Goal: Task Accomplishment & Management: Manage account settings

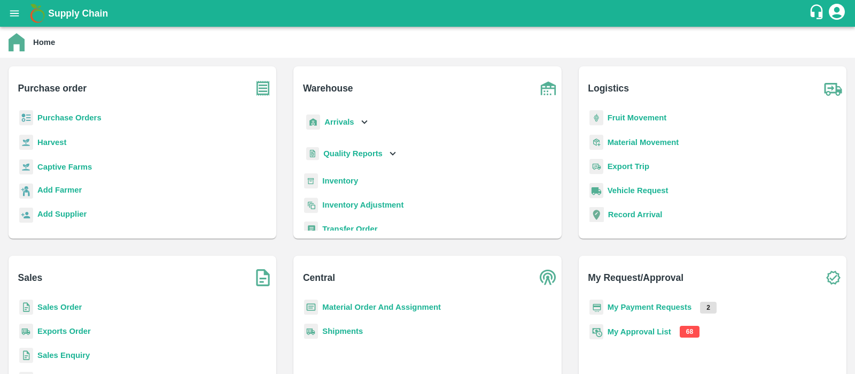
click at [632, 332] on b "My Approval List" at bounding box center [640, 331] width 64 height 9
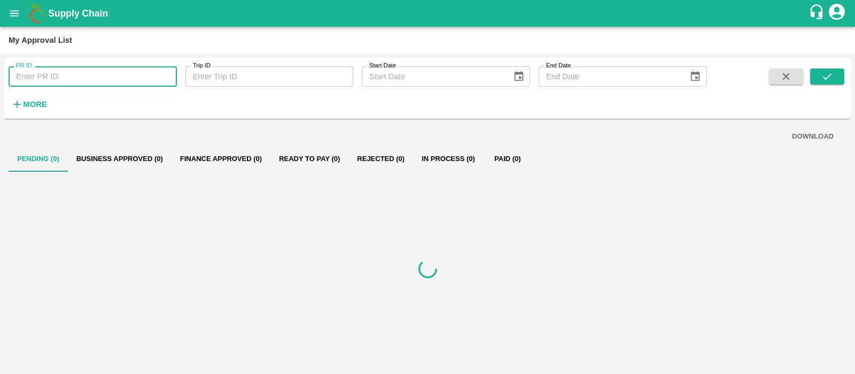
paste input "256499"
click at [78, 75] on input "PR ID" at bounding box center [93, 76] width 168 height 20
click at [834, 81] on button "submit" at bounding box center [827, 76] width 34 height 16
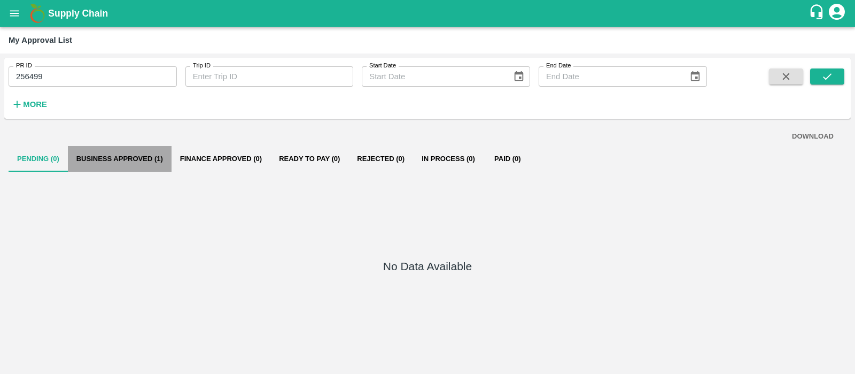
click at [145, 154] on button "Business Approved (1)" at bounding box center [120, 159] width 104 height 26
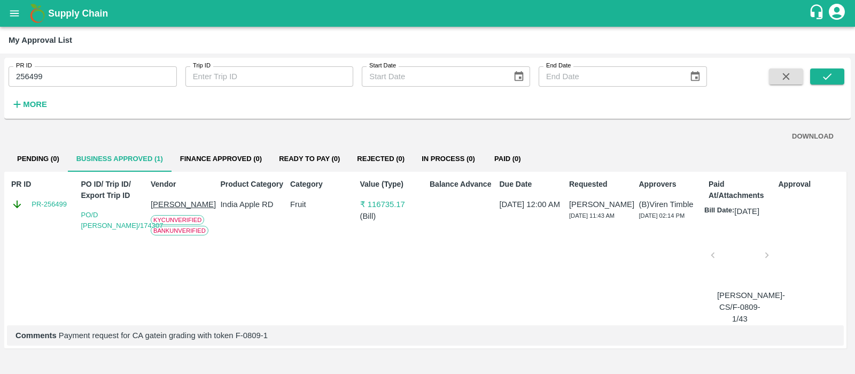
click at [112, 75] on input "256499" at bounding box center [93, 76] width 168 height 20
paste input "text"
type input "256451"
click at [827, 71] on icon "submit" at bounding box center [827, 77] width 12 height 12
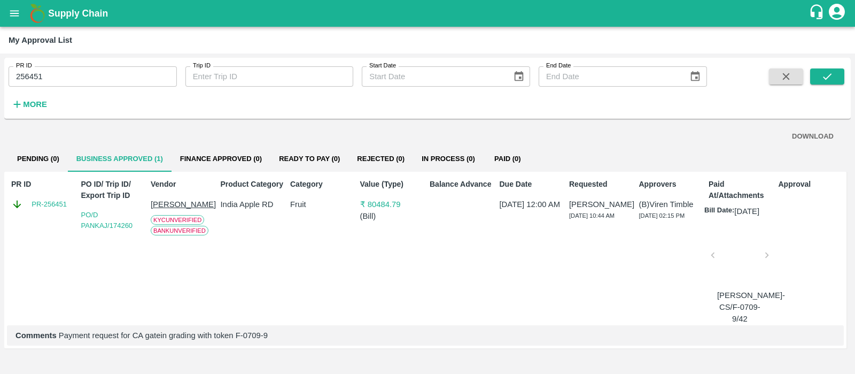
click at [189, 204] on p "[PERSON_NAME]" at bounding box center [183, 204] width 65 height 12
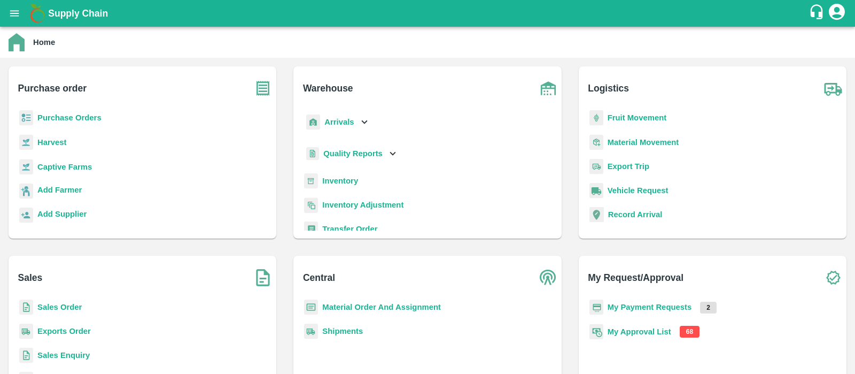
click at [634, 327] on b "My Approval List" at bounding box center [640, 331] width 64 height 9
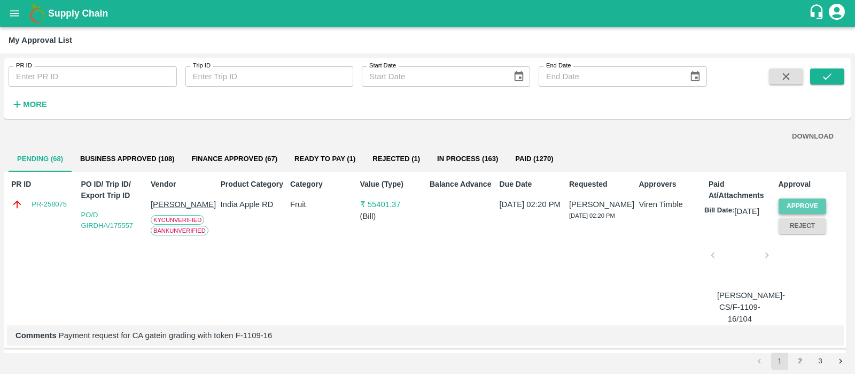
click at [796, 207] on button "Approve" at bounding box center [803, 205] width 48 height 15
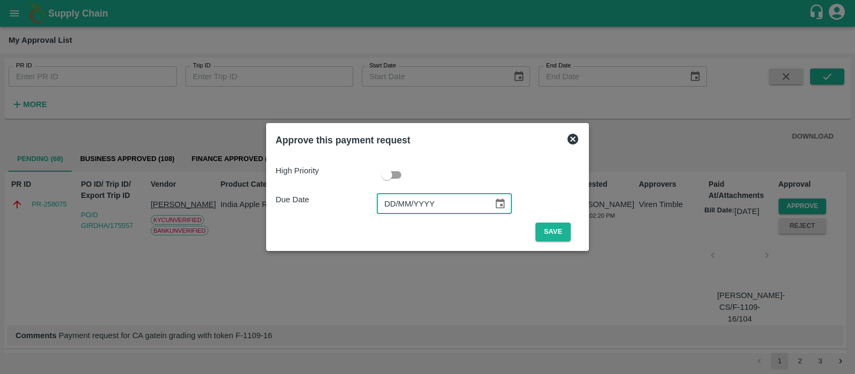
click at [389, 207] on input "DD/MM/YYYY" at bounding box center [431, 203] width 109 height 20
type input "[DATE]"
click at [545, 234] on button "Save" at bounding box center [553, 231] width 35 height 19
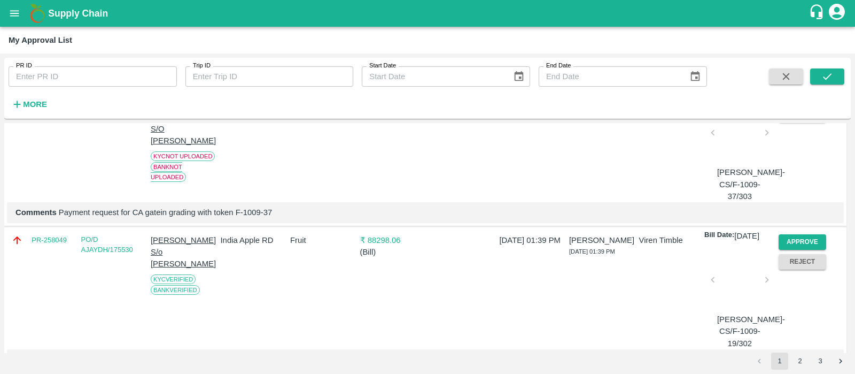
scroll to position [304, 0]
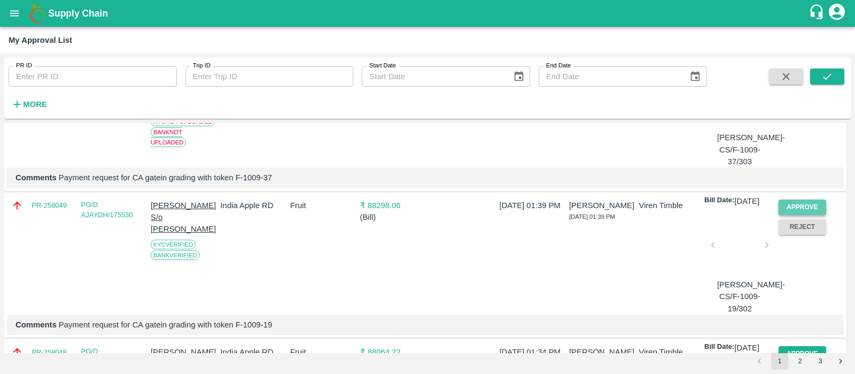
click at [814, 215] on button "Approve" at bounding box center [803, 206] width 48 height 15
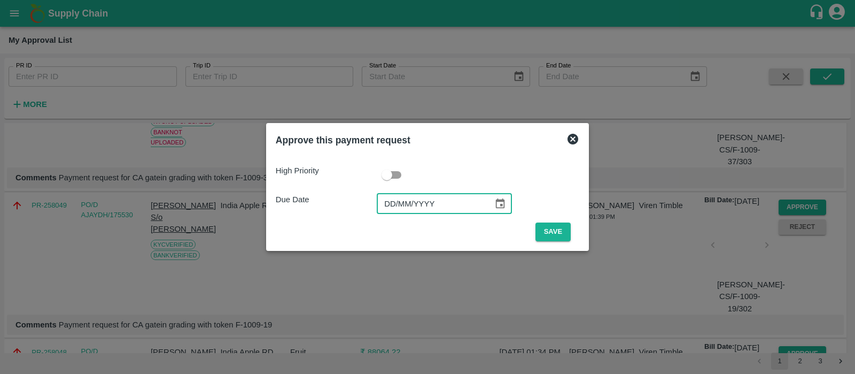
click at [394, 196] on input "DD/MM/YYYY" at bounding box center [431, 203] width 109 height 20
type input "[DATE]"
click at [553, 228] on button "Save" at bounding box center [553, 231] width 35 height 19
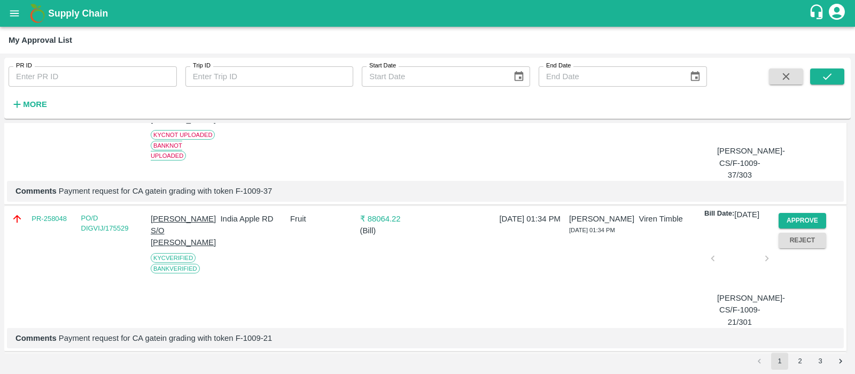
scroll to position [291, 0]
click at [807, 228] on button "Approve" at bounding box center [803, 219] width 48 height 15
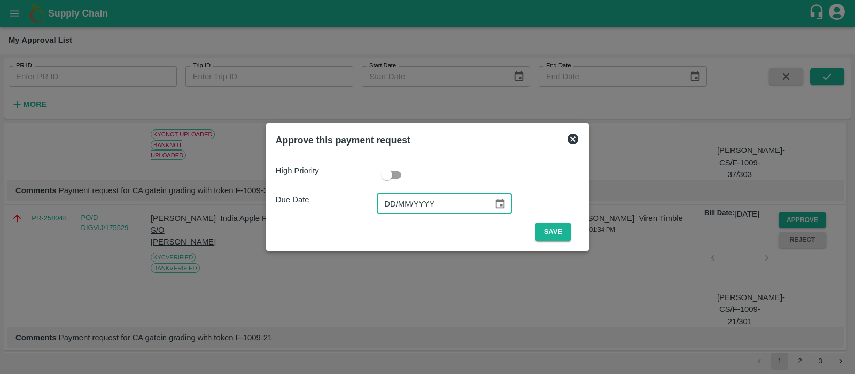
click at [398, 212] on input "DD/MM/YYYY" at bounding box center [431, 203] width 109 height 20
type input "[DATE]"
click at [555, 234] on button "Save" at bounding box center [553, 231] width 35 height 19
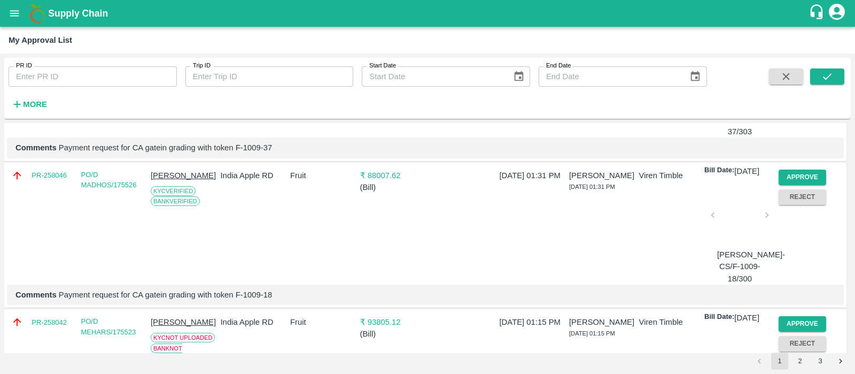
scroll to position [335, 0]
click at [793, 184] on button "Approve" at bounding box center [803, 176] width 48 height 15
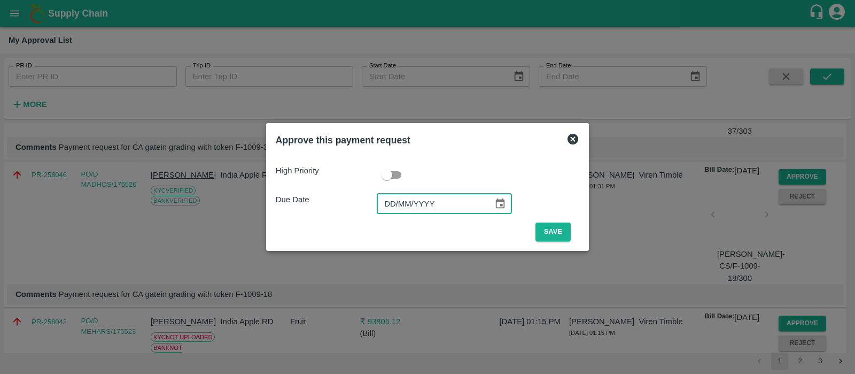
click at [394, 206] on input "DD/MM/YYYY" at bounding box center [431, 203] width 109 height 20
type input "[DATE]"
click at [556, 231] on button "Save" at bounding box center [553, 231] width 35 height 19
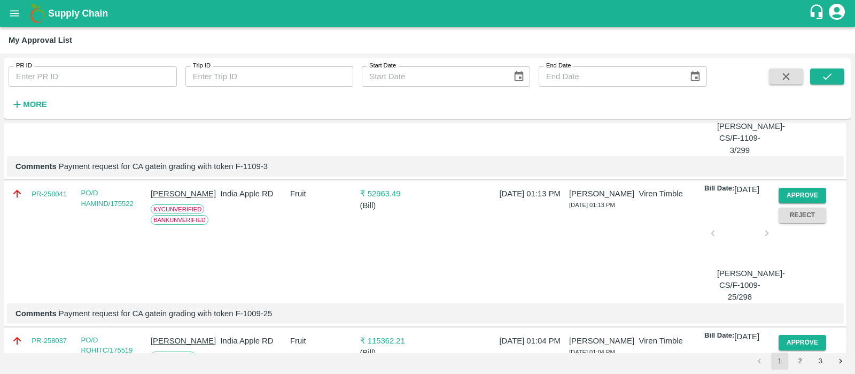
scroll to position [475, 0]
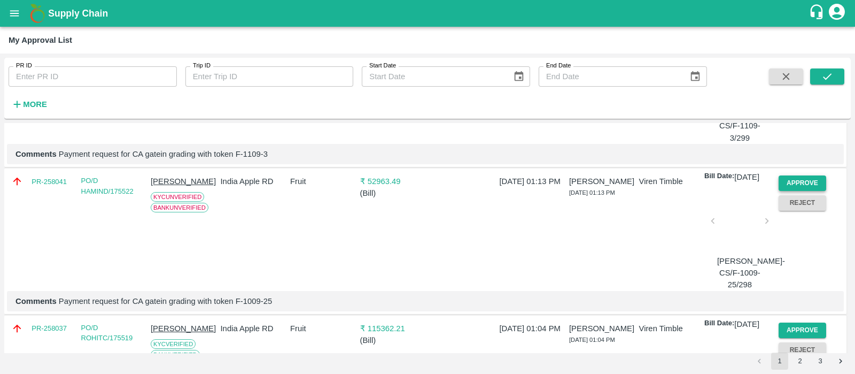
click at [786, 191] on button "Approve" at bounding box center [803, 182] width 48 height 15
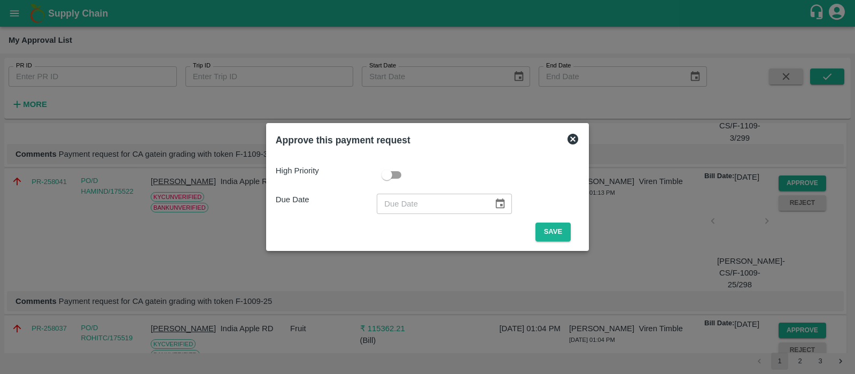
click at [573, 137] on icon at bounding box center [573, 139] width 13 height 13
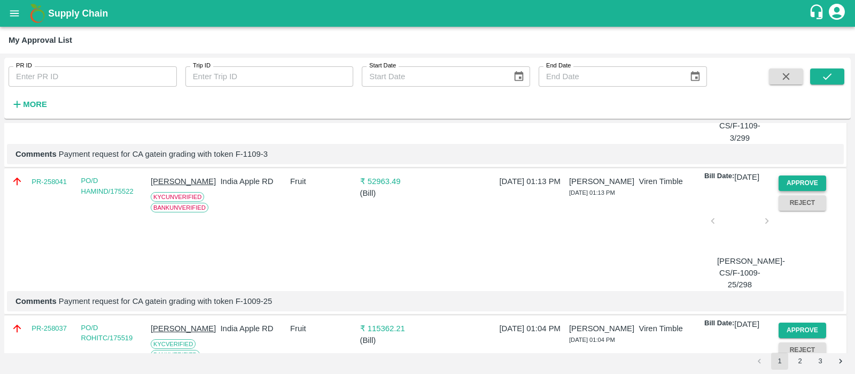
click at [803, 191] on button "Approve" at bounding box center [803, 182] width 48 height 15
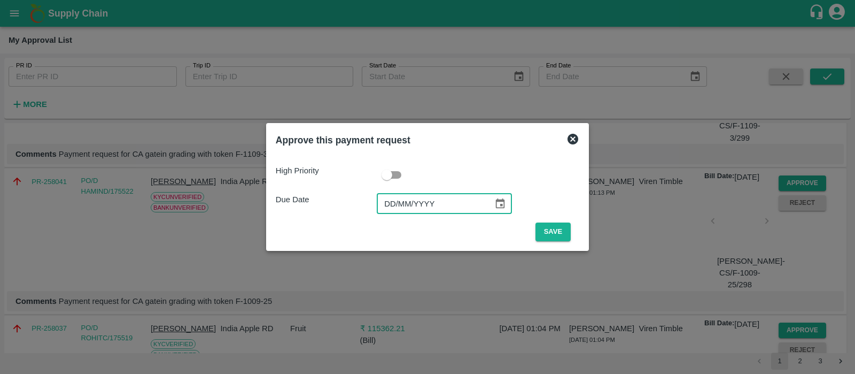
click at [389, 198] on input "DD/MM/YYYY" at bounding box center [431, 203] width 109 height 20
type input "[DATE]"
click at [551, 229] on button "Save" at bounding box center [553, 231] width 35 height 19
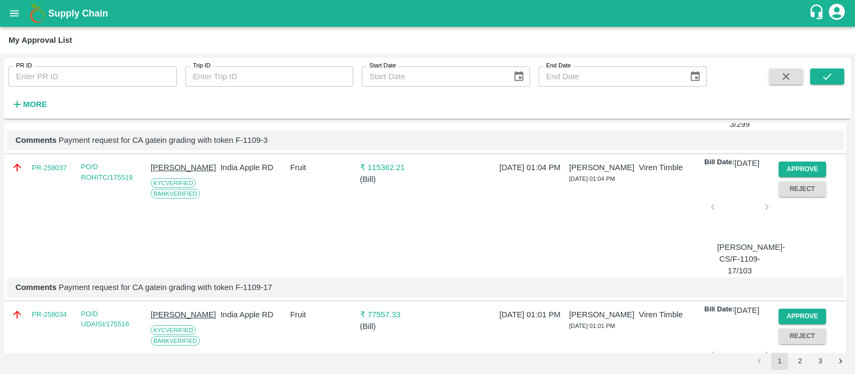
scroll to position [490, 0]
click at [806, 176] on button "Approve" at bounding box center [803, 167] width 48 height 15
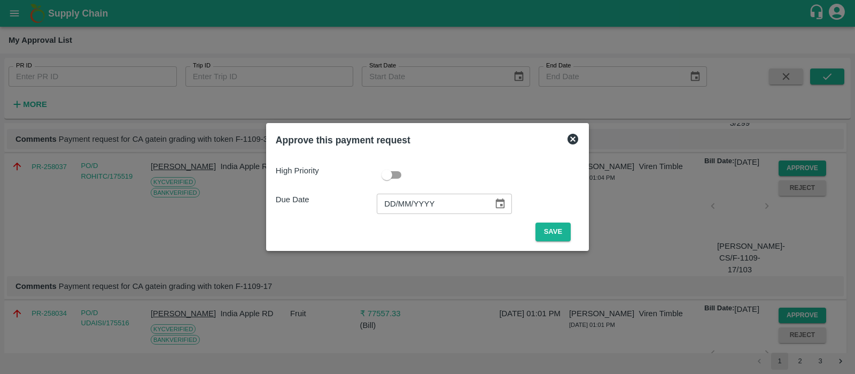
click at [391, 201] on input "DD/MM/YYYY" at bounding box center [431, 203] width 109 height 20
type input "[DATE]"
click at [560, 232] on button "Save" at bounding box center [553, 231] width 35 height 19
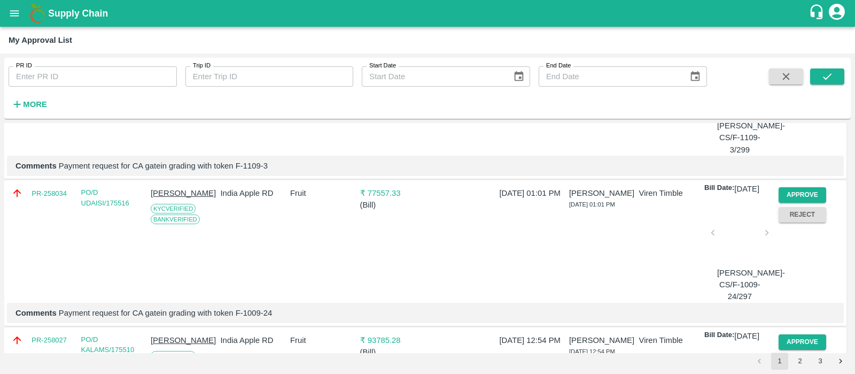
scroll to position [464, 0]
click at [804, 201] on button "Approve" at bounding box center [803, 192] width 48 height 15
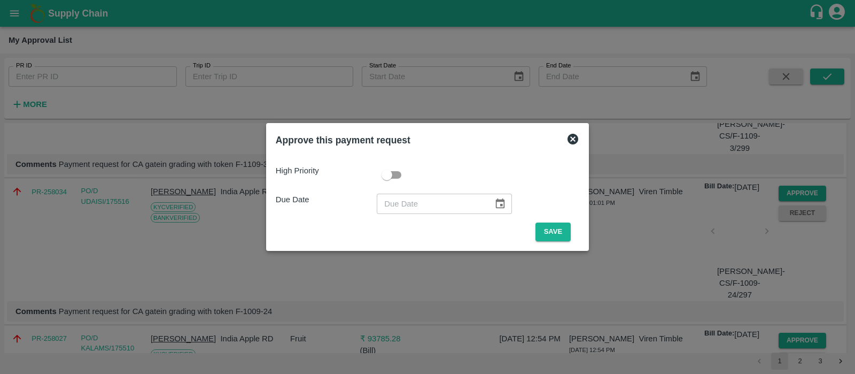
click at [573, 138] on icon at bounding box center [573, 139] width 11 height 11
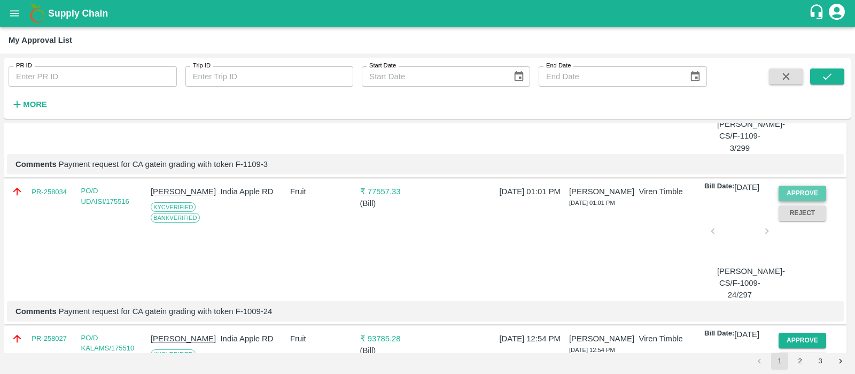
click at [783, 201] on button "Approve" at bounding box center [803, 192] width 48 height 15
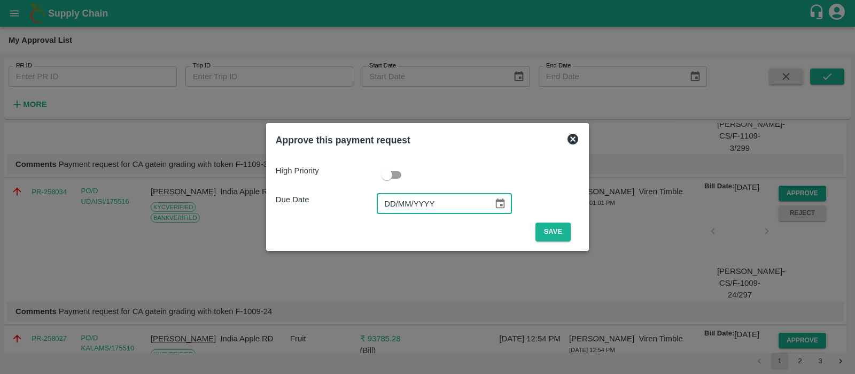
click at [392, 210] on input "DD/MM/YYYY" at bounding box center [431, 203] width 109 height 20
type input "[DATE]"
click at [547, 229] on button "Save" at bounding box center [553, 231] width 35 height 19
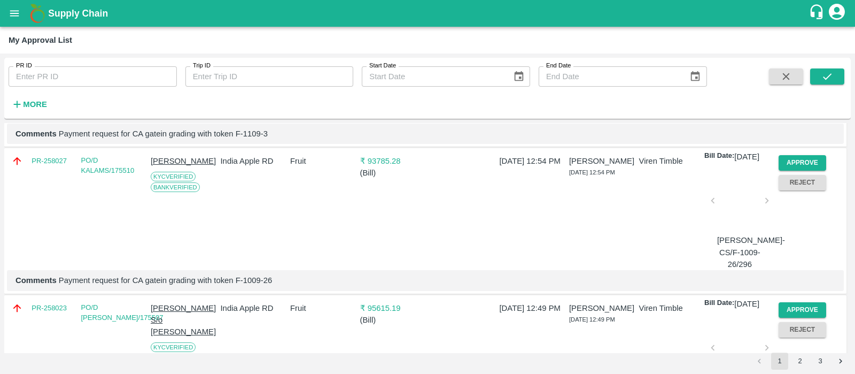
scroll to position [642, 0]
click at [800, 170] on button "Approve" at bounding box center [803, 161] width 48 height 15
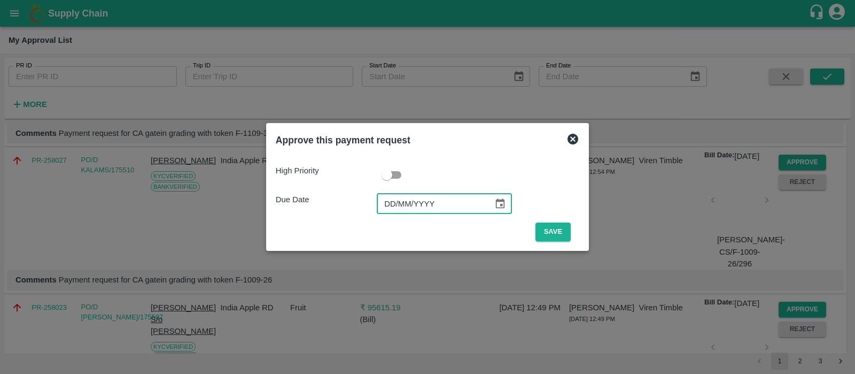
click at [385, 199] on input "DD/MM/YYYY" at bounding box center [431, 203] width 109 height 20
type input "[DATE]"
click at [564, 232] on button "Save" at bounding box center [553, 231] width 35 height 19
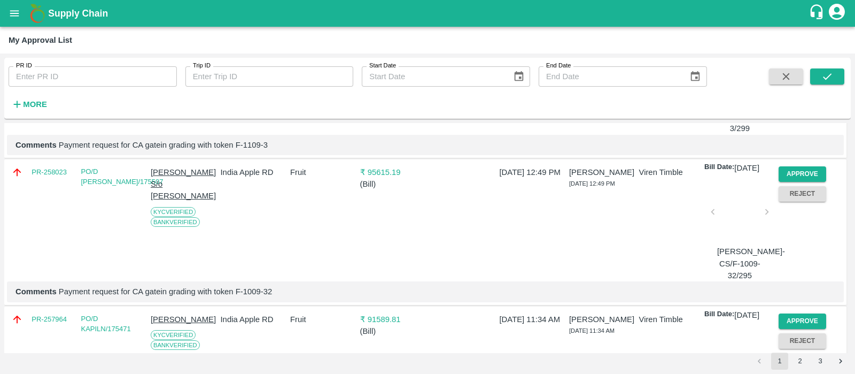
scroll to position [631, 0]
click at [803, 181] on button "Approve" at bounding box center [803, 173] width 48 height 15
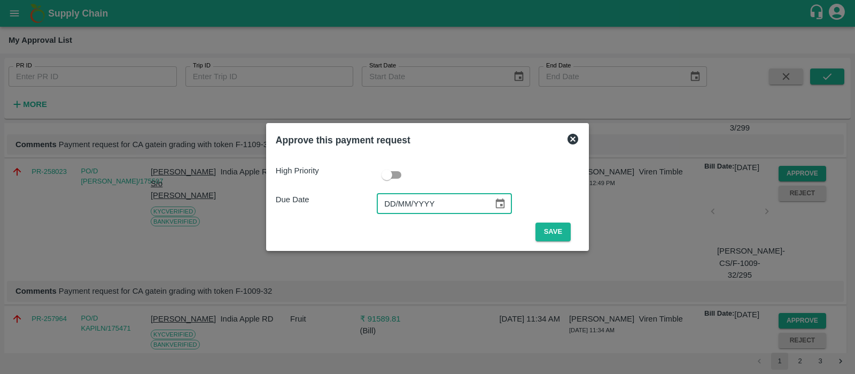
click at [390, 207] on input "DD/MM/YYYY" at bounding box center [431, 203] width 109 height 20
type input "[DATE]"
click at [563, 231] on button "Save" at bounding box center [553, 231] width 35 height 19
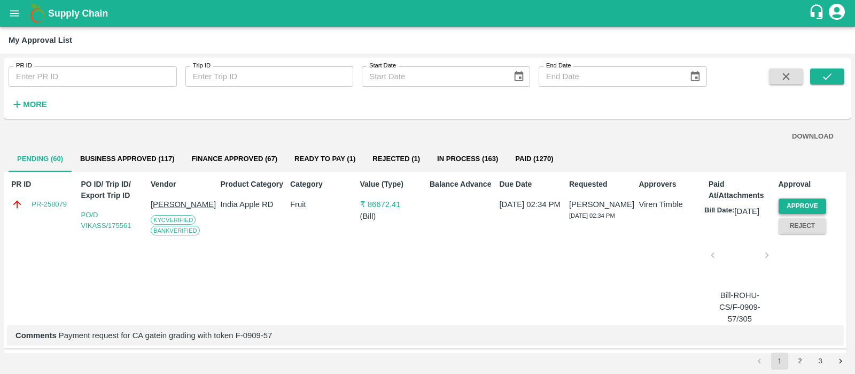
click at [789, 202] on button "Approve" at bounding box center [803, 205] width 48 height 15
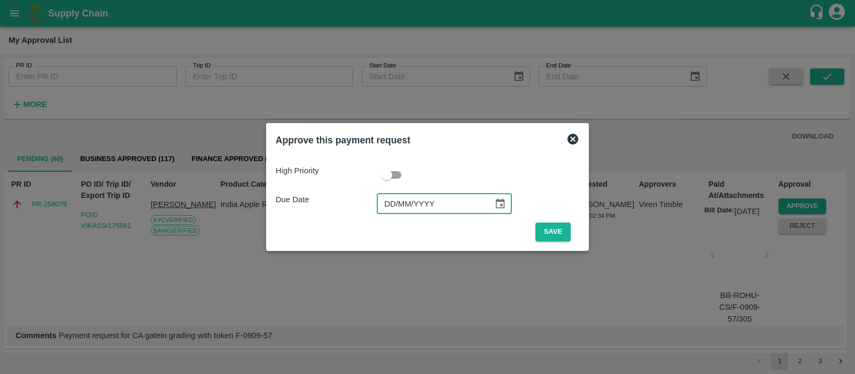
click at [402, 204] on input "DD/MM/YYYY" at bounding box center [431, 203] width 109 height 20
type input "[DATE]"
click at [553, 230] on button "Save" at bounding box center [553, 231] width 35 height 19
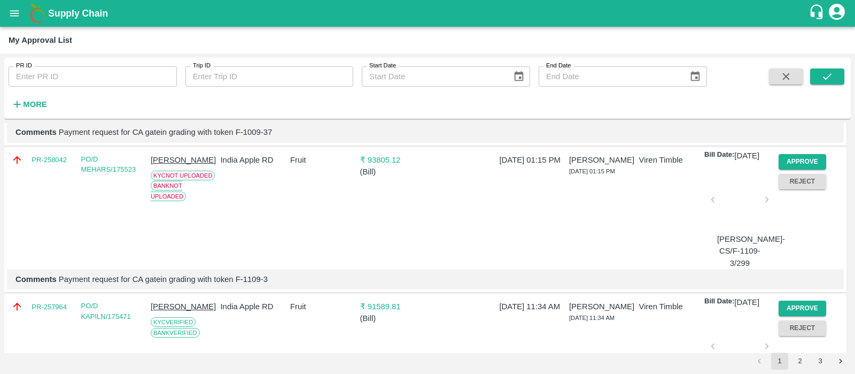
scroll to position [528, 0]
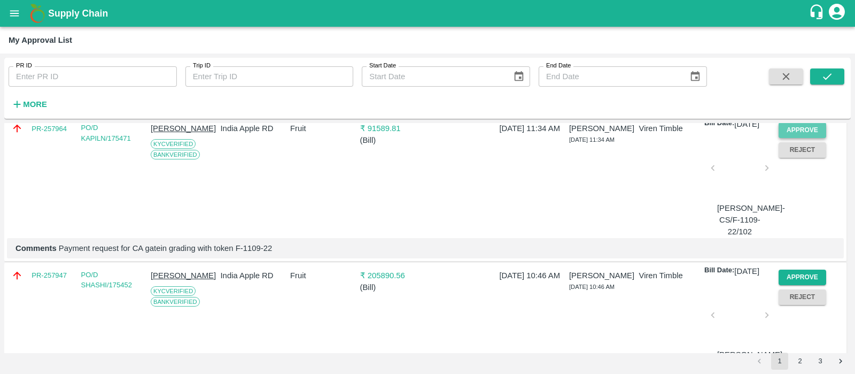
click at [810, 138] on button "Approve" at bounding box center [803, 129] width 48 height 15
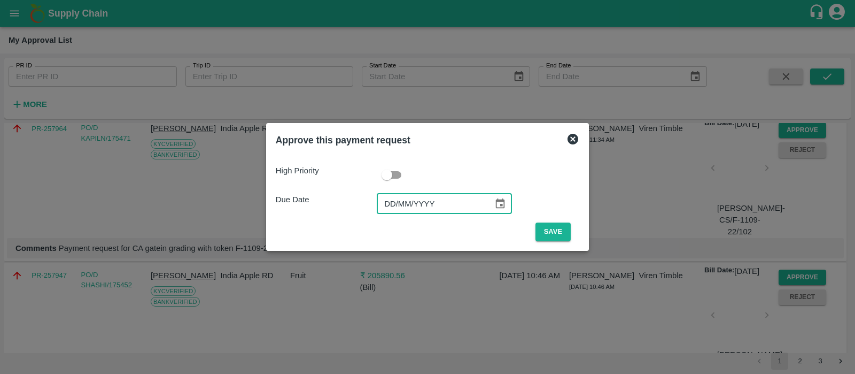
click at [396, 208] on input "DD/MM/YYYY" at bounding box center [431, 203] width 109 height 20
type input "[DATE]"
click at [540, 228] on button "Save" at bounding box center [553, 231] width 35 height 19
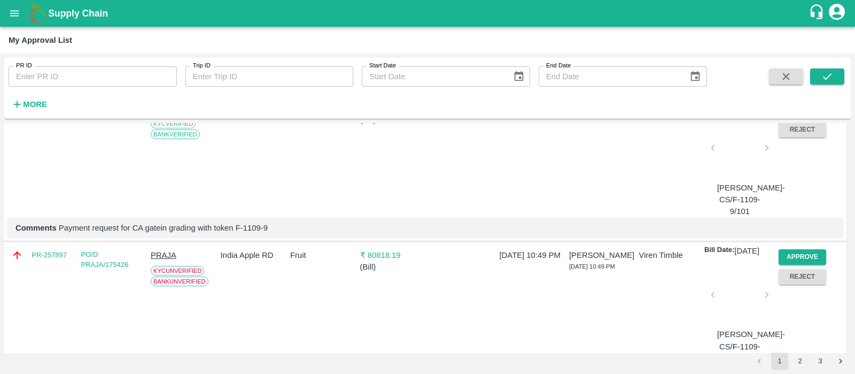
scroll to position [555, 0]
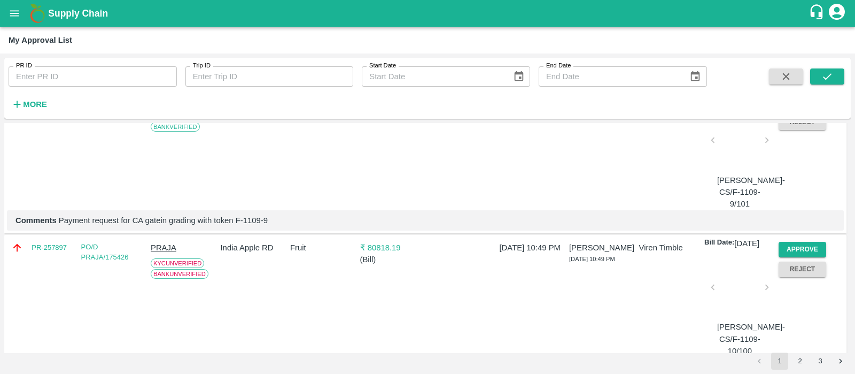
click at [733, 172] on div at bounding box center [739, 143] width 45 height 57
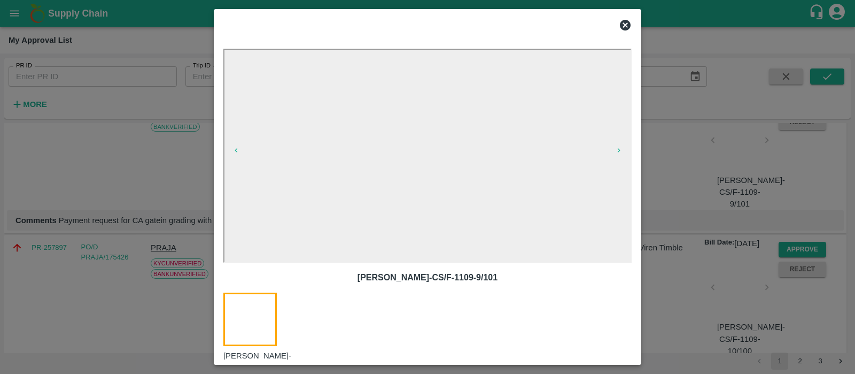
click at [619, 27] on icon at bounding box center [625, 25] width 13 height 13
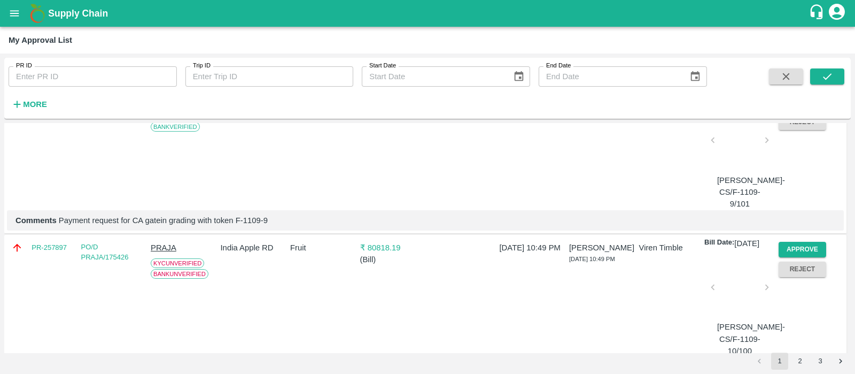
scroll to position [514, 0]
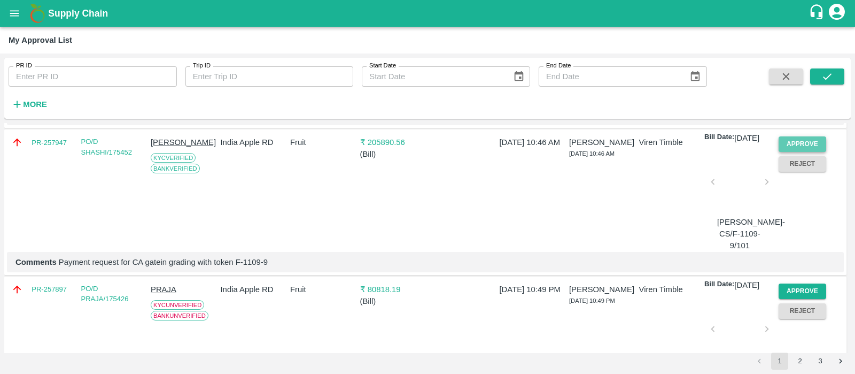
click at [805, 152] on button "Approve" at bounding box center [803, 143] width 48 height 15
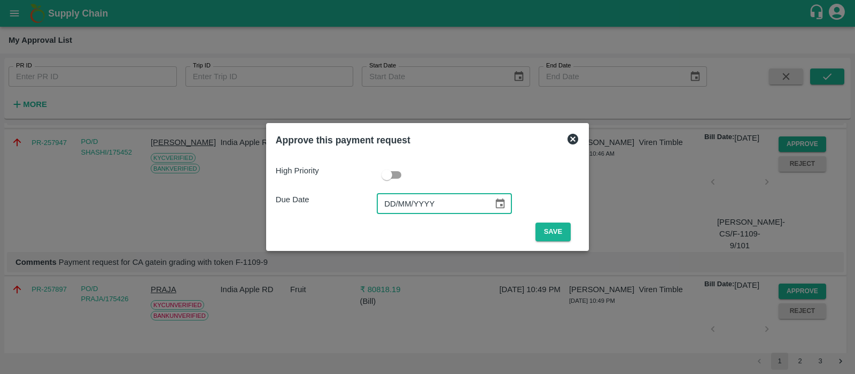
click at [393, 201] on input "DD/MM/YYYY" at bounding box center [431, 203] width 109 height 20
type input "[DATE]"
click at [553, 226] on button "Save" at bounding box center [553, 231] width 35 height 19
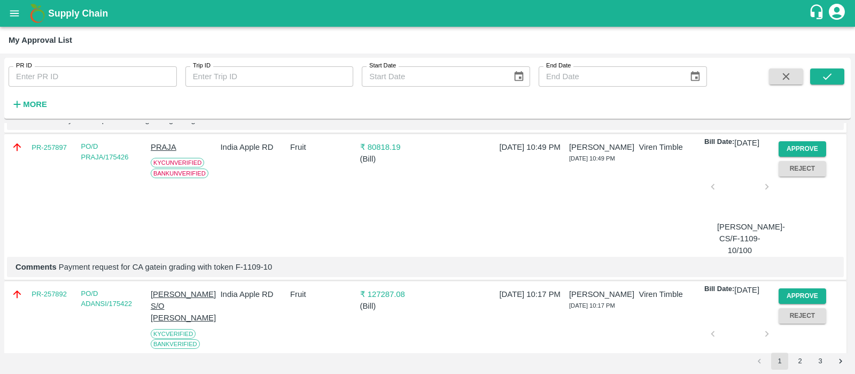
scroll to position [543, 0]
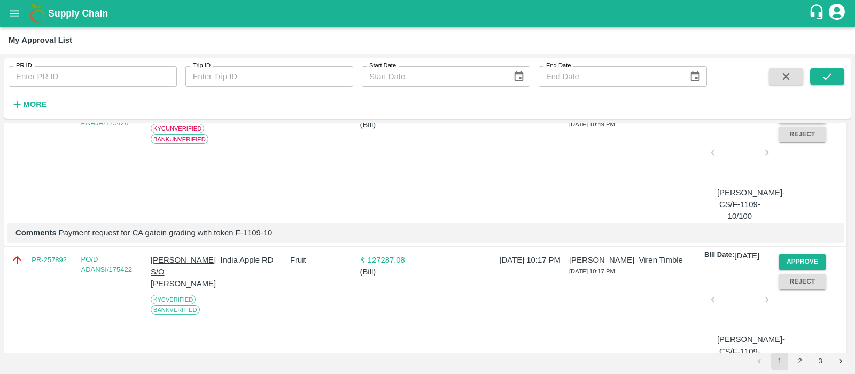
click at [792, 122] on button "Approve" at bounding box center [803, 114] width 48 height 15
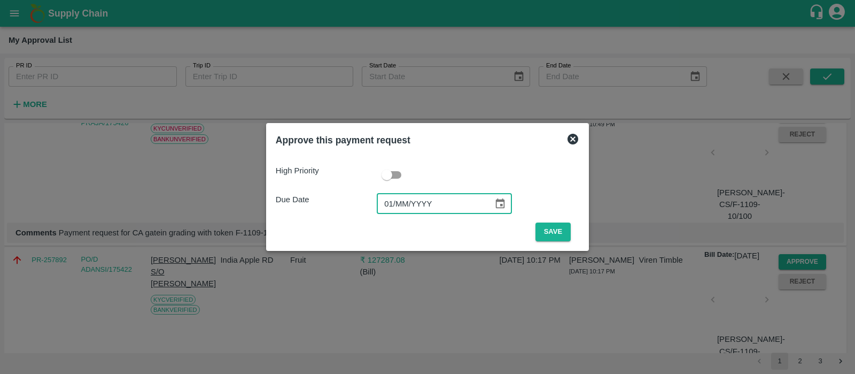
click at [396, 204] on input "01/MM/YYYY" at bounding box center [431, 203] width 109 height 20
type input "[DATE]"
click at [542, 230] on button "Save" at bounding box center [553, 231] width 35 height 19
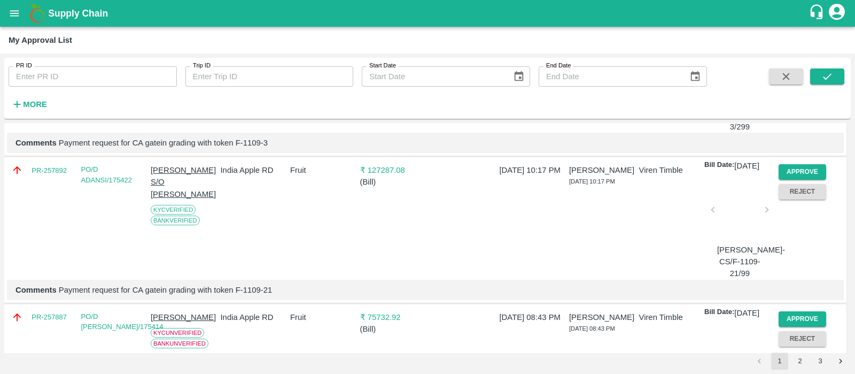
scroll to position [487, 0]
click at [810, 179] on button "Approve" at bounding box center [803, 170] width 48 height 15
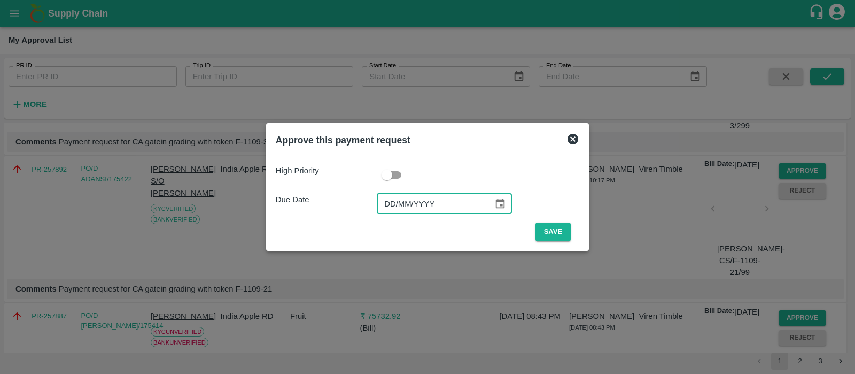
click at [399, 205] on input "DD/MM/YYYY" at bounding box center [431, 203] width 109 height 20
type input "[DATE]"
click at [552, 227] on button "Save" at bounding box center [553, 231] width 35 height 19
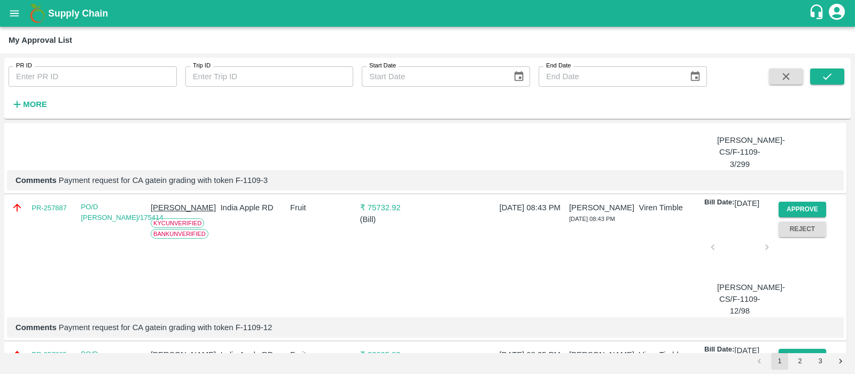
scroll to position [462, 0]
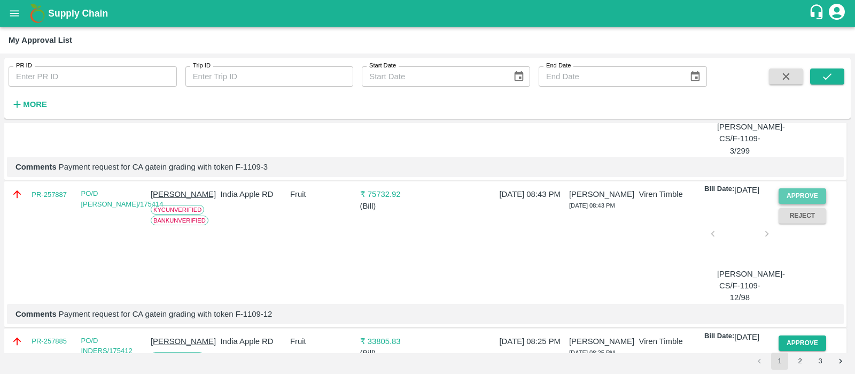
click at [804, 204] on button "Approve" at bounding box center [803, 195] width 48 height 15
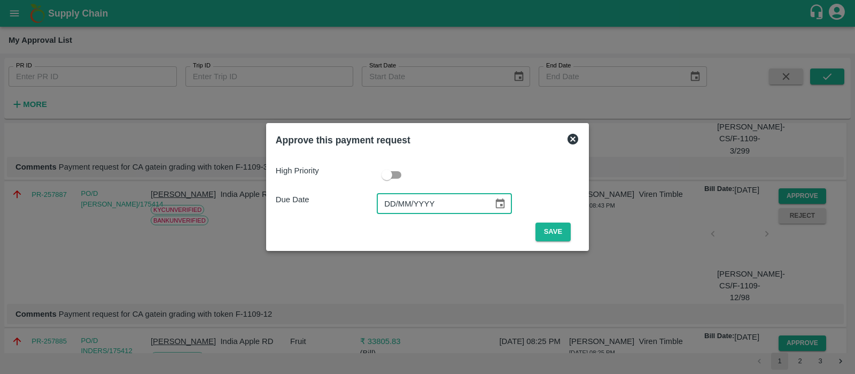
click at [394, 203] on input "DD/MM/YYYY" at bounding box center [431, 203] width 109 height 20
type input "[DATE]"
click at [562, 237] on button "Save" at bounding box center [553, 231] width 35 height 19
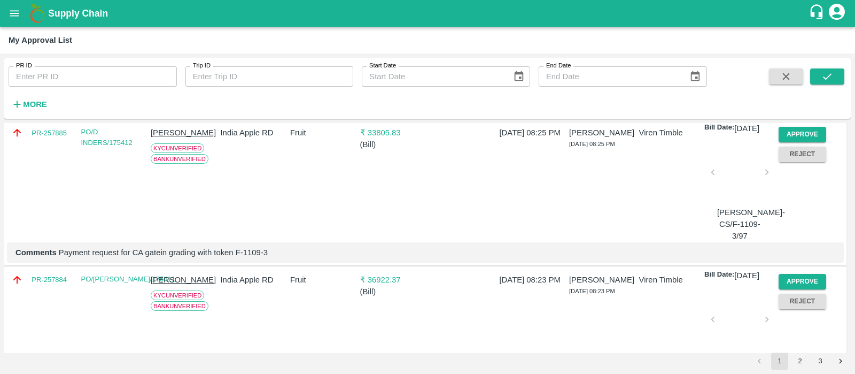
scroll to position [523, 0]
click at [799, 142] on button "Approve" at bounding box center [803, 134] width 48 height 15
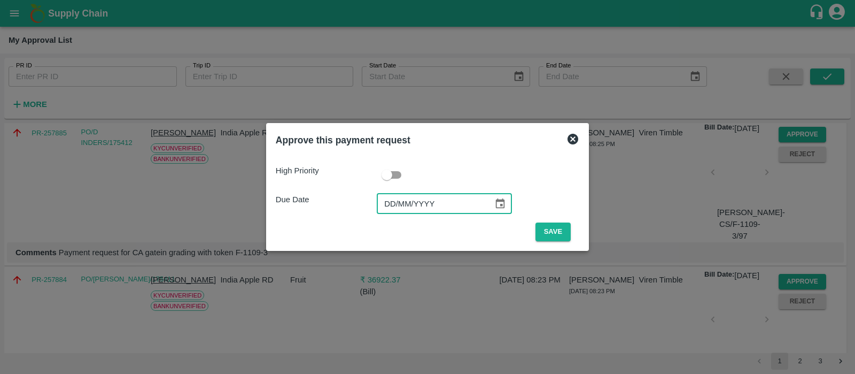
click at [387, 204] on input "DD/MM/YYYY" at bounding box center [431, 203] width 109 height 20
type input "[DATE]"
click at [541, 231] on button "Save" at bounding box center [553, 231] width 35 height 19
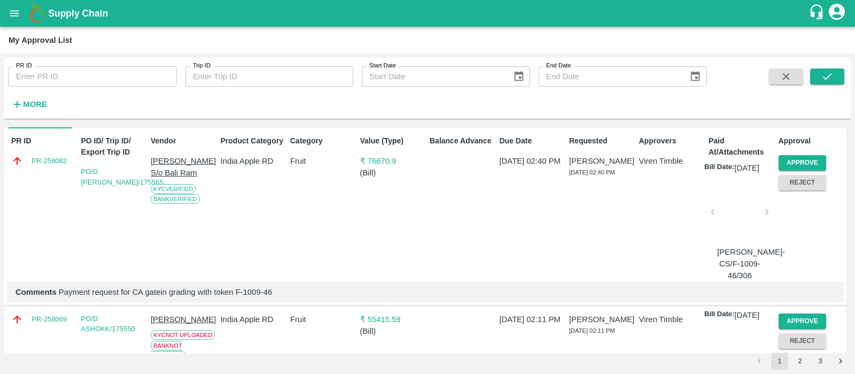
scroll to position [43, 0]
click at [800, 159] on button "Approve" at bounding box center [803, 163] width 48 height 15
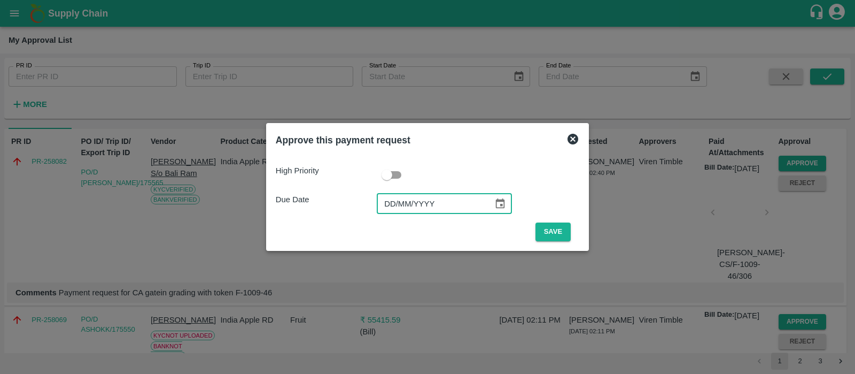
click at [395, 205] on input "DD/MM/YYYY" at bounding box center [431, 203] width 109 height 20
type input "[DATE]"
click at [557, 237] on button "Save" at bounding box center [553, 231] width 35 height 19
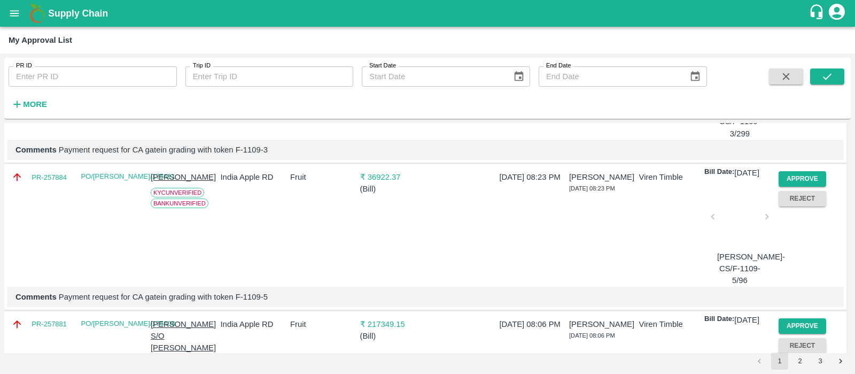
scroll to position [482, 0]
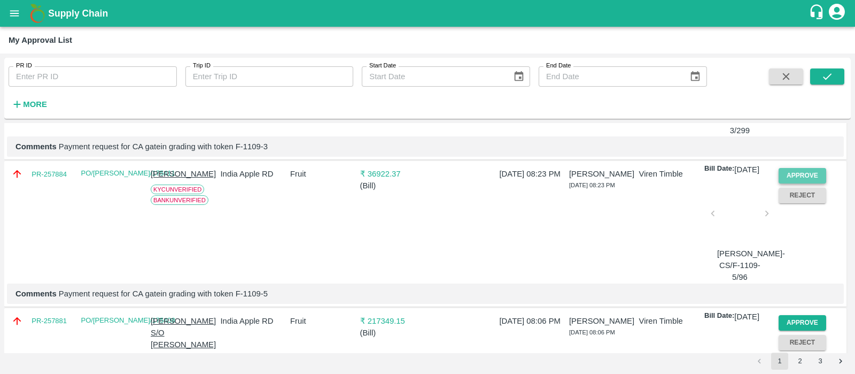
click at [800, 183] on button "Approve" at bounding box center [803, 175] width 48 height 15
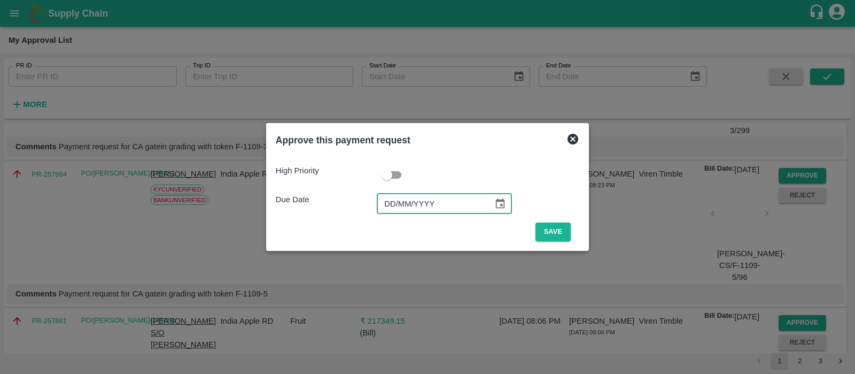
click at [391, 199] on input "DD/MM/YYYY" at bounding box center [431, 203] width 109 height 20
type input "[DATE]"
click at [553, 232] on button "Save" at bounding box center [553, 231] width 35 height 19
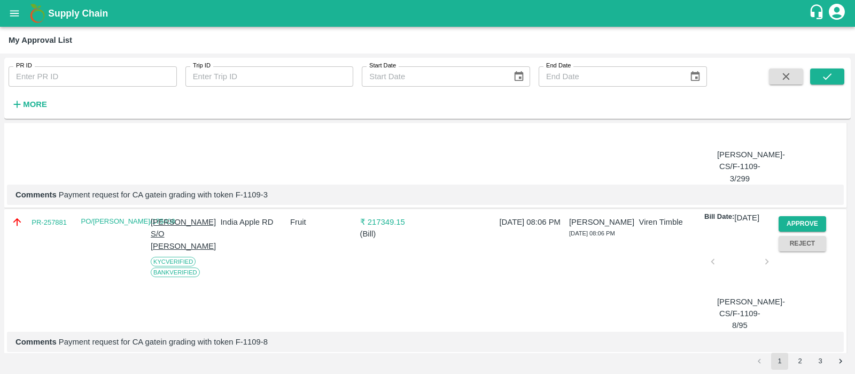
scroll to position [435, 0]
click at [793, 230] on button "Approve" at bounding box center [803, 222] width 48 height 15
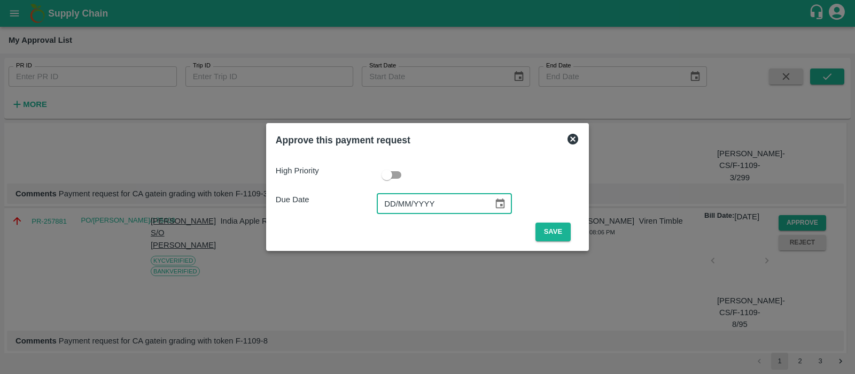
click at [398, 203] on input "DD/MM/YYYY" at bounding box center [431, 203] width 109 height 20
type input "[DATE]"
click at [549, 228] on button "Save" at bounding box center [553, 231] width 35 height 19
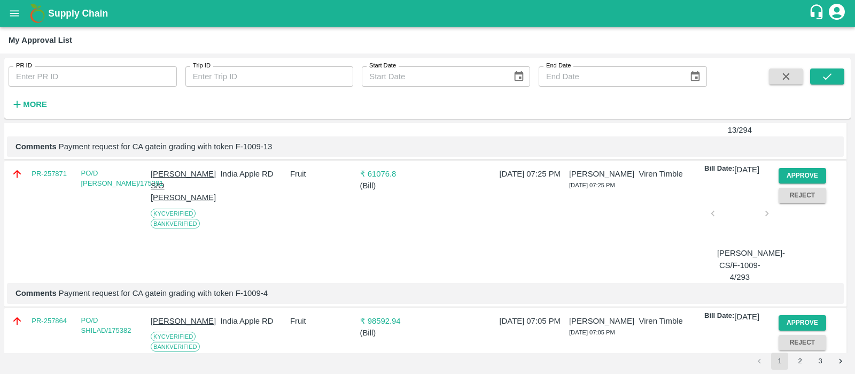
scroll to position [639, 0]
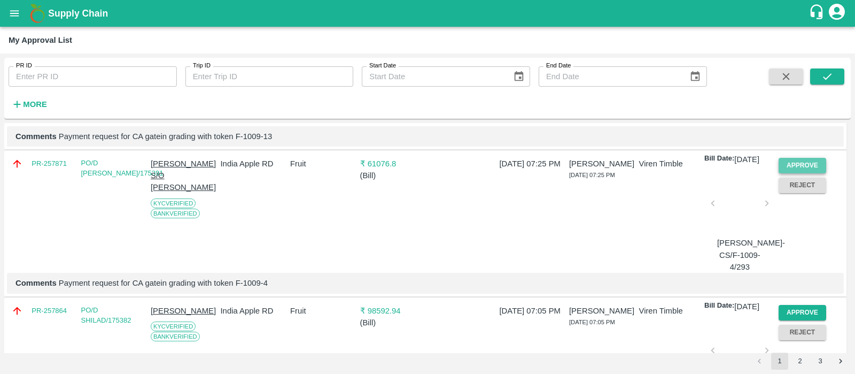
click at [802, 173] on button "Approve" at bounding box center [803, 165] width 48 height 15
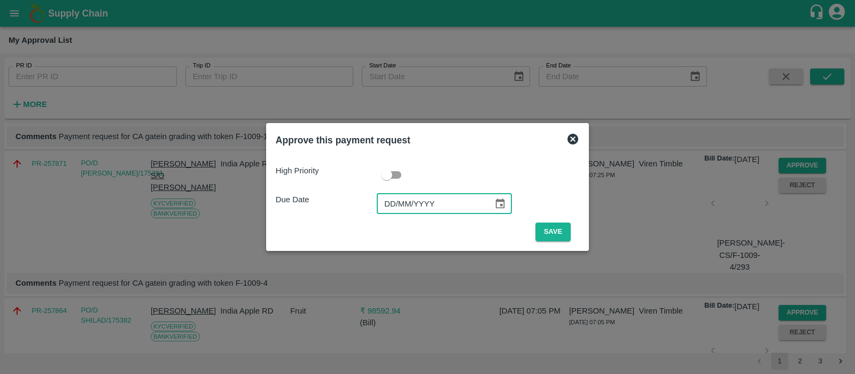
click at [396, 208] on input "DD/MM/YYYY" at bounding box center [431, 203] width 109 height 20
type input "[DATE]"
click at [541, 230] on button "Save" at bounding box center [553, 231] width 35 height 19
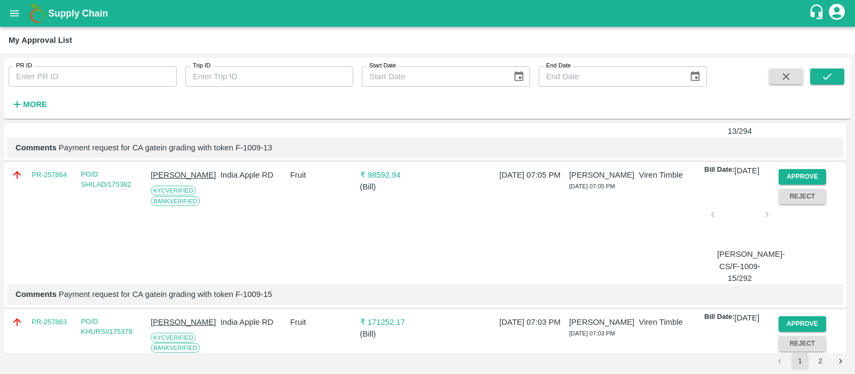
scroll to position [633, 0]
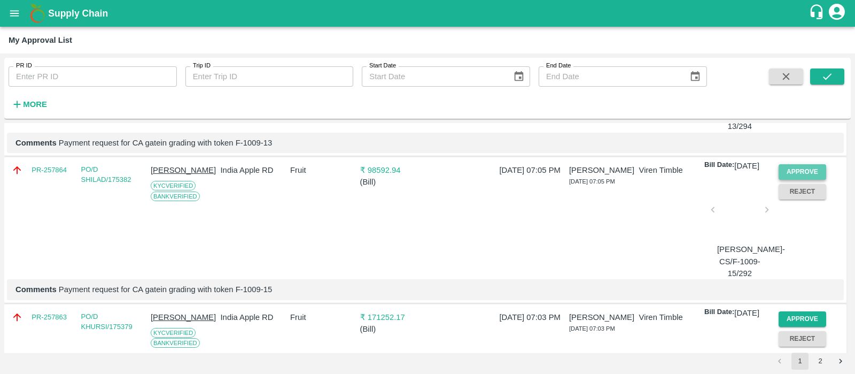
click at [782, 180] on button "Approve" at bounding box center [803, 171] width 48 height 15
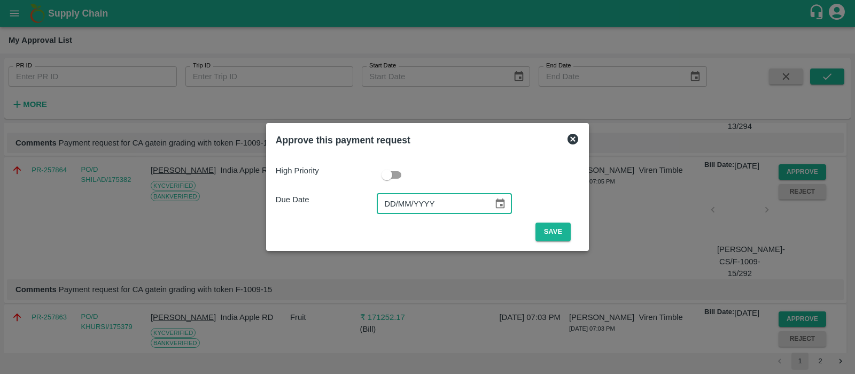
click at [389, 199] on input "DD/MM/YYYY" at bounding box center [431, 203] width 109 height 20
type input "[DATE]"
click at [552, 230] on button "Save" at bounding box center [553, 231] width 35 height 19
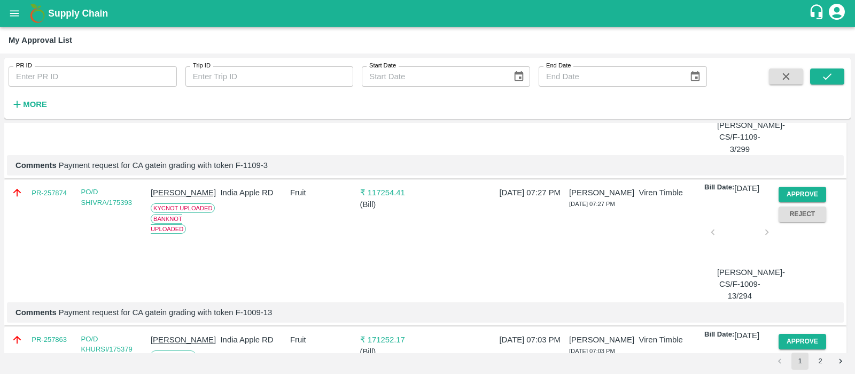
scroll to position [604, 0]
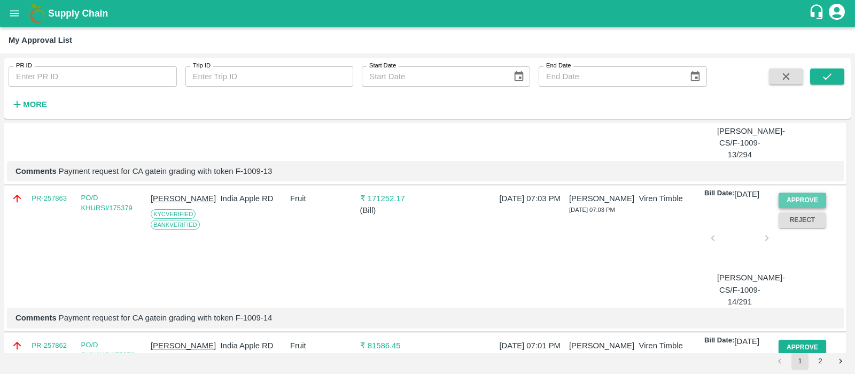
click at [785, 208] on button "Approve" at bounding box center [803, 199] width 48 height 15
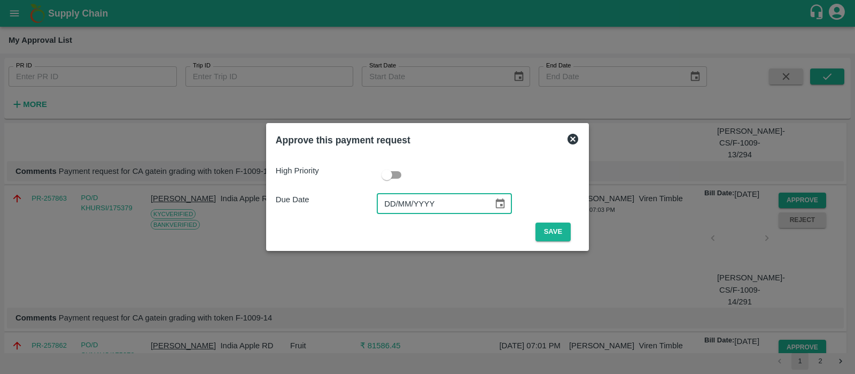
click at [391, 205] on input "DD/MM/YYYY" at bounding box center [431, 203] width 109 height 20
type input "[DATE]"
click at [545, 227] on button "Save" at bounding box center [553, 231] width 35 height 19
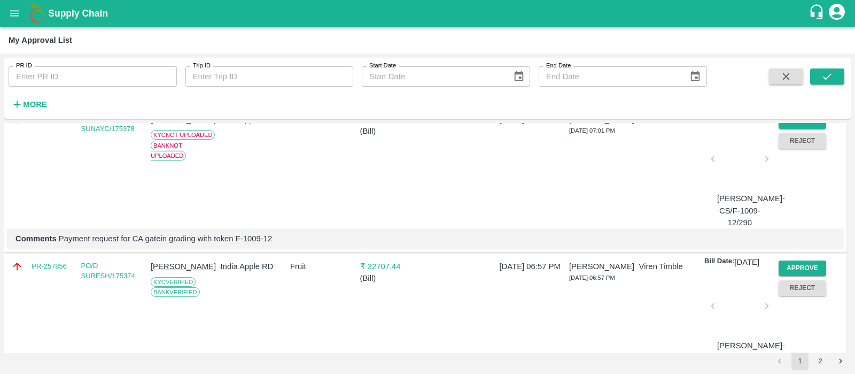
scroll to position [754, 0]
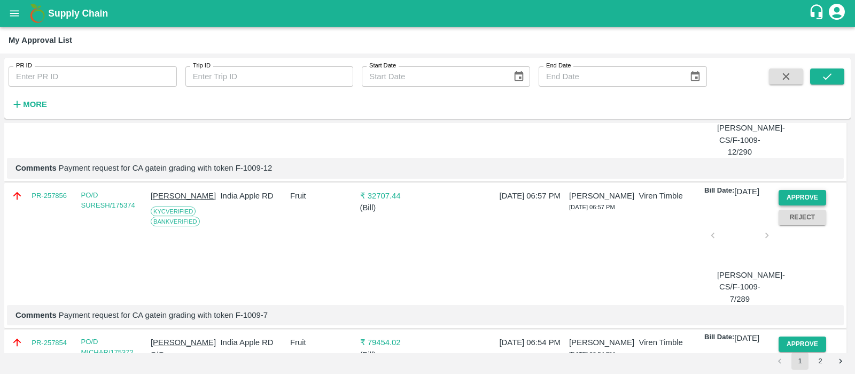
click at [787, 205] on button "Approve" at bounding box center [803, 197] width 48 height 15
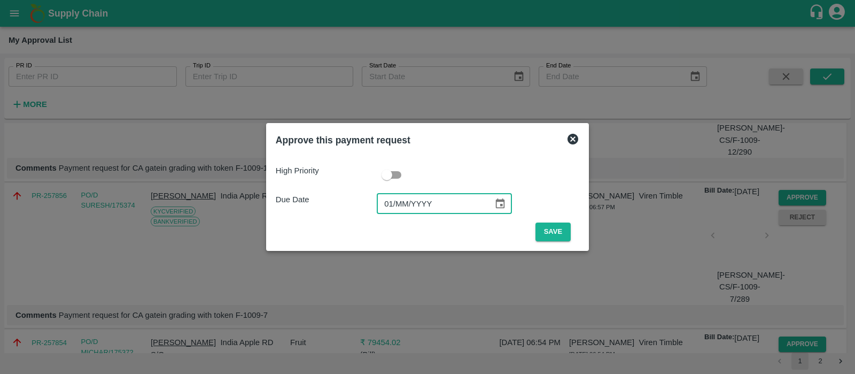
click at [389, 204] on input "01/MM/YYYY" at bounding box center [431, 203] width 109 height 20
type input "[DATE]"
click at [557, 230] on button "Save" at bounding box center [553, 231] width 35 height 19
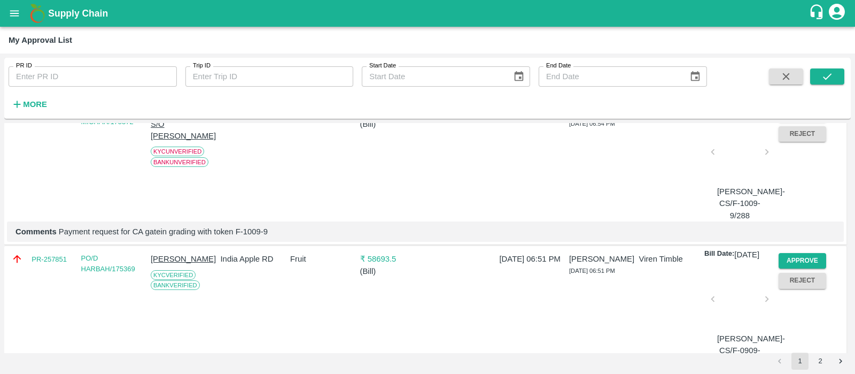
scroll to position [839, 0]
click at [802, 121] on button "Approve" at bounding box center [803, 112] width 48 height 15
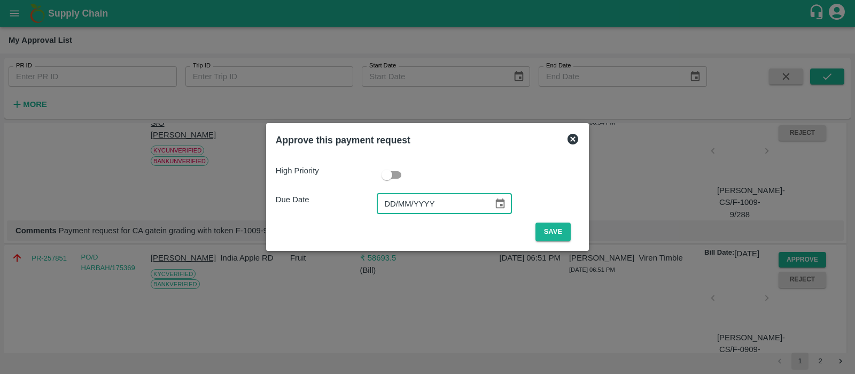
click at [390, 213] on input "DD/MM/YYYY" at bounding box center [431, 203] width 109 height 20
type input "[DATE]"
click at [556, 236] on button "Save" at bounding box center [553, 231] width 35 height 19
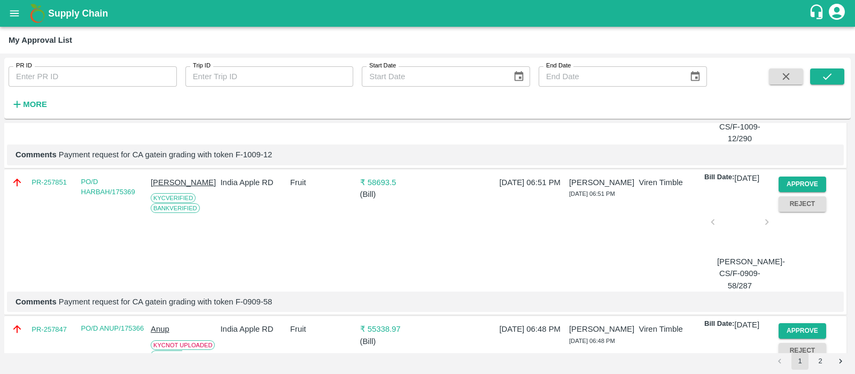
scroll to position [768, 0]
click at [804, 191] on button "Approve" at bounding box center [803, 183] width 48 height 15
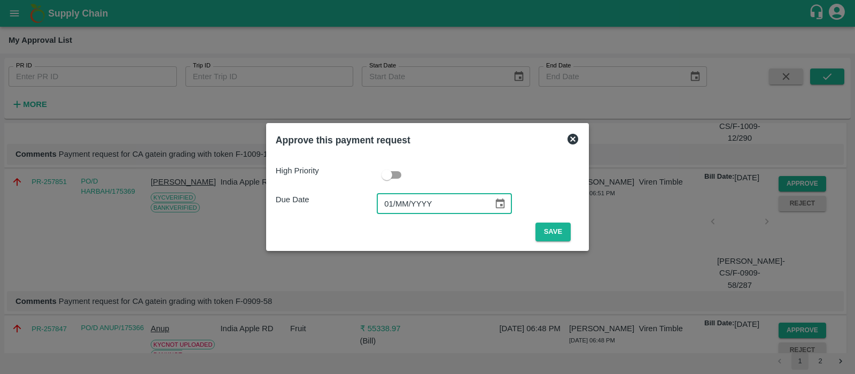
click at [385, 202] on input "01/MM/YYYY" at bounding box center [431, 203] width 109 height 20
type input "[DATE]"
click at [562, 229] on button "Save" at bounding box center [553, 231] width 35 height 19
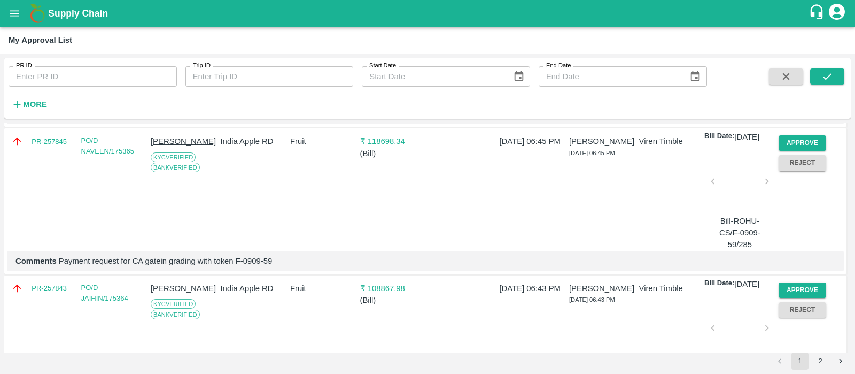
scroll to position [956, 0]
click at [815, 150] on button "Approve" at bounding box center [803, 141] width 48 height 15
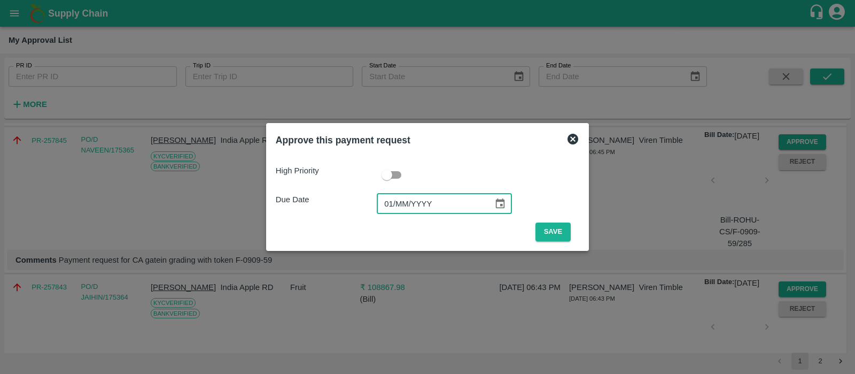
click at [390, 209] on input "01/MM/YYYY" at bounding box center [431, 203] width 109 height 20
type input "[DATE]"
click at [563, 234] on button "Save" at bounding box center [553, 231] width 35 height 19
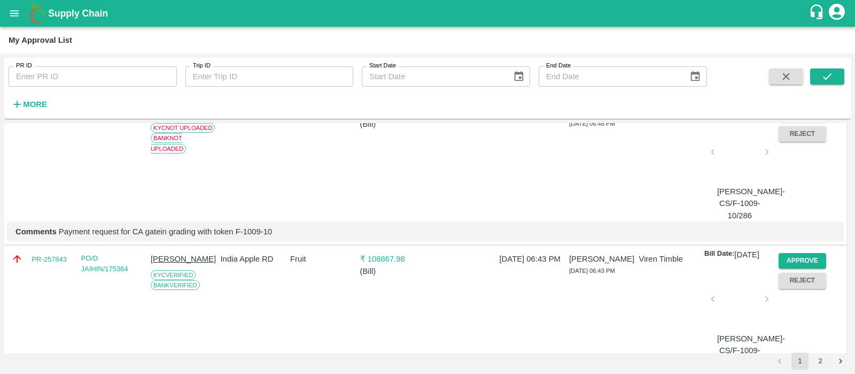
scroll to position [925, 0]
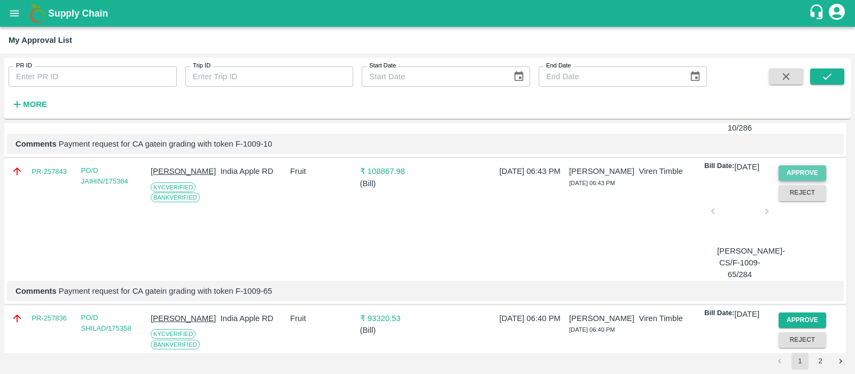
click at [800, 181] on button "Approve" at bounding box center [803, 172] width 48 height 15
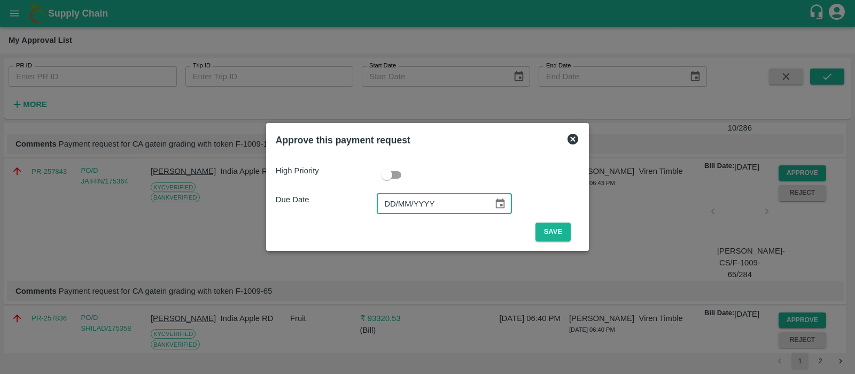
click at [384, 200] on input "DD/MM/YYYY" at bounding box center [431, 203] width 109 height 20
type input "[DATE]"
click at [561, 235] on button "Save" at bounding box center [553, 231] width 35 height 19
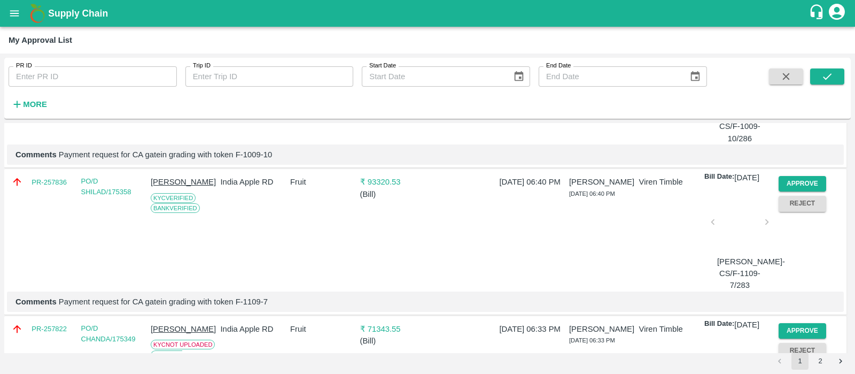
scroll to position [915, 0]
click at [795, 191] on button "Approve" at bounding box center [803, 182] width 48 height 15
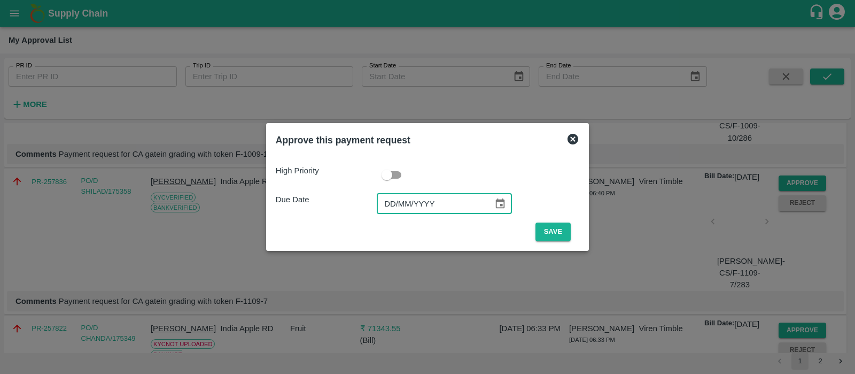
click at [382, 201] on input "DD/MM/YYYY" at bounding box center [431, 203] width 109 height 20
type input "[DATE]"
click at [537, 233] on button "Save" at bounding box center [553, 231] width 35 height 19
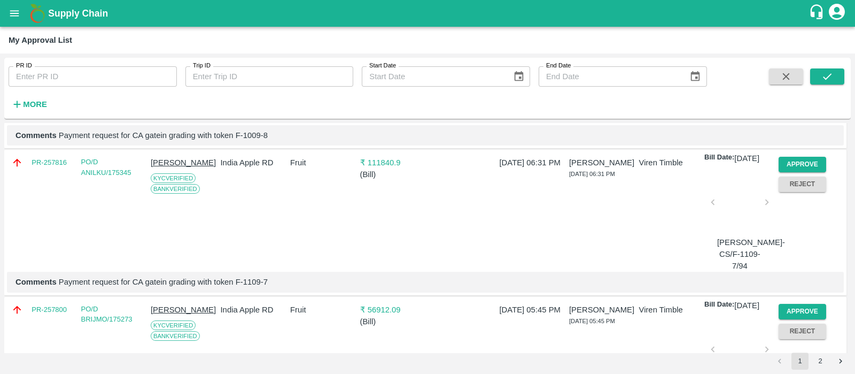
scroll to position [1082, 0]
click at [804, 171] on button "Approve" at bounding box center [803, 163] width 48 height 15
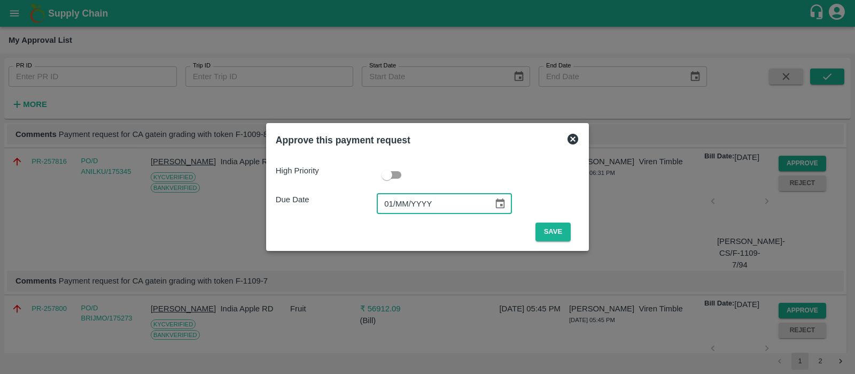
click at [398, 201] on input "01/MM/YYYY" at bounding box center [431, 203] width 109 height 20
type input "[DATE]"
click at [555, 235] on button "Save" at bounding box center [553, 231] width 35 height 19
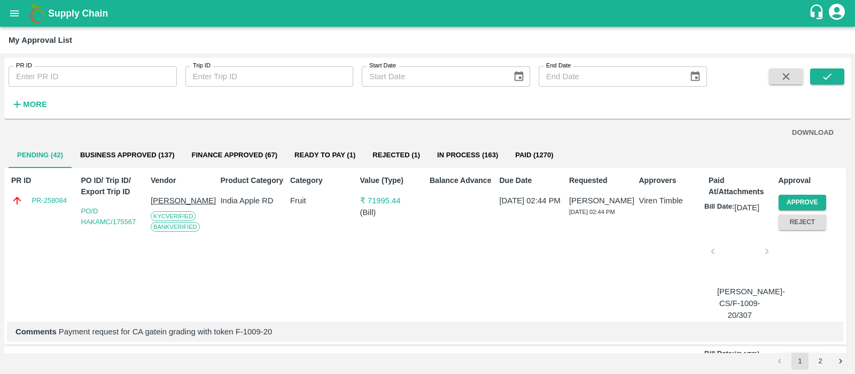
scroll to position [19, 0]
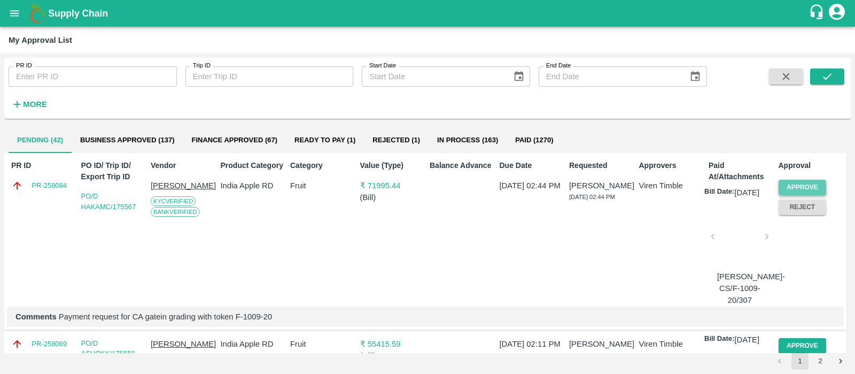
click at [802, 184] on button "Approve" at bounding box center [803, 187] width 48 height 15
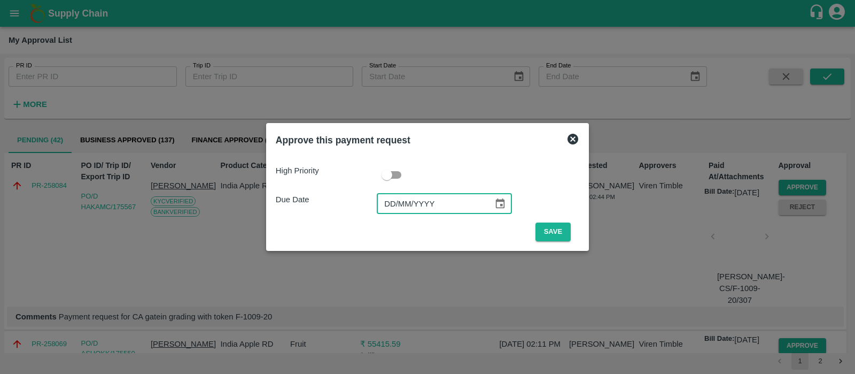
click at [386, 201] on input "DD/MM/YYYY" at bounding box center [431, 203] width 109 height 20
type input "[DATE]"
click at [551, 224] on button "Save" at bounding box center [553, 231] width 35 height 19
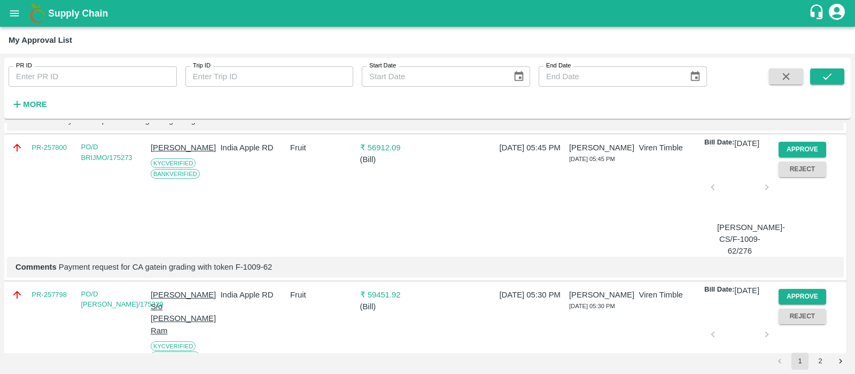
scroll to position [1096, 0]
click at [812, 157] on button "Approve" at bounding box center [803, 148] width 48 height 15
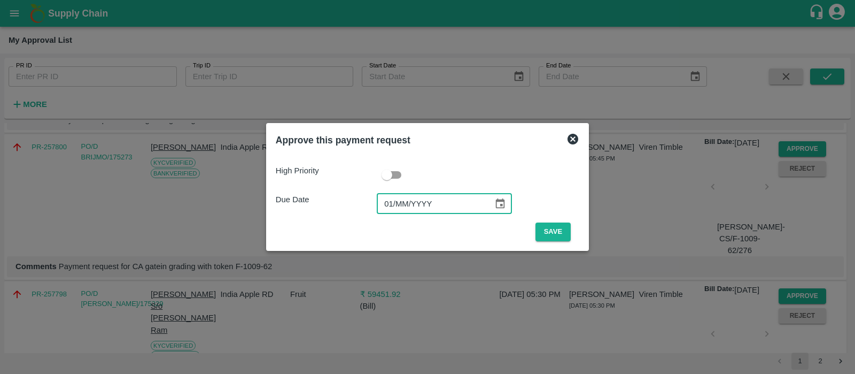
click at [397, 204] on input "01/MM/YYYY" at bounding box center [431, 203] width 109 height 20
click at [387, 204] on input "16/MM/YYYY" at bounding box center [431, 203] width 109 height 20
type input "[DATE]"
click at [548, 233] on button "Save" at bounding box center [553, 231] width 35 height 19
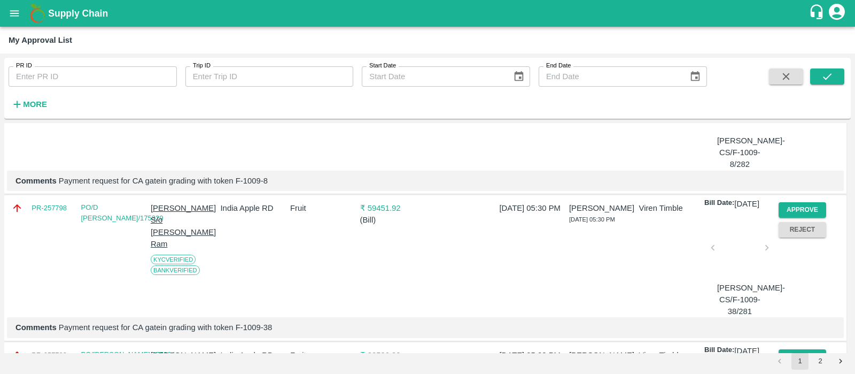
scroll to position [1036, 0]
click at [787, 216] on button "Approve" at bounding box center [803, 208] width 48 height 15
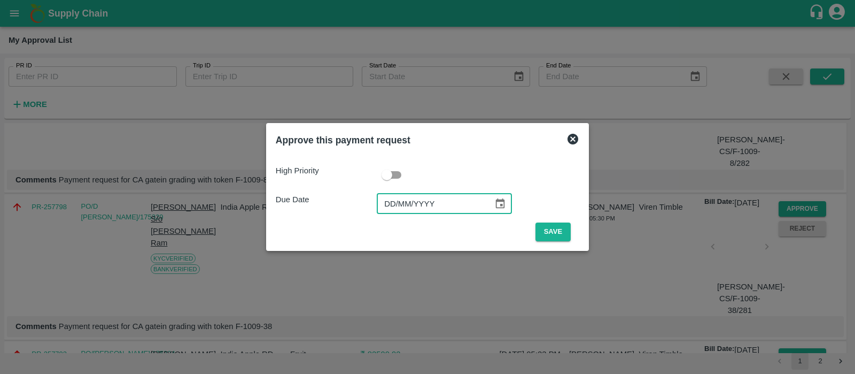
click at [398, 193] on input "DD/MM/YYYY" at bounding box center [431, 203] width 109 height 20
type input "[DATE]"
click at [563, 231] on button "Save" at bounding box center [553, 231] width 35 height 19
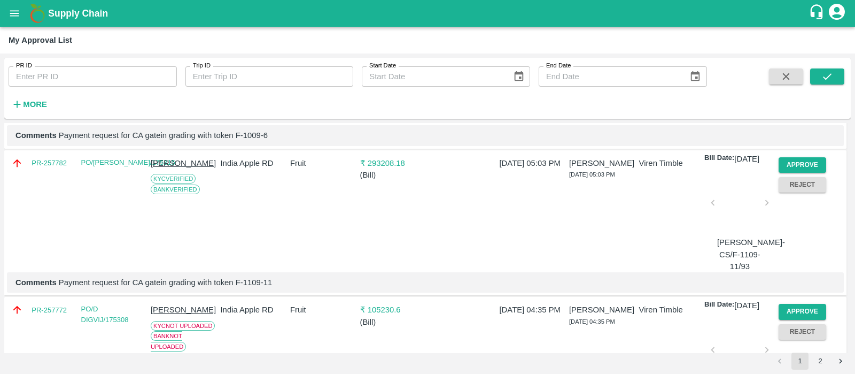
scroll to position [1259, 0]
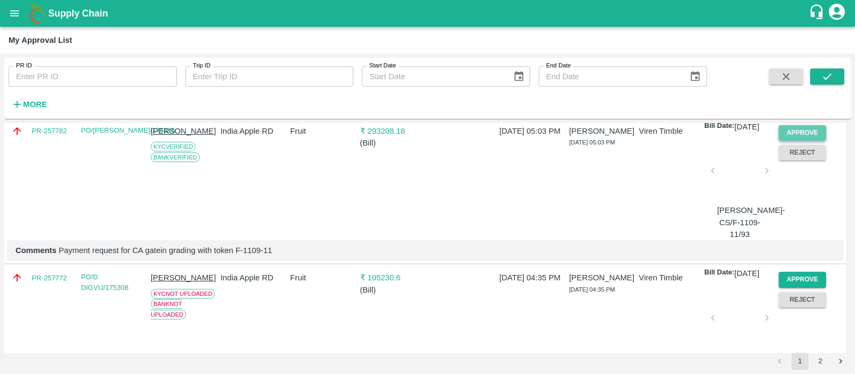
click at [808, 141] on button "Approve" at bounding box center [803, 132] width 48 height 15
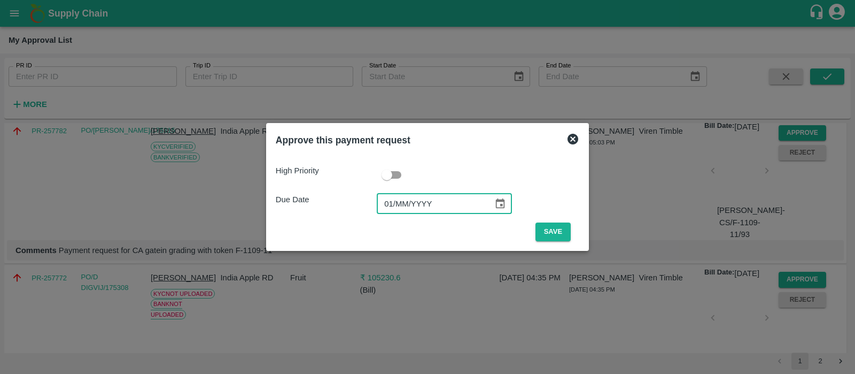
click at [392, 206] on input "01/MM/YYYY" at bounding box center [431, 203] width 109 height 20
type input "[DATE]"
click at [538, 231] on button "Save" at bounding box center [553, 231] width 35 height 19
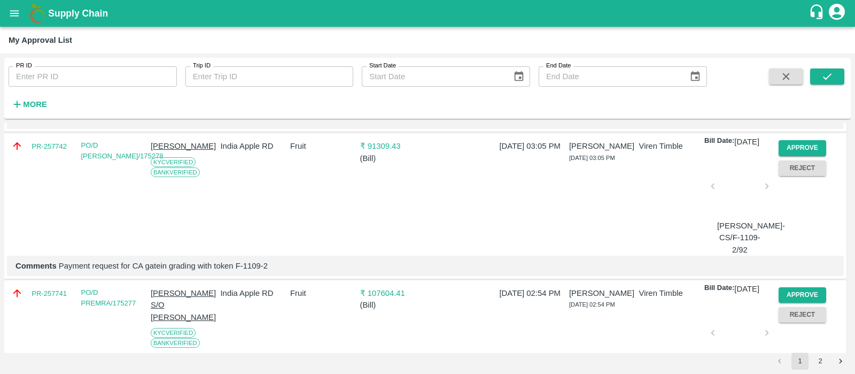
scroll to position [1392, 0]
click at [813, 154] on button "Approve" at bounding box center [803, 146] width 48 height 15
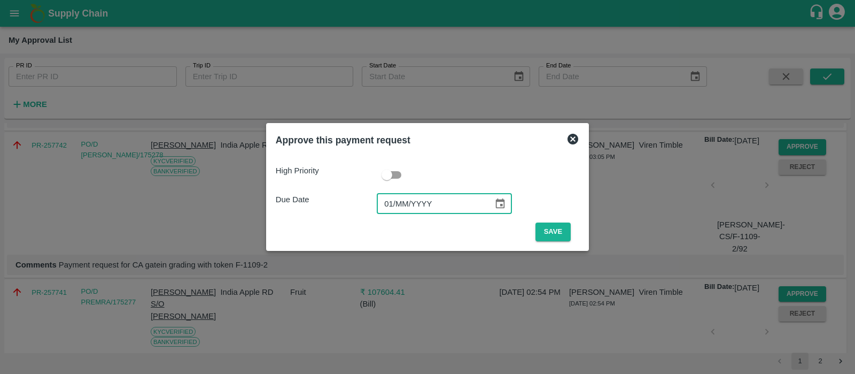
click at [386, 204] on input "01/MM/YYYY" at bounding box center [431, 203] width 109 height 20
type input "[DATE]"
click at [546, 232] on button "Save" at bounding box center [553, 231] width 35 height 19
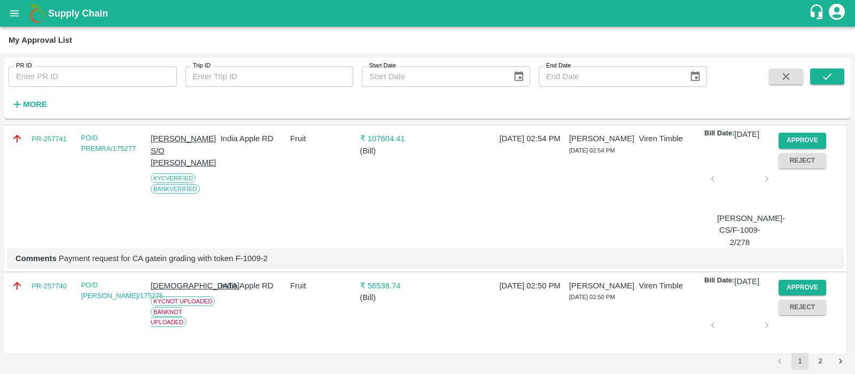
scroll to position [1420, 0]
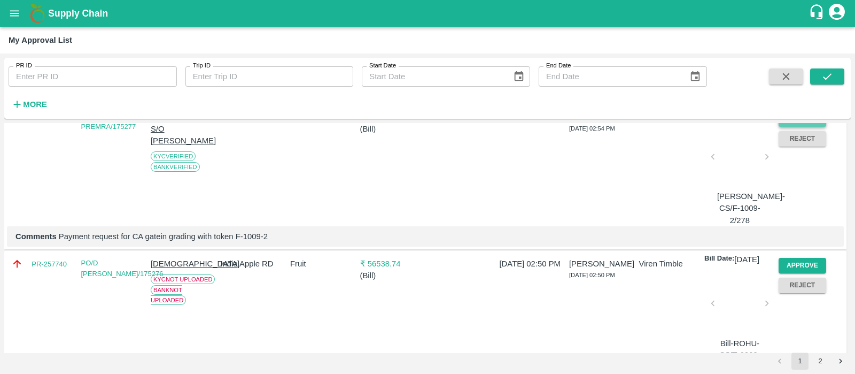
click at [805, 126] on button "Approve" at bounding box center [803, 118] width 48 height 15
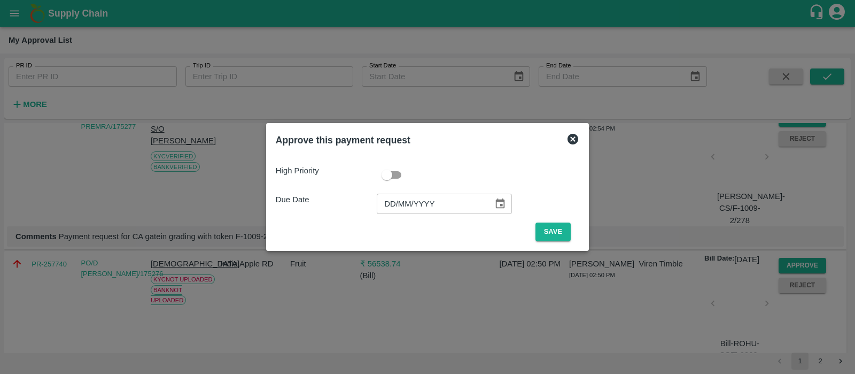
click at [393, 202] on input "DD/MM/YYYY" at bounding box center [431, 203] width 109 height 20
type input "[DATE]"
click at [553, 234] on button "Save" at bounding box center [553, 231] width 35 height 19
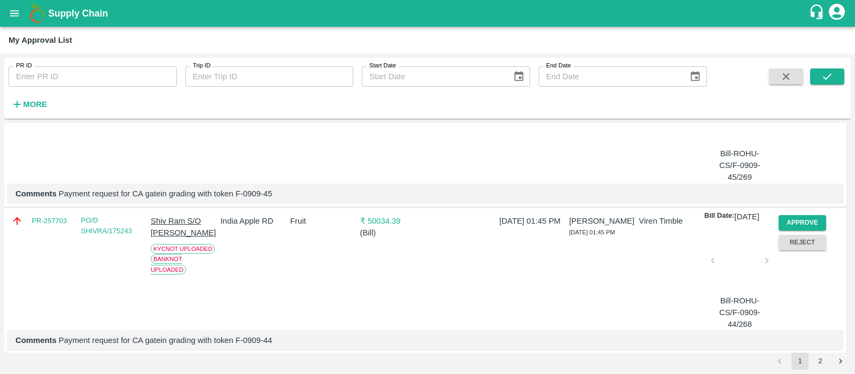
scroll to position [2490, 0]
click at [812, 84] on button "Approve" at bounding box center [803, 75] width 48 height 15
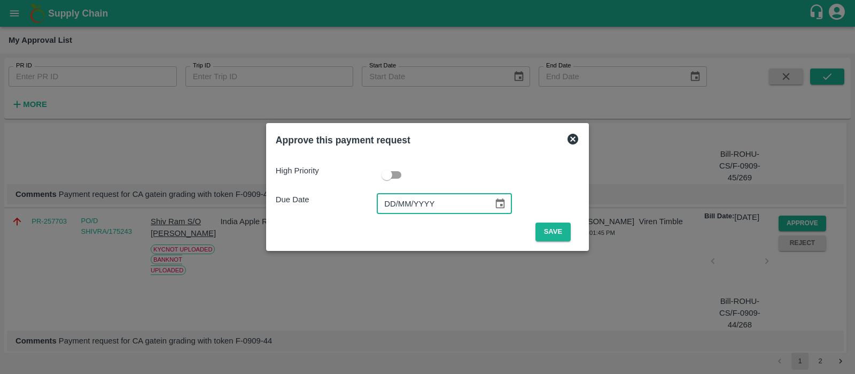
click at [388, 196] on input "DD/MM/YYYY" at bounding box center [431, 203] width 109 height 20
type input "[DATE]"
click at [563, 235] on button "Save" at bounding box center [553, 231] width 35 height 19
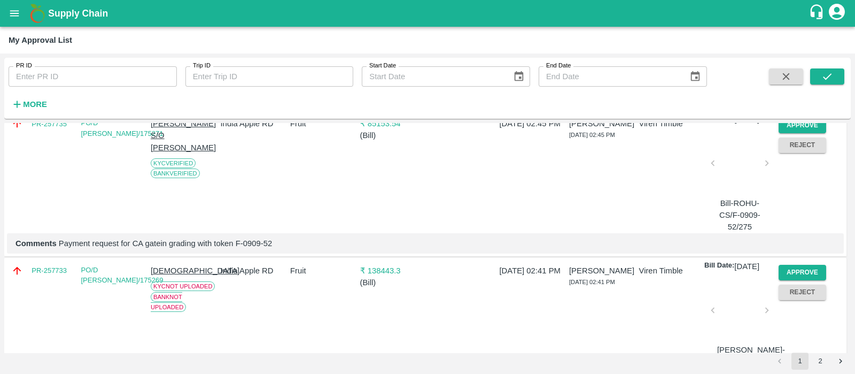
scroll to position [1584, 0]
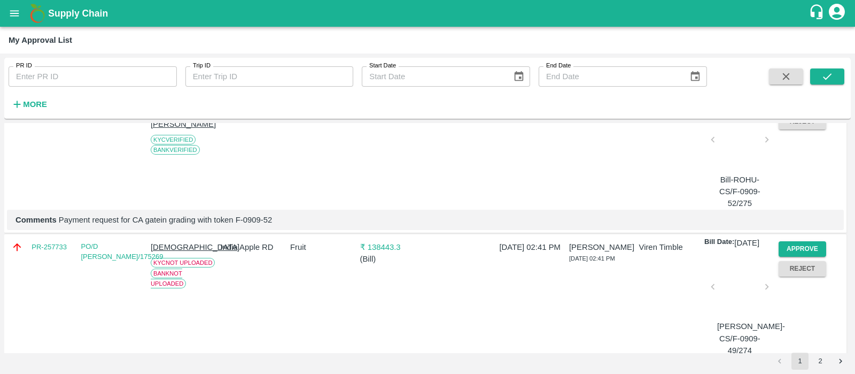
click at [798, 110] on button "Approve" at bounding box center [803, 101] width 48 height 15
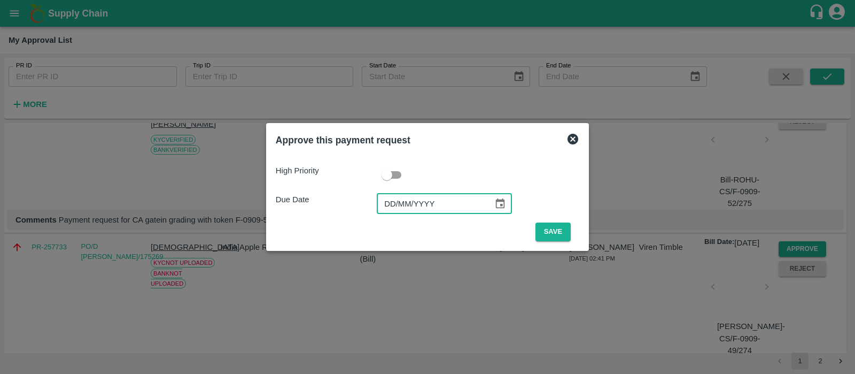
click at [391, 208] on input "DD/MM/YYYY" at bounding box center [431, 203] width 109 height 20
type input "[DATE]"
click at [546, 226] on button "Save" at bounding box center [553, 231] width 35 height 19
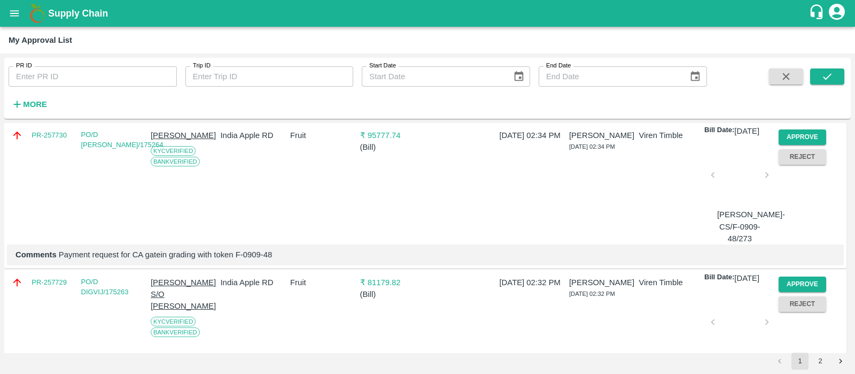
scroll to position [1726, 0]
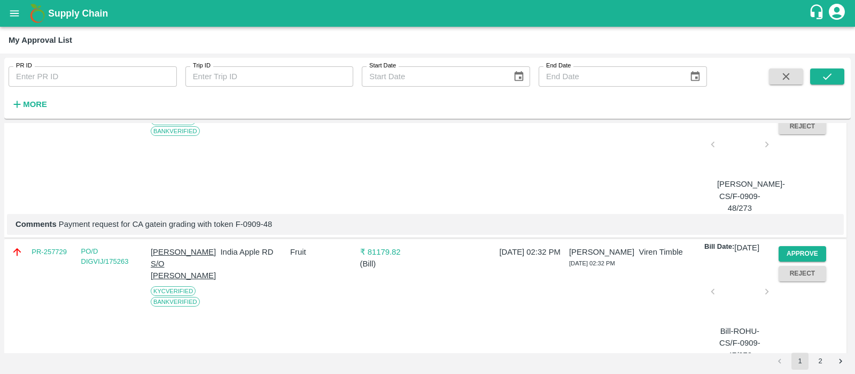
click at [804, 114] on button "Approve" at bounding box center [803, 106] width 48 height 15
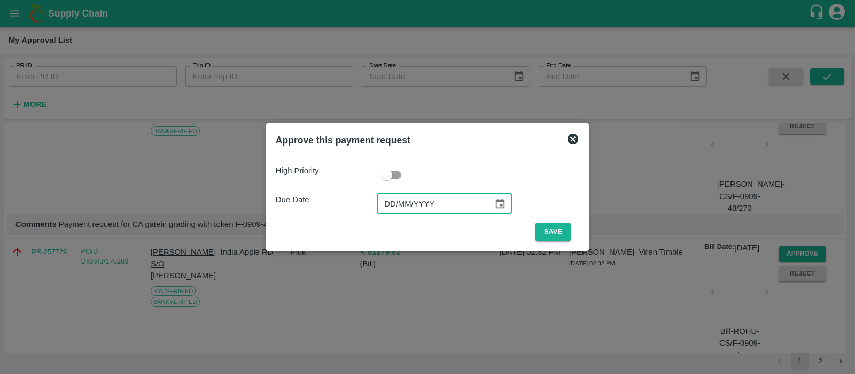
click at [384, 201] on input "DD/MM/YYYY" at bounding box center [431, 203] width 109 height 20
type input "[DATE]"
click at [548, 236] on button "Save" at bounding box center [553, 231] width 35 height 19
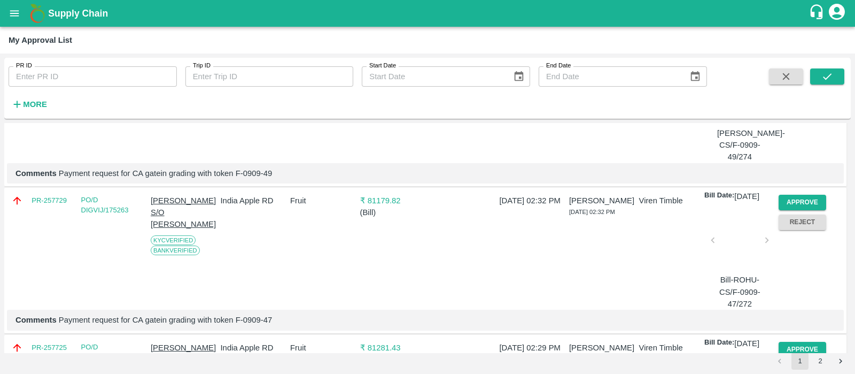
scroll to position [1672, 0]
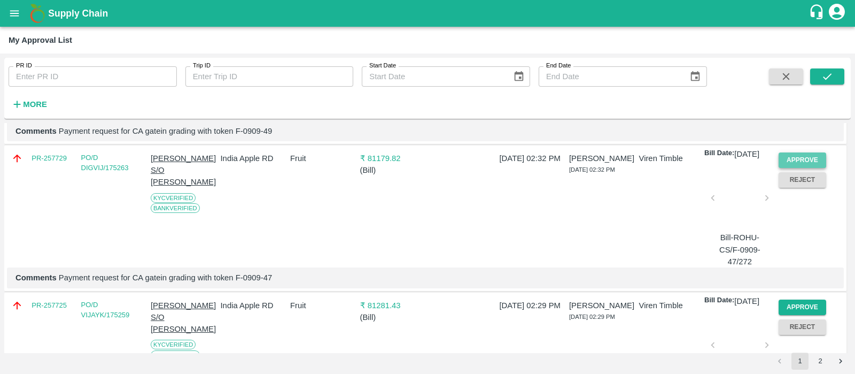
click at [810, 168] on button "Approve" at bounding box center [803, 159] width 48 height 15
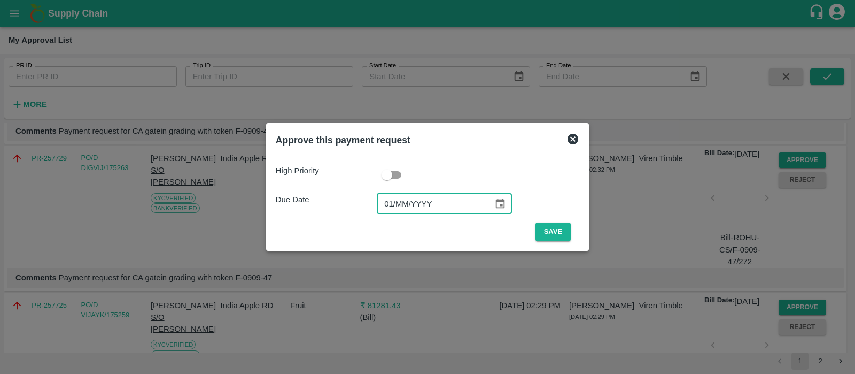
click at [390, 208] on input "01/MM/YYYY" at bounding box center [431, 203] width 109 height 20
type input "[DATE]"
click at [551, 228] on button "Save" at bounding box center [553, 231] width 35 height 19
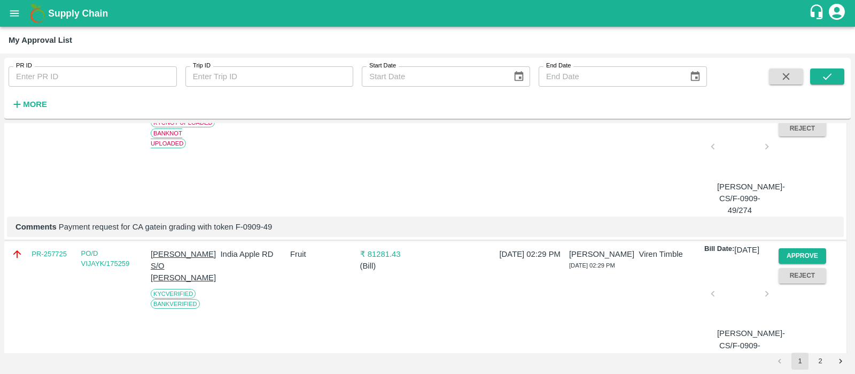
scroll to position [1764, 0]
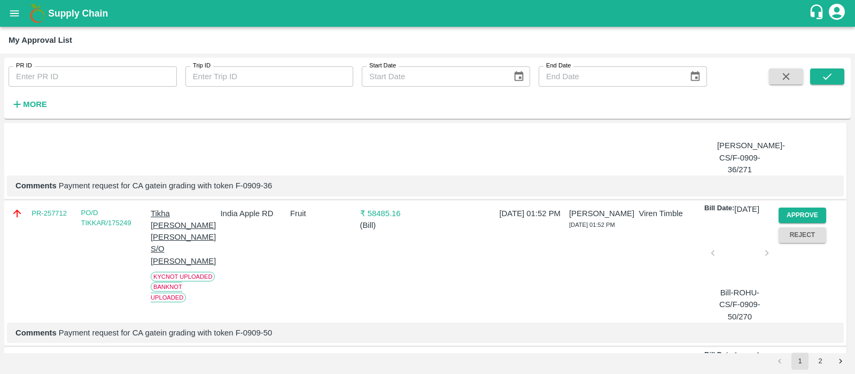
click at [800, 76] on button "Approve" at bounding box center [803, 67] width 48 height 15
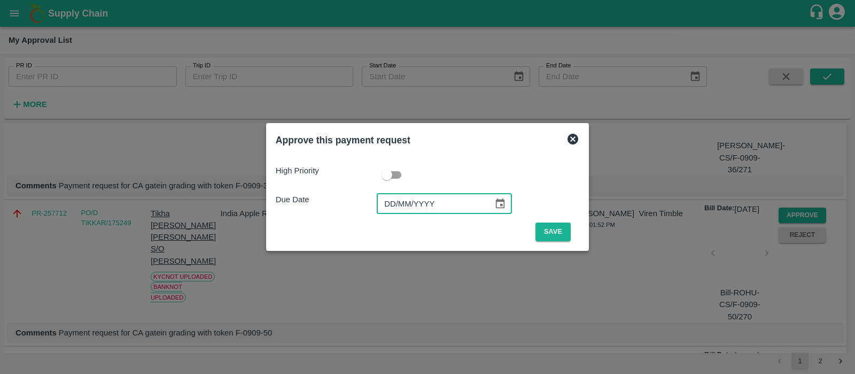
click at [390, 205] on input "DD/MM/YYYY" at bounding box center [431, 203] width 109 height 20
type input "[DATE]"
click at [556, 231] on button "Save" at bounding box center [553, 231] width 35 height 19
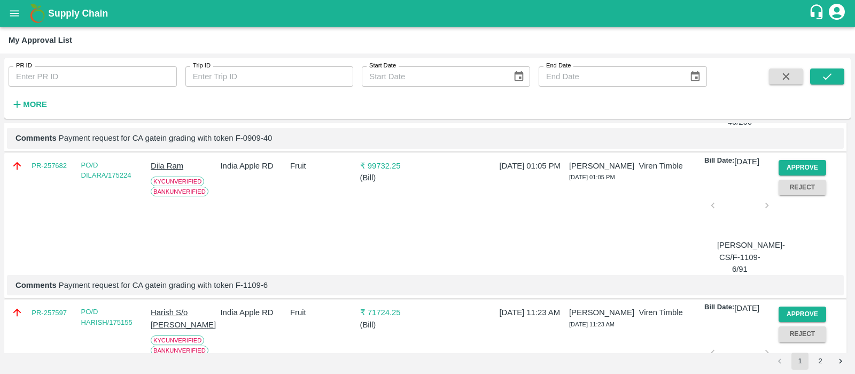
scroll to position [2256, 0]
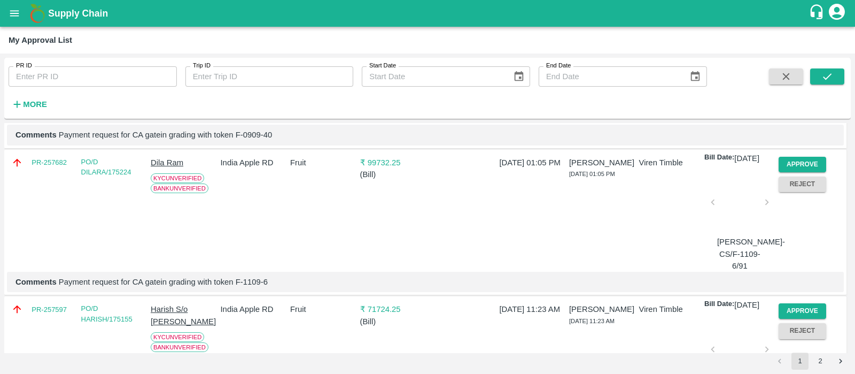
click at [808, 25] on button "Approve" at bounding box center [803, 17] width 48 height 15
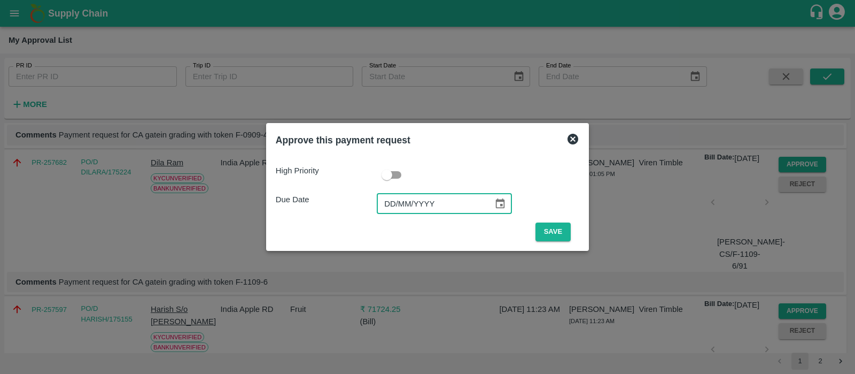
click at [398, 197] on input "DD/MM/YYYY" at bounding box center [431, 203] width 109 height 20
type input "[DATE]"
click at [549, 224] on button "Save" at bounding box center [553, 231] width 35 height 19
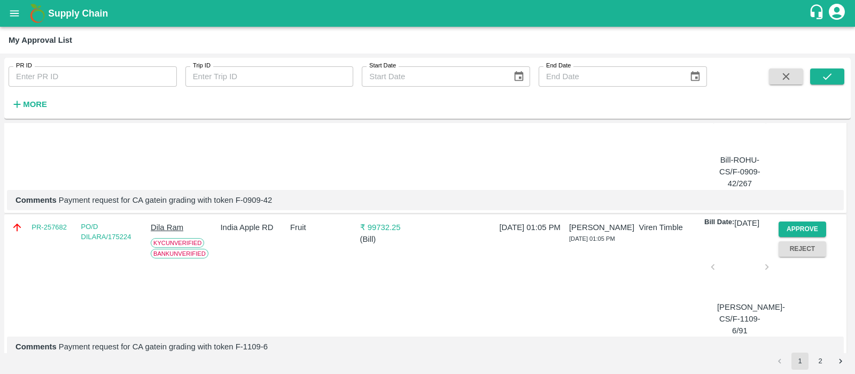
scroll to position [2253, 0]
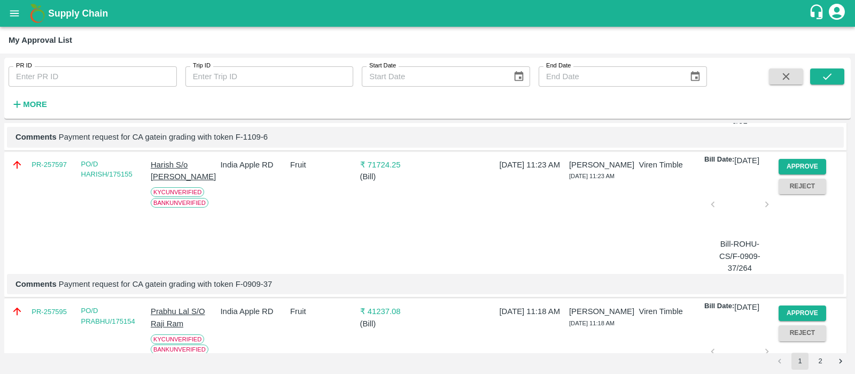
click at [793, 27] on button "Approve" at bounding box center [803, 19] width 48 height 15
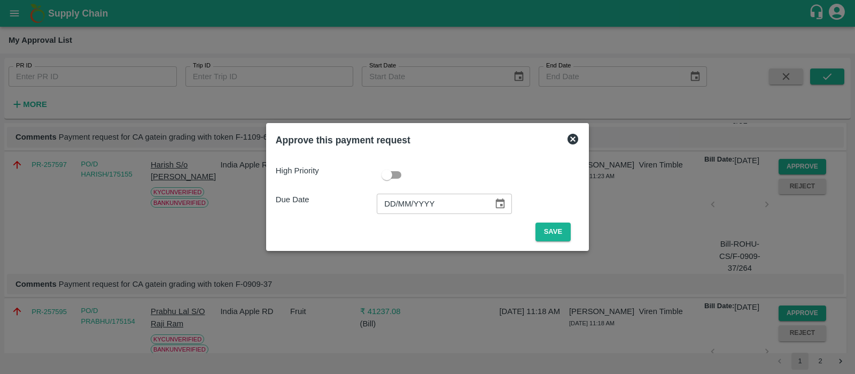
click at [390, 208] on input "DD/MM/YYYY" at bounding box center [431, 203] width 109 height 20
type input "[DATE]"
click at [546, 234] on button "Save" at bounding box center [553, 231] width 35 height 19
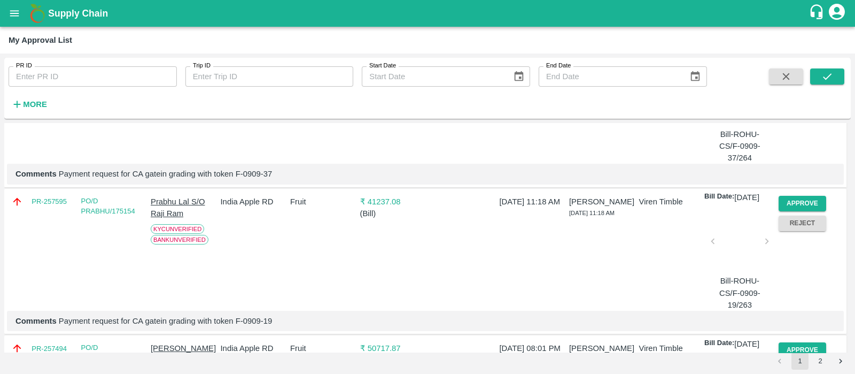
scroll to position [2240, 0]
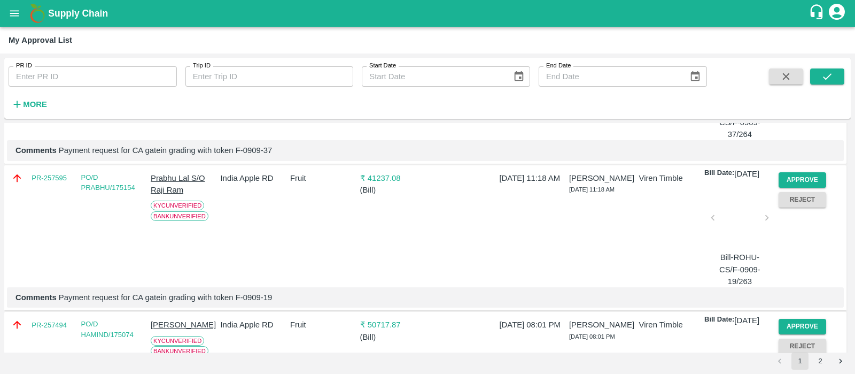
click at [802, 41] on button "Approve" at bounding box center [803, 32] width 48 height 15
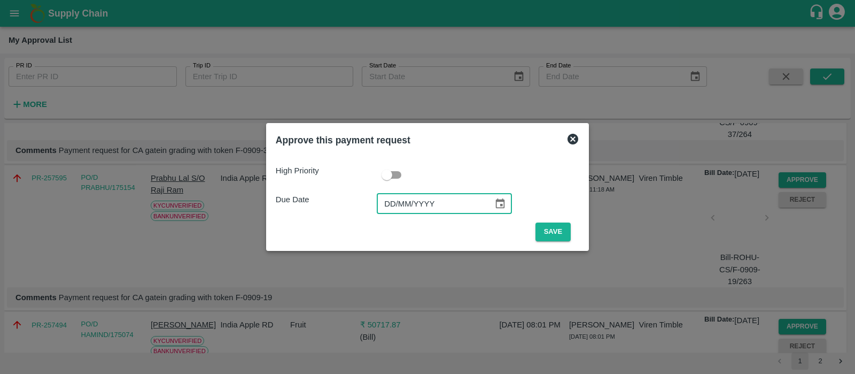
click at [390, 206] on input "DD/MM/YYYY" at bounding box center [431, 203] width 109 height 20
type input "[DATE]"
click at [555, 232] on button "Save" at bounding box center [553, 231] width 35 height 19
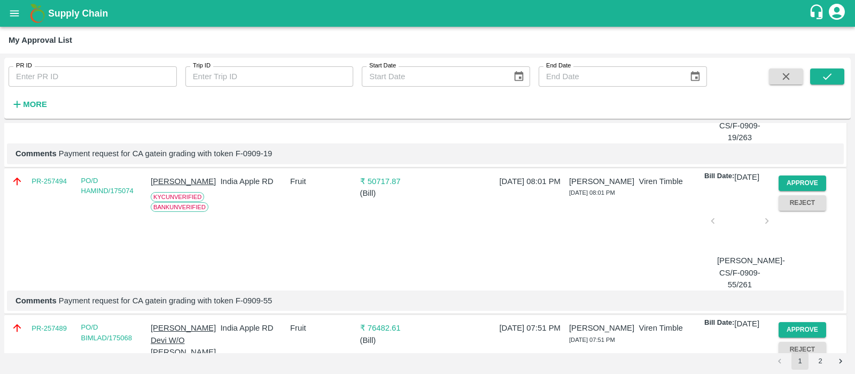
scroll to position [2234, 0]
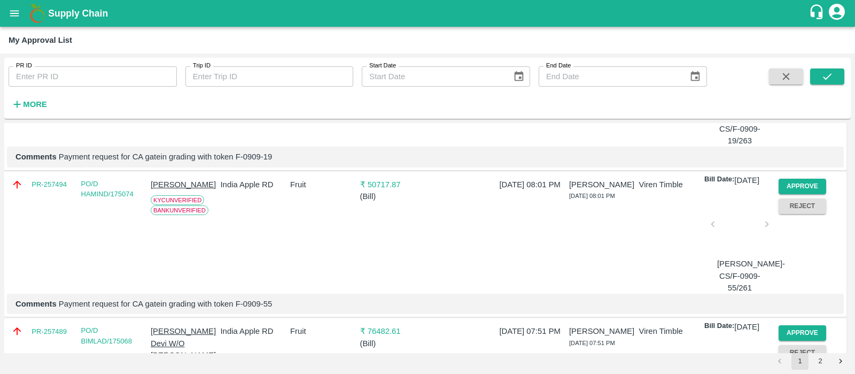
click at [813, 47] on button "Approve" at bounding box center [803, 39] width 48 height 15
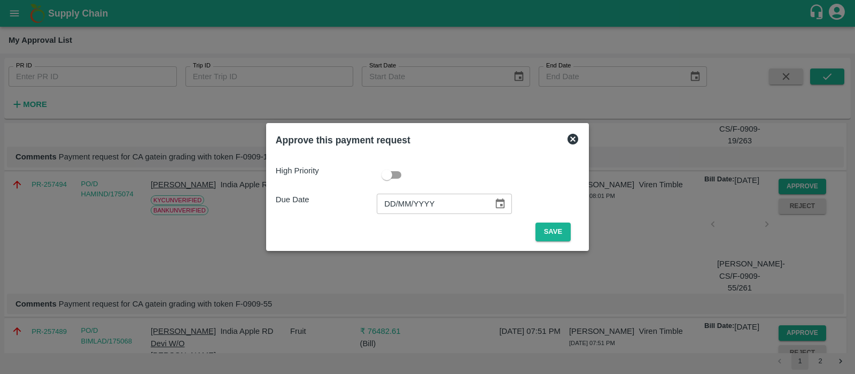
click at [405, 209] on input "DD/MM/YYYY" at bounding box center [431, 203] width 109 height 20
type input "[DATE]"
click at [560, 231] on button "Save" at bounding box center [553, 231] width 35 height 19
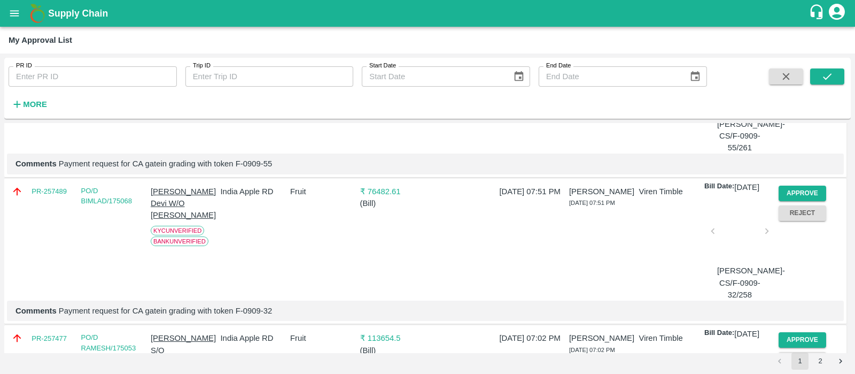
scroll to position [2227, 0]
click at [801, 53] on button "Approve" at bounding box center [803, 45] width 48 height 15
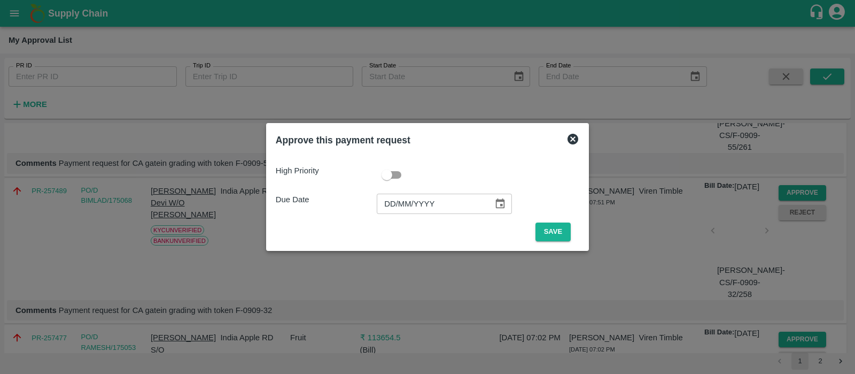
click at [406, 204] on input "DD/MM/YYYY" at bounding box center [431, 203] width 109 height 20
type input "[DATE]"
click at [559, 236] on button "Save" at bounding box center [553, 231] width 35 height 19
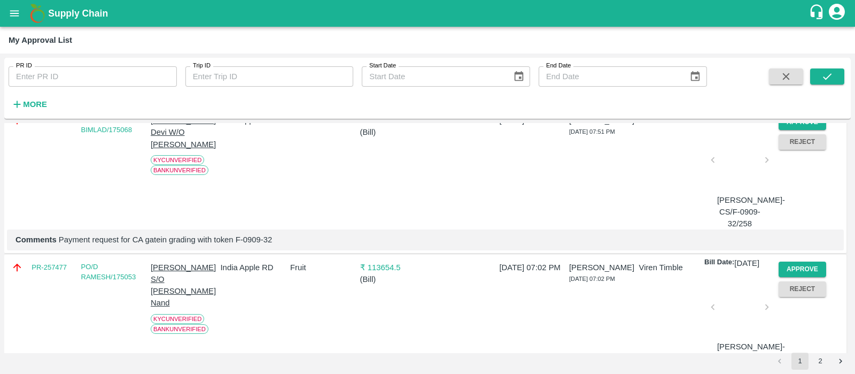
scroll to position [2148, 0]
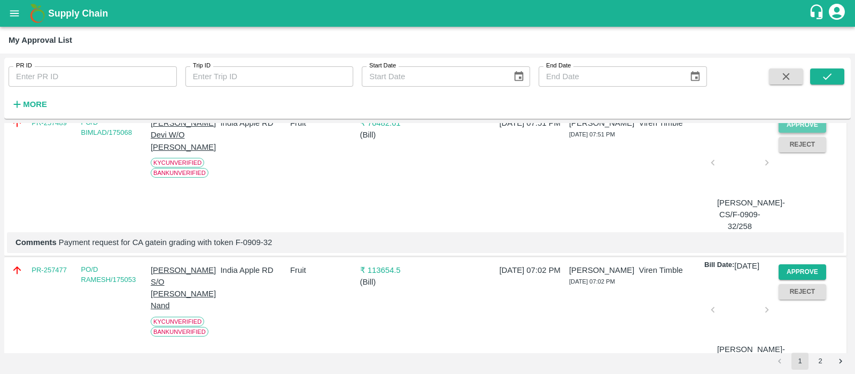
click at [788, 133] on button "Approve" at bounding box center [803, 124] width 48 height 15
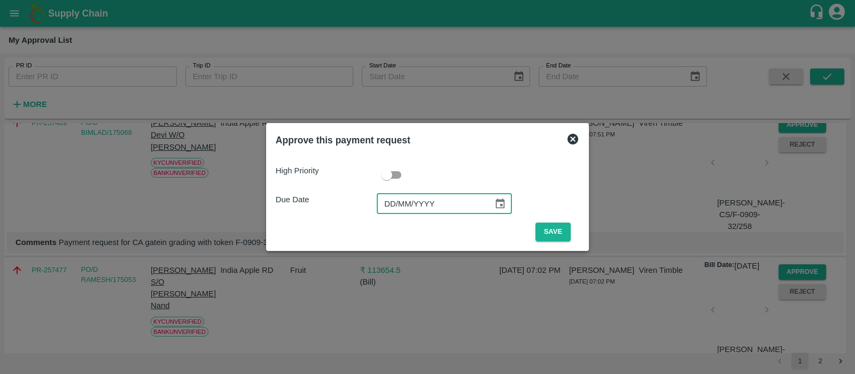
click at [390, 198] on input "DD/MM/YYYY" at bounding box center [431, 203] width 109 height 20
type input "[DATE]"
click at [551, 231] on button "Save" at bounding box center [553, 231] width 35 height 19
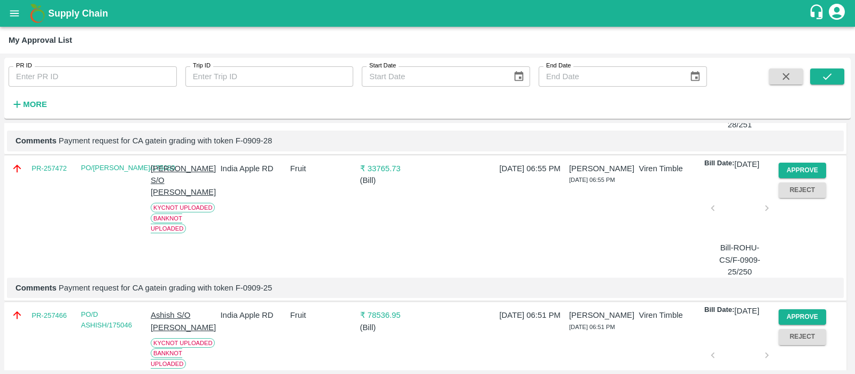
scroll to position [2247, 0]
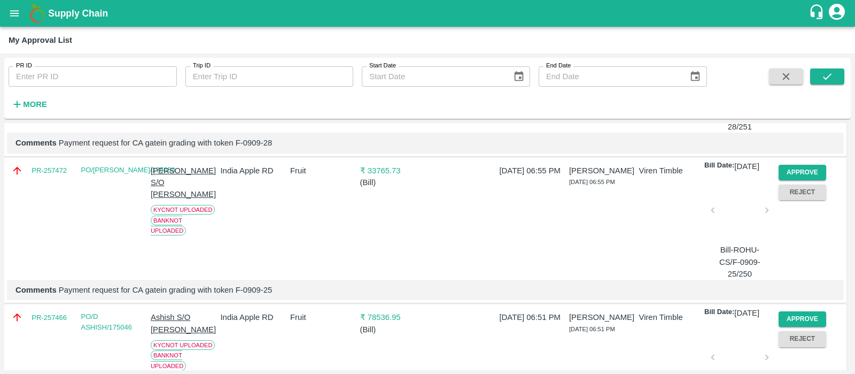
click at [815, 33] on button "Approve" at bounding box center [803, 25] width 48 height 15
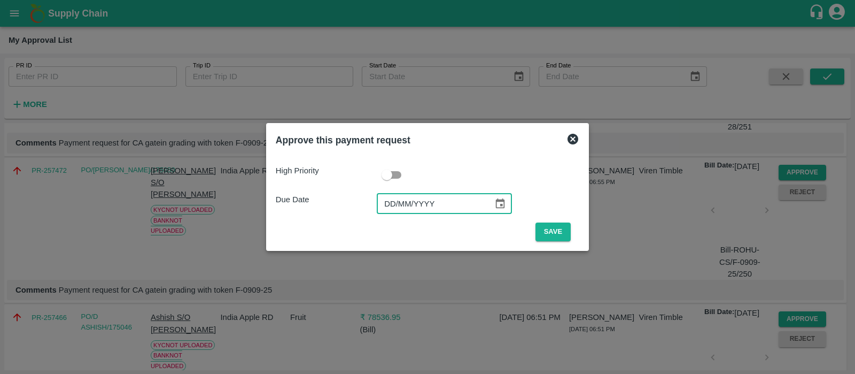
click at [392, 199] on input "DD/MM/YYYY" at bounding box center [431, 203] width 109 height 20
type input "[DATE]"
click at [551, 228] on button "Save" at bounding box center [553, 231] width 35 height 19
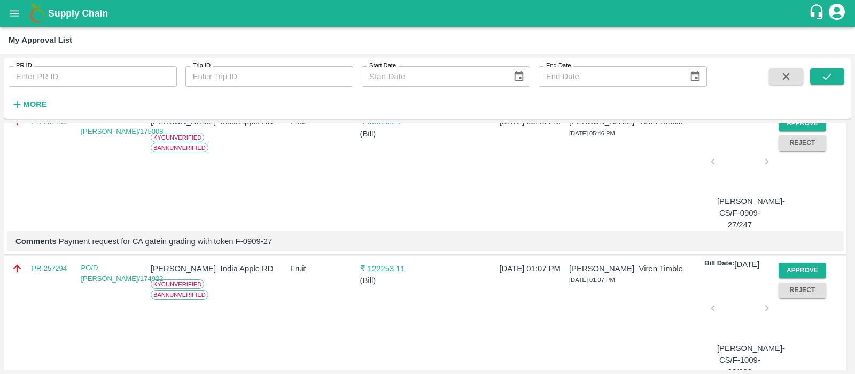
scroll to position [2444, 0]
click at [804, 130] on button "Approve" at bounding box center [803, 122] width 48 height 15
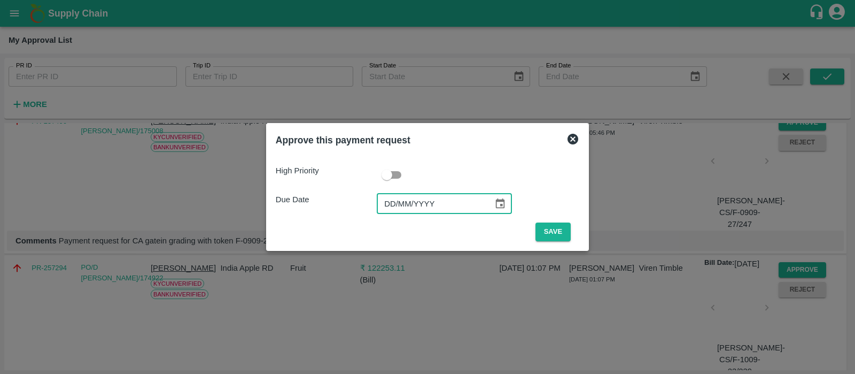
click at [394, 201] on input "DD/MM/YYYY" at bounding box center [431, 203] width 109 height 20
type input "[DATE]"
click at [539, 225] on button "Save" at bounding box center [553, 231] width 35 height 19
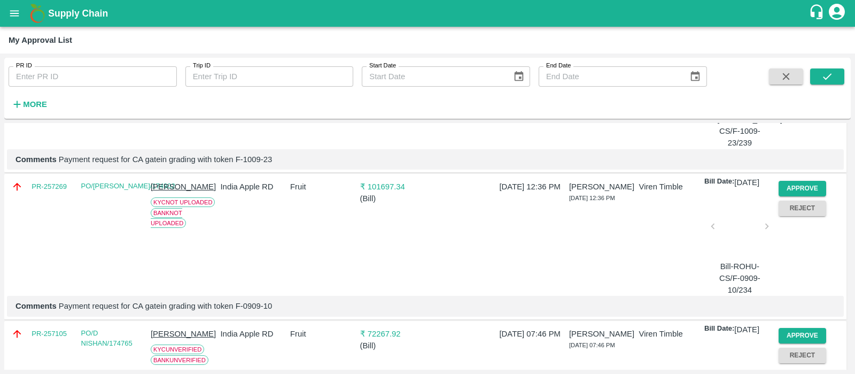
scroll to position [2525, 0]
click at [804, 49] on button "Approve" at bounding box center [803, 40] width 48 height 15
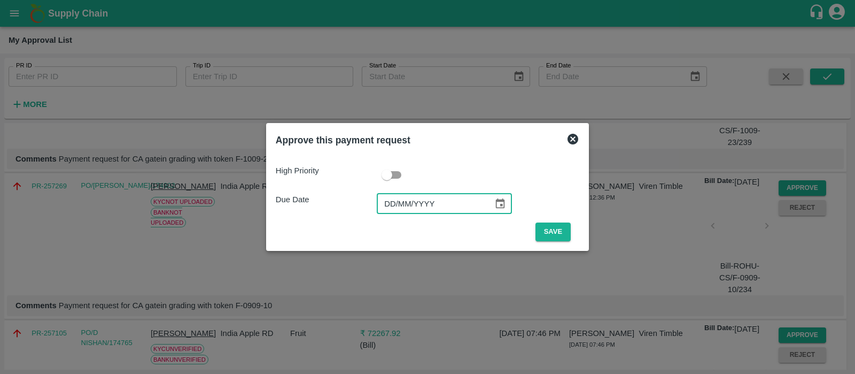
click at [387, 207] on input "DD/MM/YYYY" at bounding box center [431, 203] width 109 height 20
type input "[DATE]"
click at [557, 236] on button "Save" at bounding box center [553, 231] width 35 height 19
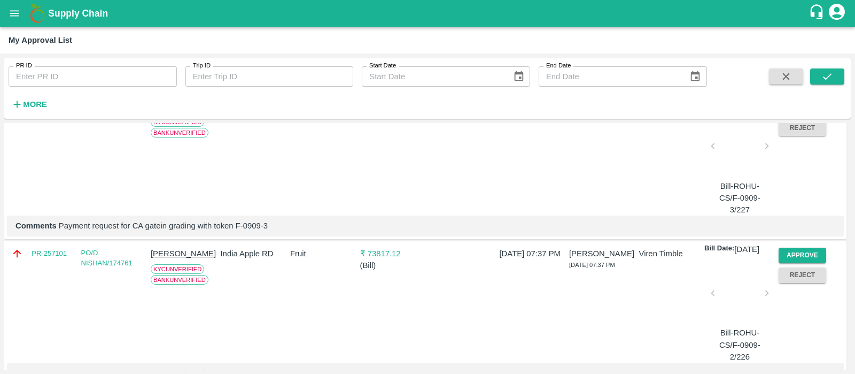
scroll to position [2709, 0]
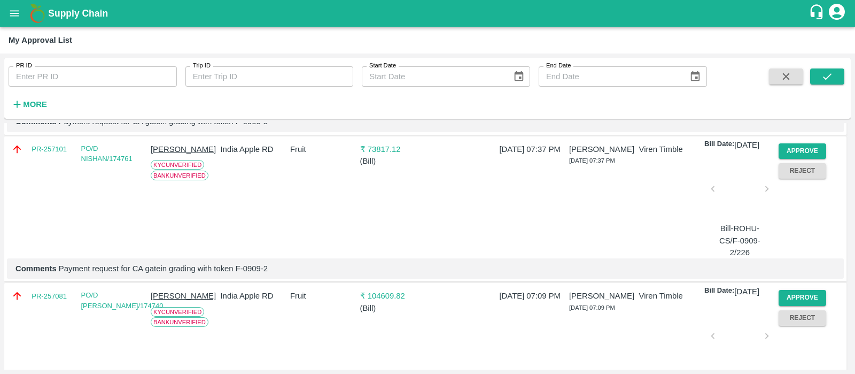
click at [815, 12] on button "Approve" at bounding box center [803, 3] width 48 height 15
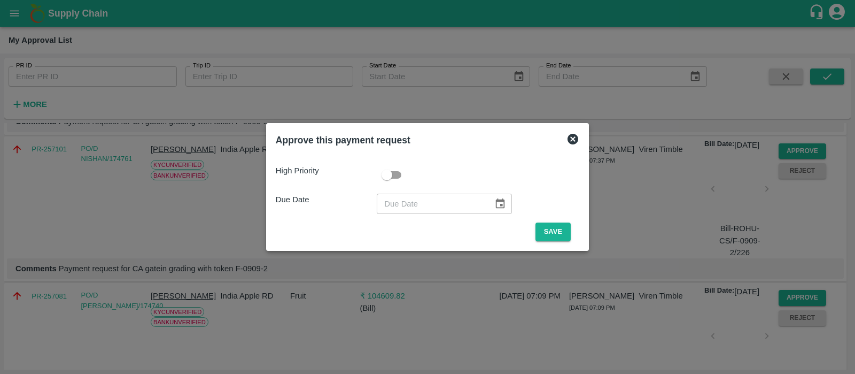
click at [393, 190] on div "High Priority Due Date ​ Save" at bounding box center [428, 198] width 304 height 85
click at [571, 143] on icon at bounding box center [573, 139] width 11 height 11
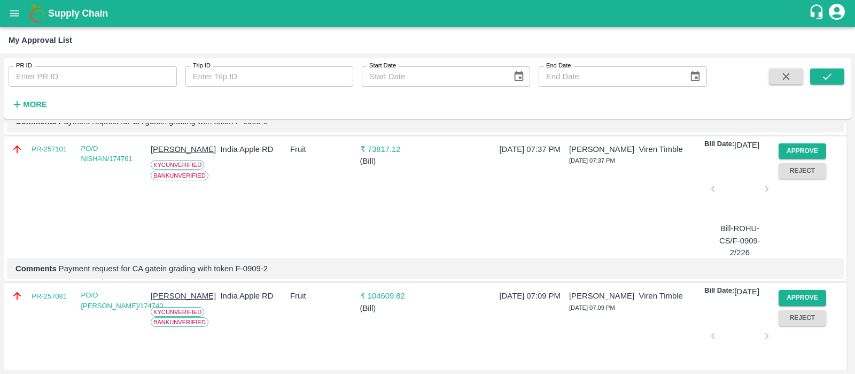
click at [804, 12] on button "Approve" at bounding box center [803, 3] width 48 height 15
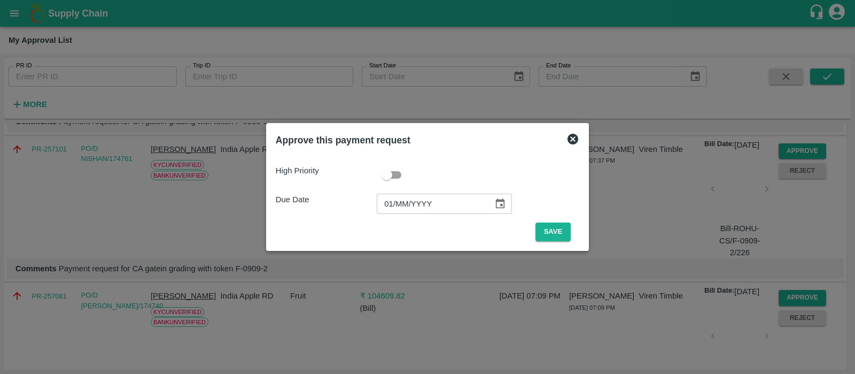
click at [397, 208] on input "01/MM/YYYY" at bounding box center [431, 203] width 109 height 20
type input "[DATE]"
click at [548, 230] on button "Save" at bounding box center [553, 231] width 35 height 19
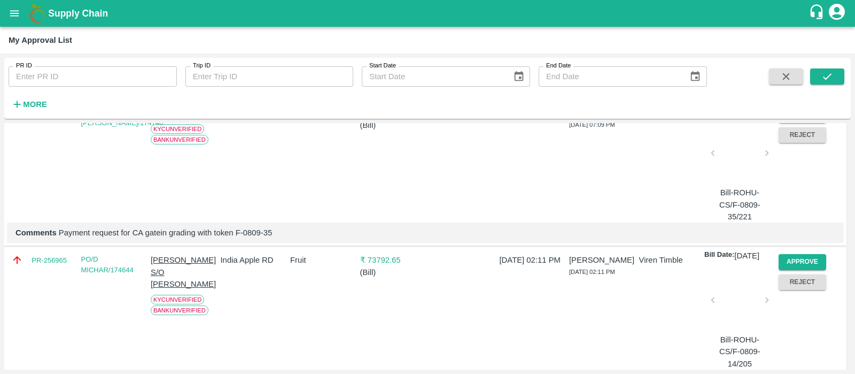
scroll to position [2743, 0]
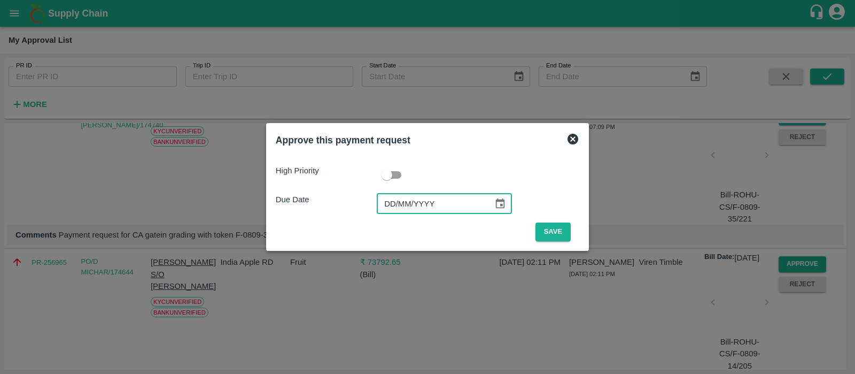
click at [385, 213] on input "DD/MM/YYYY" at bounding box center [431, 203] width 109 height 20
type input "[DATE]"
click at [546, 232] on button "Save" at bounding box center [553, 231] width 35 height 19
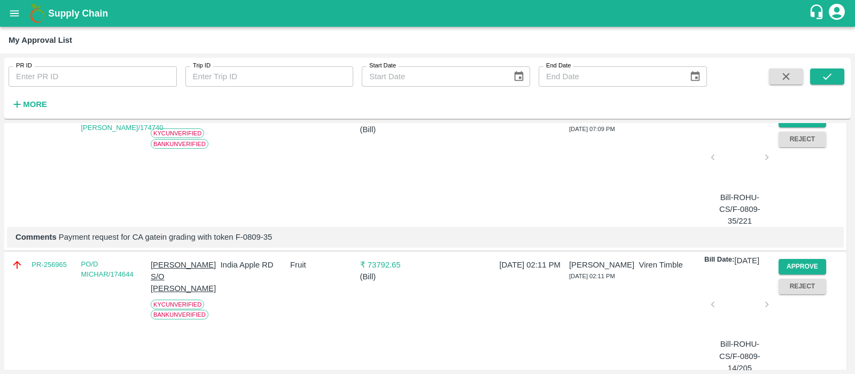
scroll to position [2679, 0]
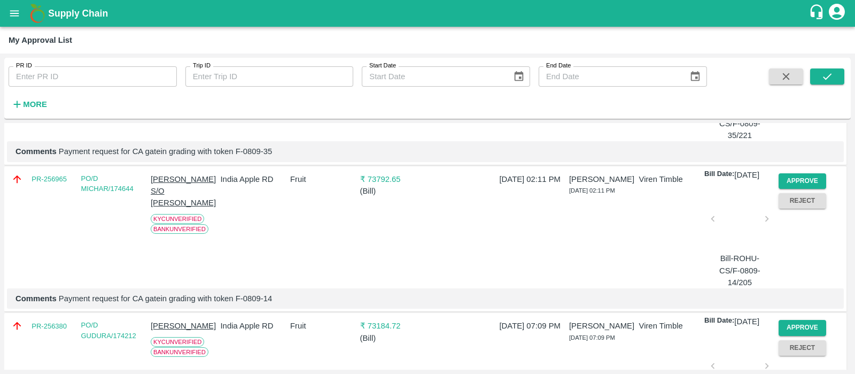
click at [808, 42] on button "Approve" at bounding box center [803, 33] width 48 height 15
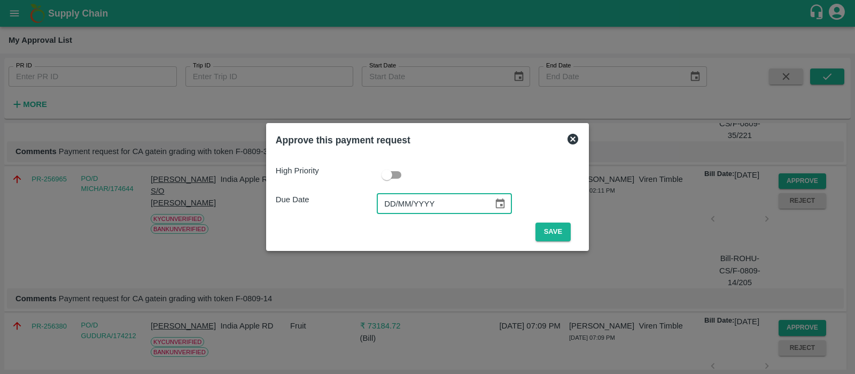
click at [390, 209] on input "DD/MM/YYYY" at bounding box center [431, 203] width 109 height 20
type input "[DATE]"
click at [557, 235] on button "Save" at bounding box center [553, 231] width 35 height 19
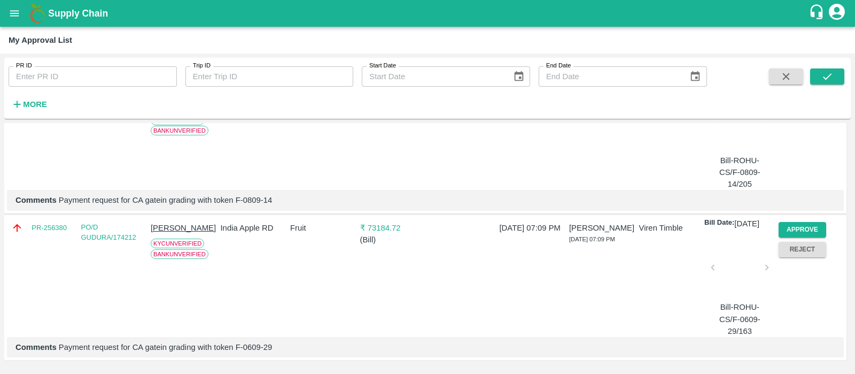
scroll to position [2717, 0]
click at [791, 90] on button "Approve" at bounding box center [803, 82] width 48 height 15
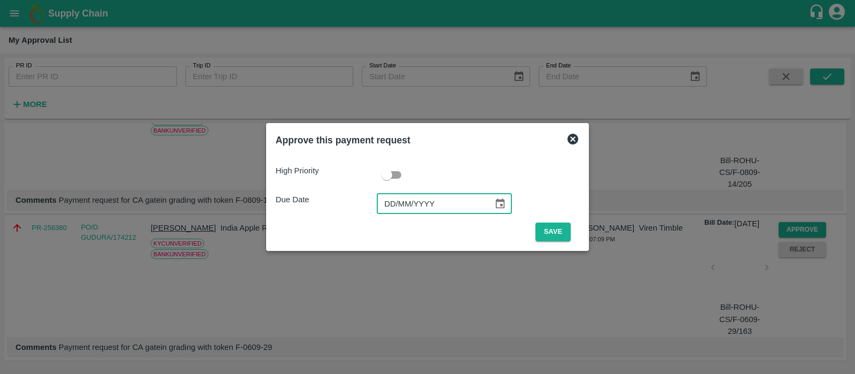
click at [398, 200] on input "DD/MM/YYYY" at bounding box center [431, 203] width 109 height 20
type input "[DATE]"
click at [536, 230] on button "Save" at bounding box center [553, 231] width 35 height 19
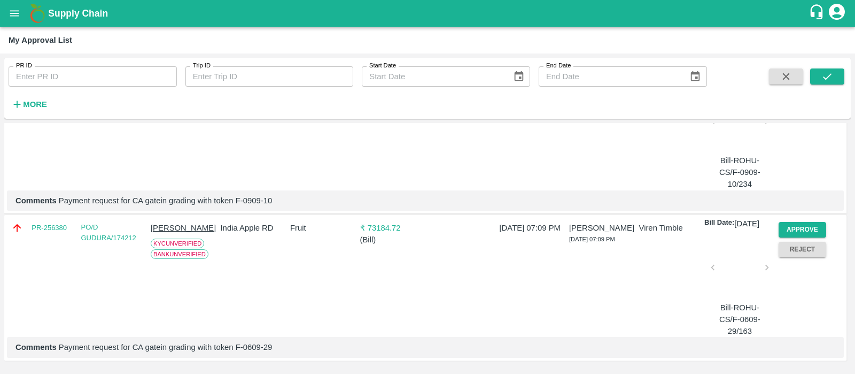
scroll to position [2640, 0]
click at [801, 233] on button "Approve" at bounding box center [803, 229] width 48 height 15
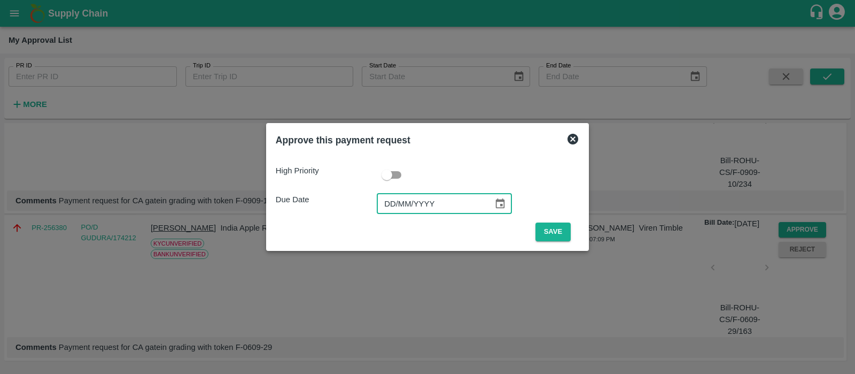
click at [398, 201] on input "DD/MM/YYYY" at bounding box center [431, 203] width 109 height 20
type input "[DATE]"
click at [537, 231] on button "Save" at bounding box center [553, 231] width 35 height 19
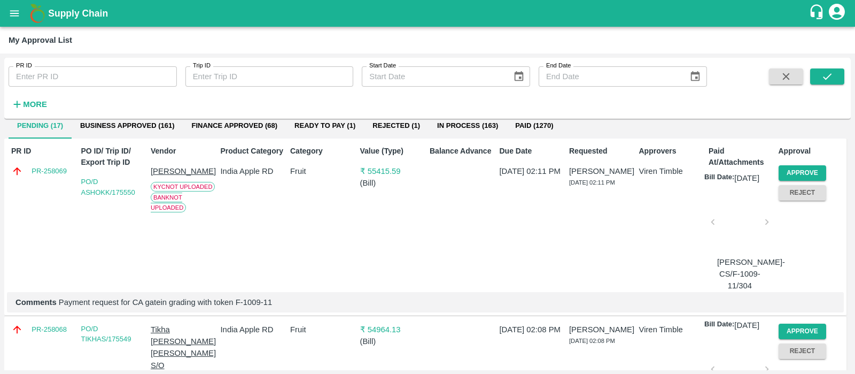
scroll to position [0, 0]
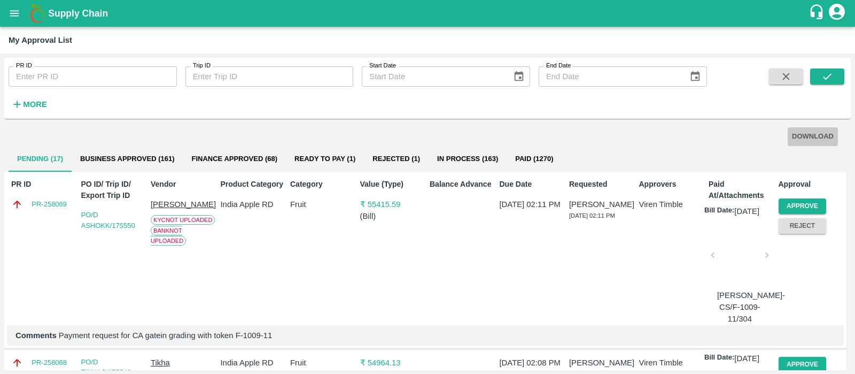
click at [817, 137] on button "DOWNLOAD" at bounding box center [813, 136] width 50 height 19
click at [152, 166] on button "Business Approved (161)" at bounding box center [128, 159] width 112 height 26
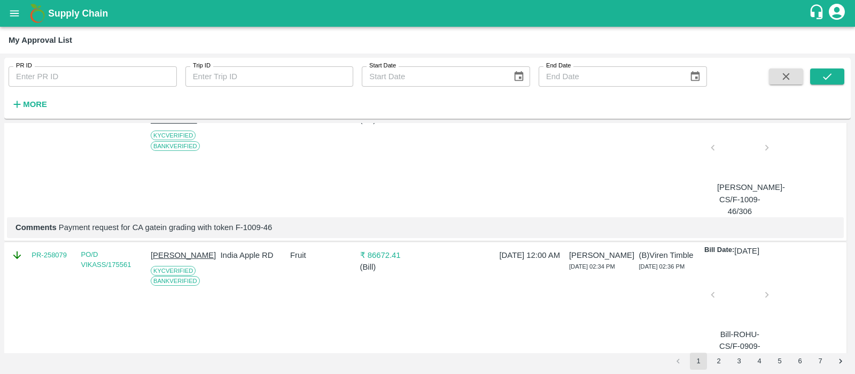
scroll to position [284, 0]
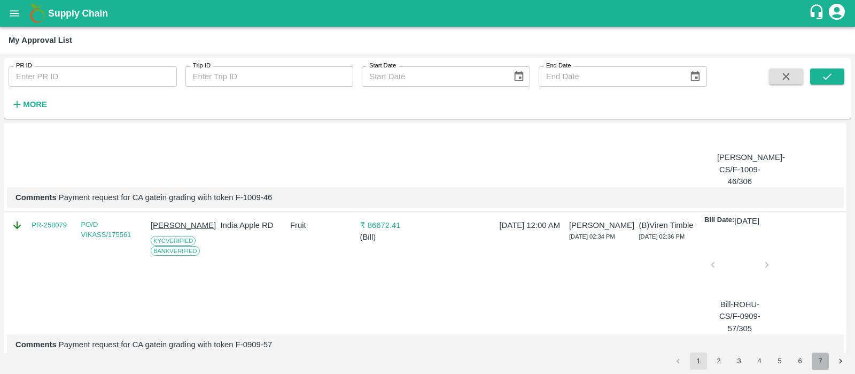
click at [825, 362] on button "7" at bounding box center [820, 360] width 17 height 17
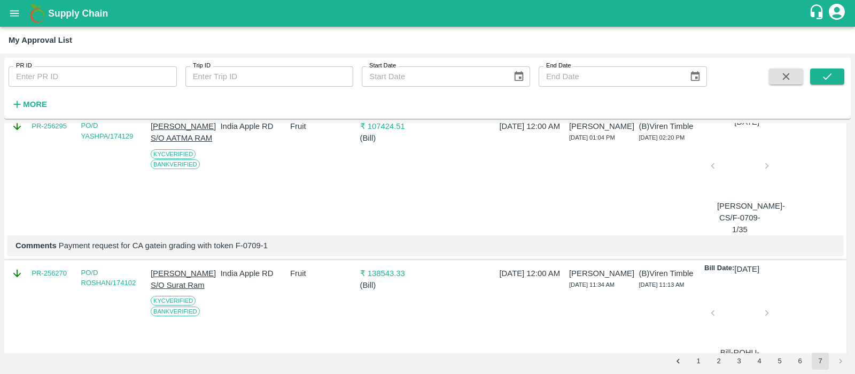
scroll to position [1580, 0]
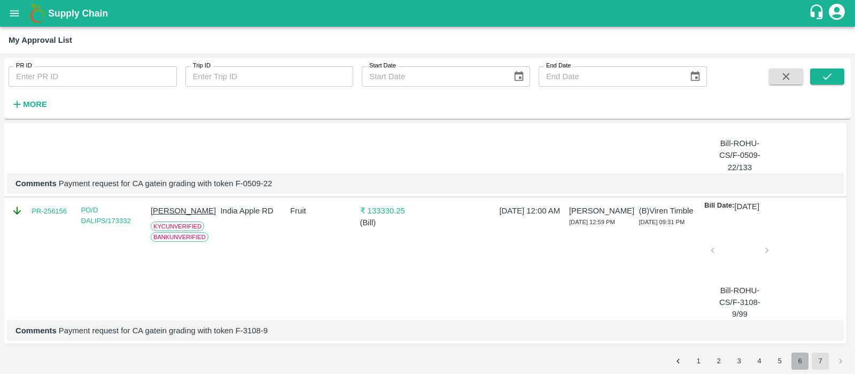
click at [796, 358] on button "6" at bounding box center [800, 360] width 17 height 17
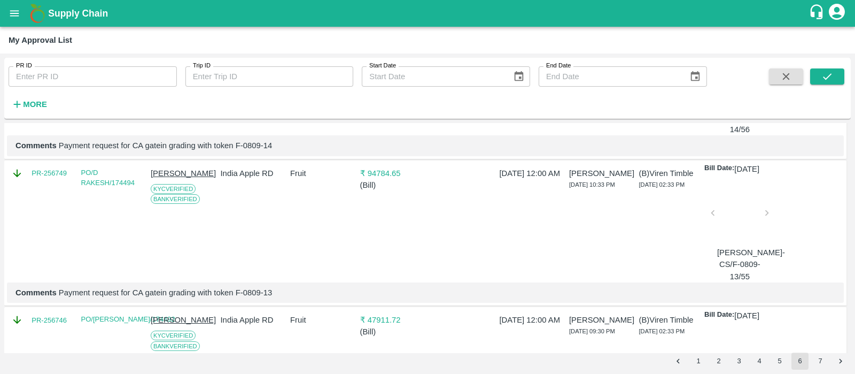
scroll to position [0, 0]
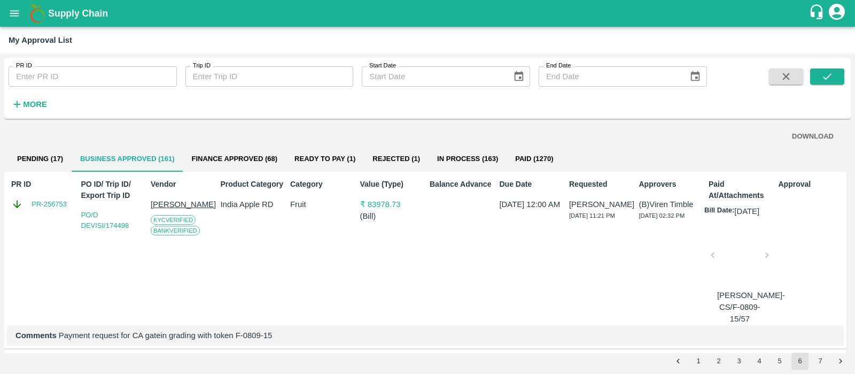
click at [259, 153] on button "Finance Approved (68)" at bounding box center [234, 159] width 103 height 26
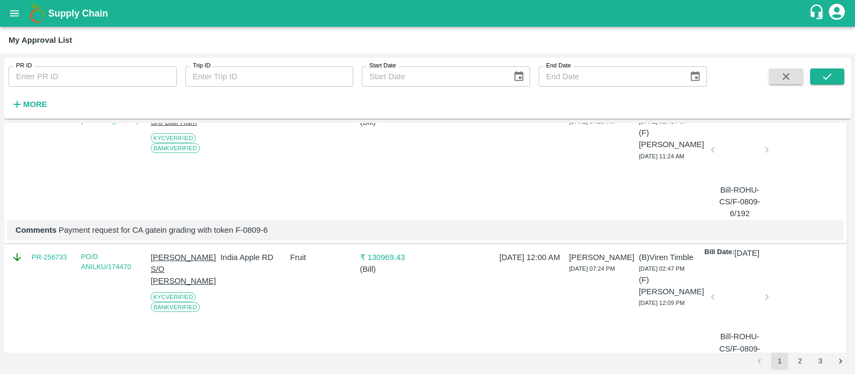
scroll to position [3772, 0]
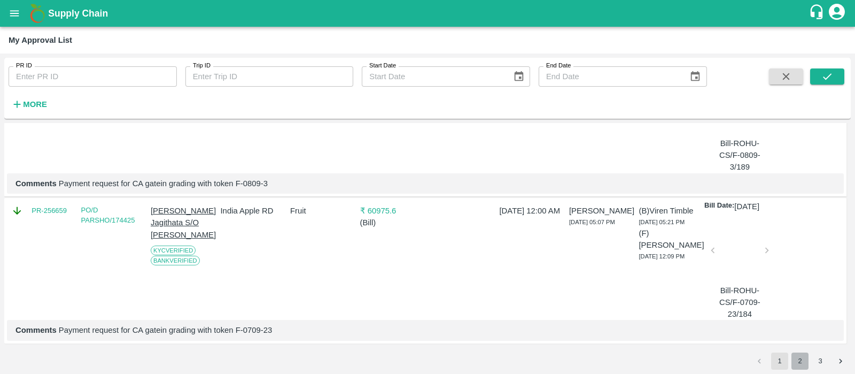
click at [803, 365] on button "2" at bounding box center [800, 360] width 17 height 17
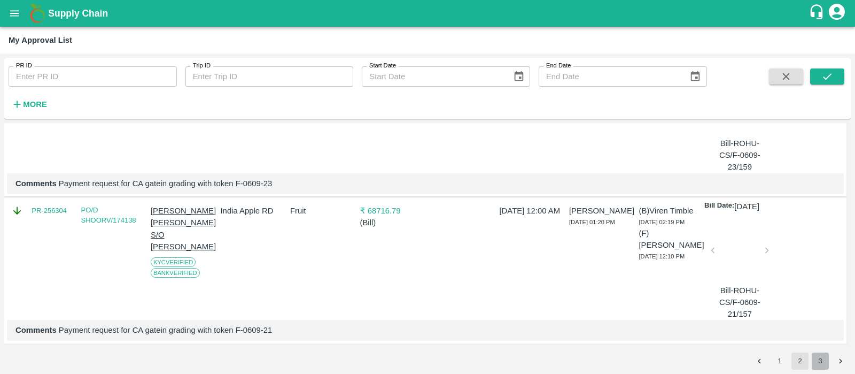
click at [818, 364] on button "3" at bounding box center [820, 360] width 17 height 17
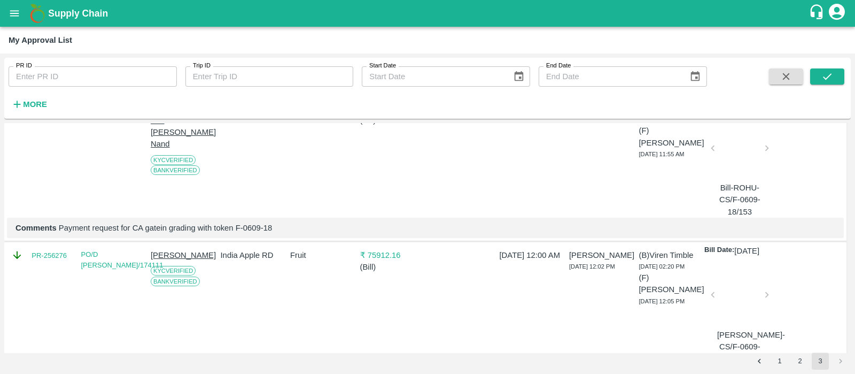
scroll to position [0, 0]
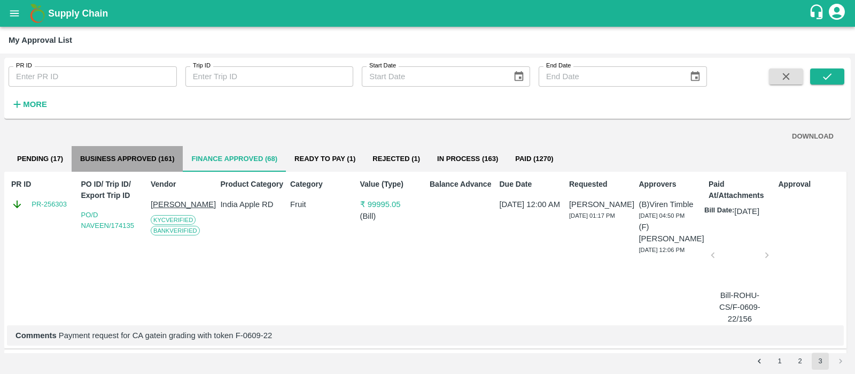
click at [150, 160] on button "Business Approved (161)" at bounding box center [128, 159] width 112 height 26
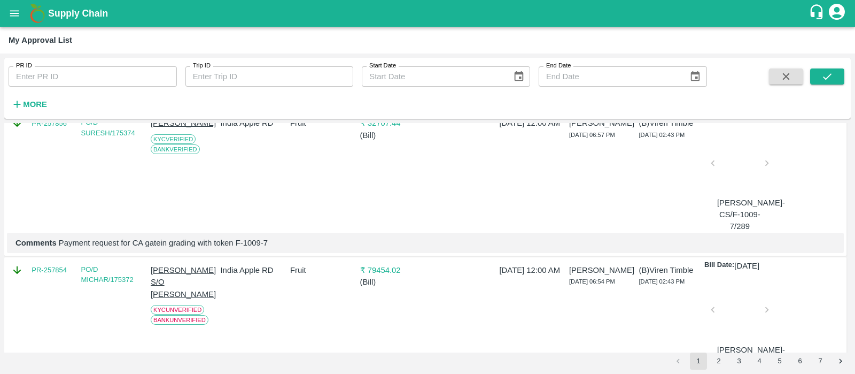
scroll to position [3772, 0]
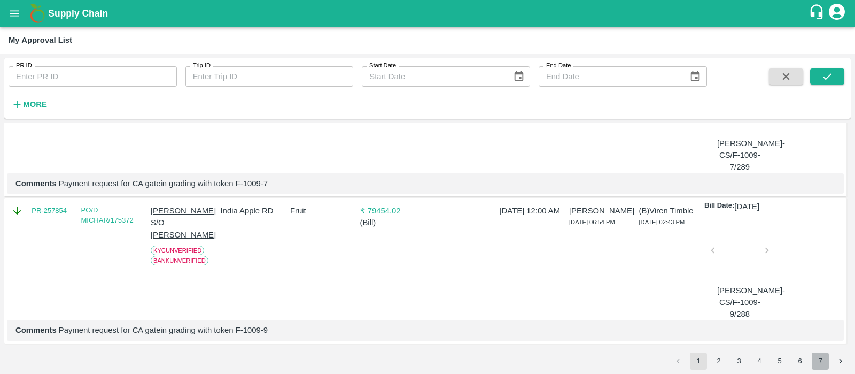
click at [822, 362] on button "7" at bounding box center [820, 360] width 17 height 17
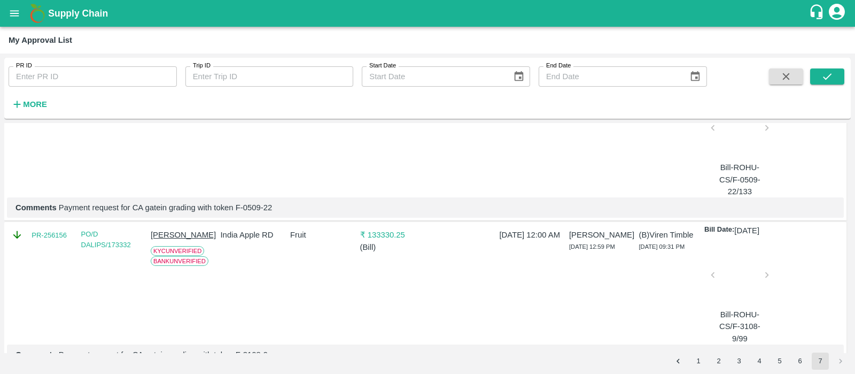
scroll to position [1423, 0]
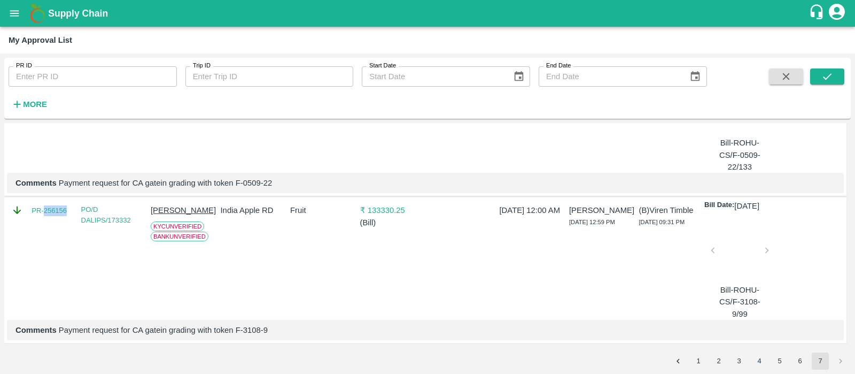
drag, startPoint x: 70, startPoint y: 211, endPoint x: 43, endPoint y: 213, distance: 27.3
click at [43, 213] on div "PR-256156" at bounding box center [41, 259] width 69 height 119
copy link "256156"
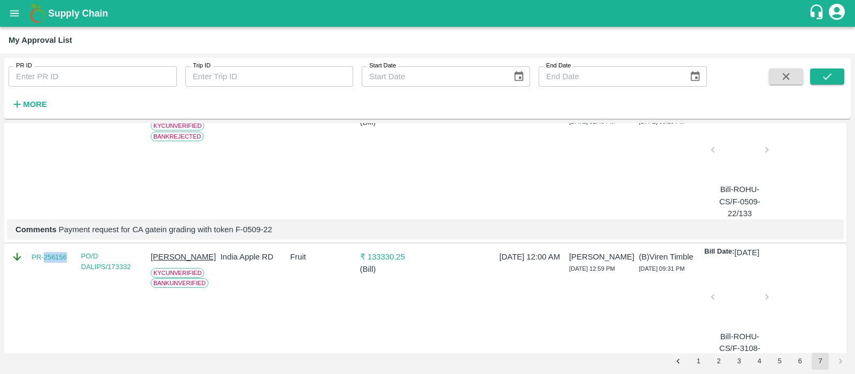
scroll to position [1275, 0]
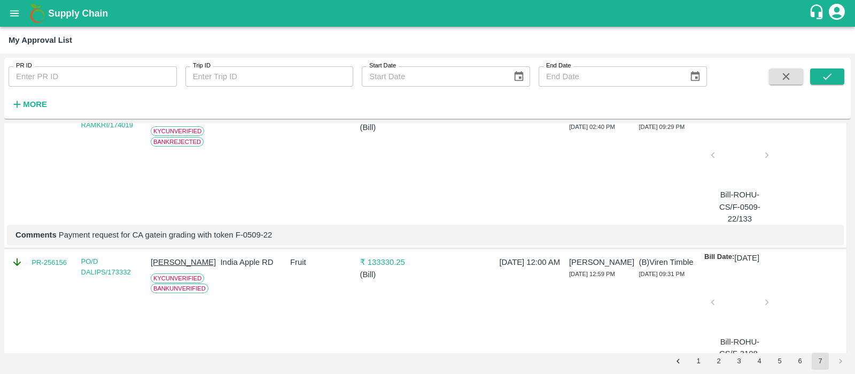
drag, startPoint x: 69, startPoint y: 199, endPoint x: 43, endPoint y: 198, distance: 25.7
click at [43, 198] on div "PR-256195" at bounding box center [41, 164] width 69 height 119
copy link "256195"
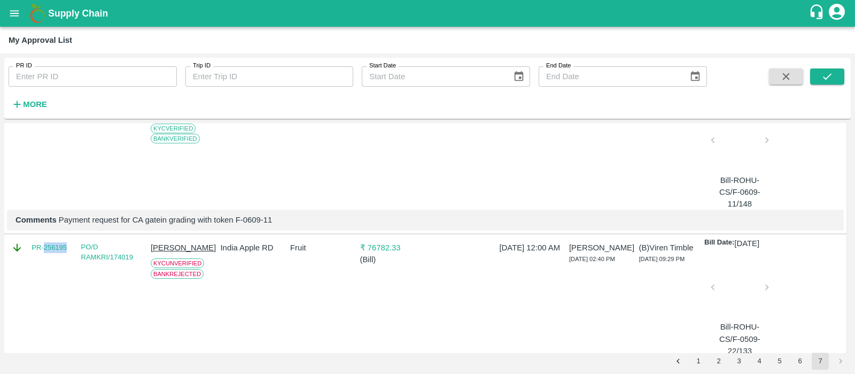
scroll to position [1134, 0]
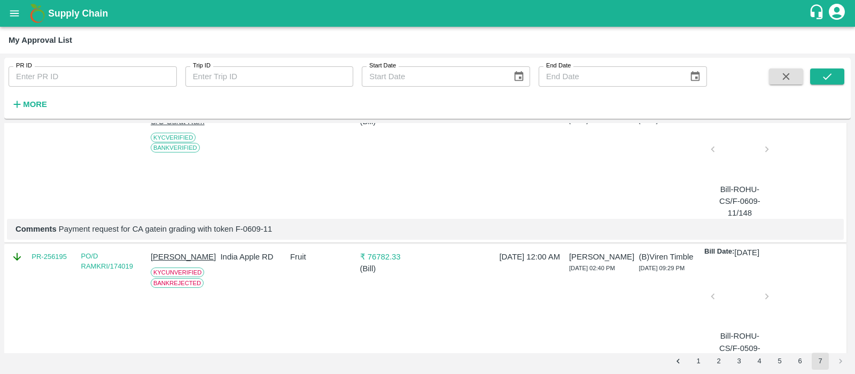
drag, startPoint x: 68, startPoint y: 178, endPoint x: 43, endPoint y: 183, distance: 25.6
click at [43, 183] on div "PR-256270" at bounding box center [41, 158] width 69 height 119
copy link "256270"
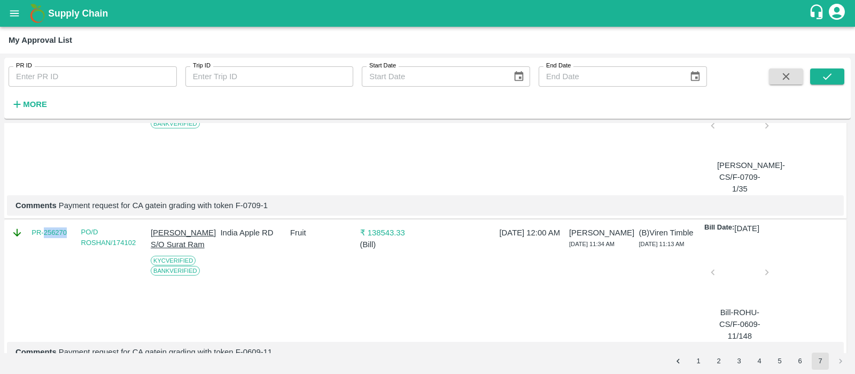
scroll to position [1010, 0]
drag, startPoint x: 75, startPoint y: 151, endPoint x: 44, endPoint y: 149, distance: 30.5
click at [44, 149] on div "PR-256295" at bounding box center [41, 135] width 69 height 119
copy link "256295"
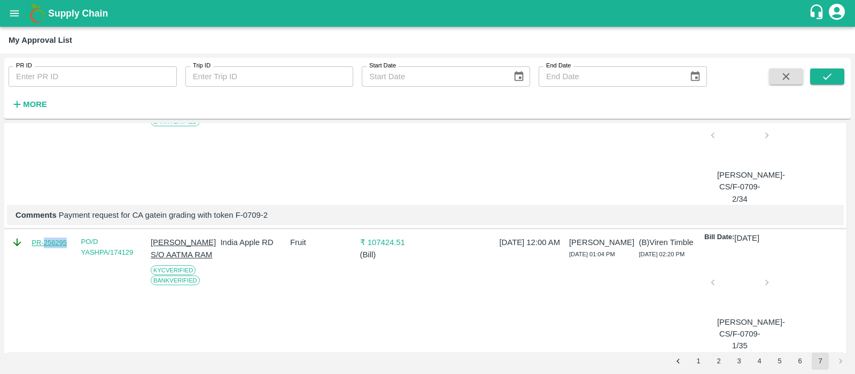
scroll to position [852, 0]
drag, startPoint x: 69, startPoint y: 148, endPoint x: 44, endPoint y: 153, distance: 25.7
click at [44, 153] on div "PR-256296" at bounding box center [41, 146] width 69 height 119
copy link "256296"
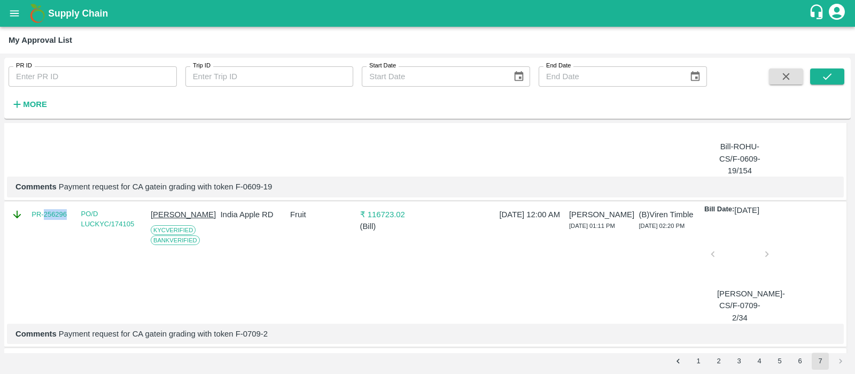
scroll to position [696, 0]
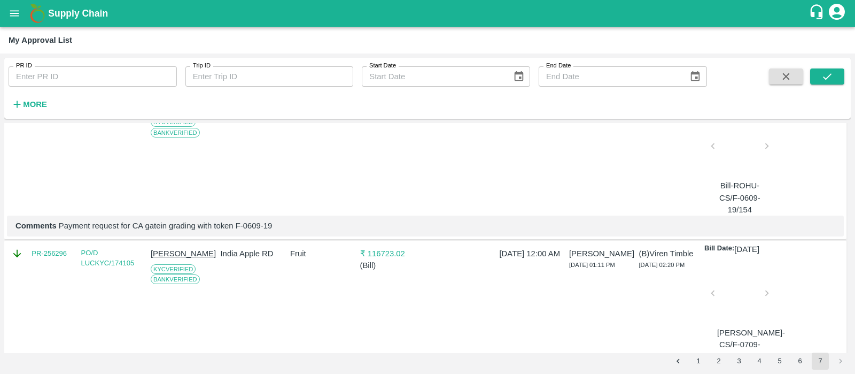
drag, startPoint x: 69, startPoint y: 153, endPoint x: 45, endPoint y: 152, distance: 23.5
click at [45, 152] on div "PR-256300" at bounding box center [41, 155] width 69 height 119
copy link "256300"
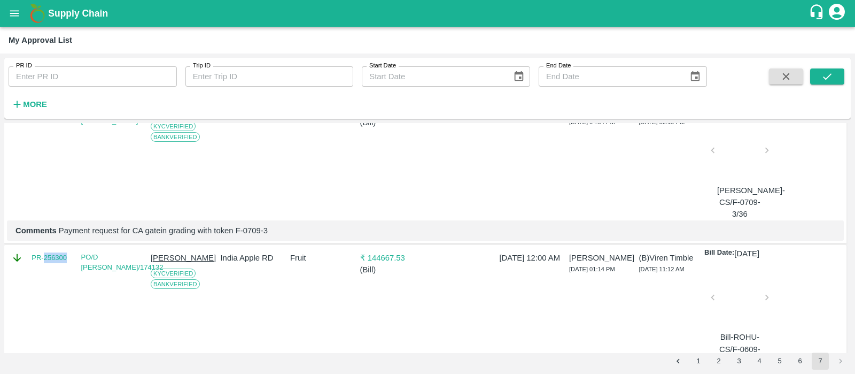
scroll to position [544, 0]
drag, startPoint x: 75, startPoint y: 149, endPoint x: 45, endPoint y: 149, distance: 30.5
click at [45, 149] on div "PR-256344" at bounding box center [41, 161] width 69 height 119
copy link "256344"
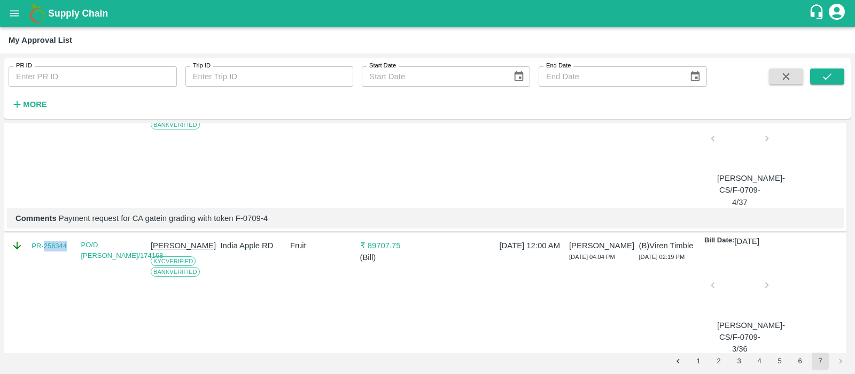
scroll to position [297, 0]
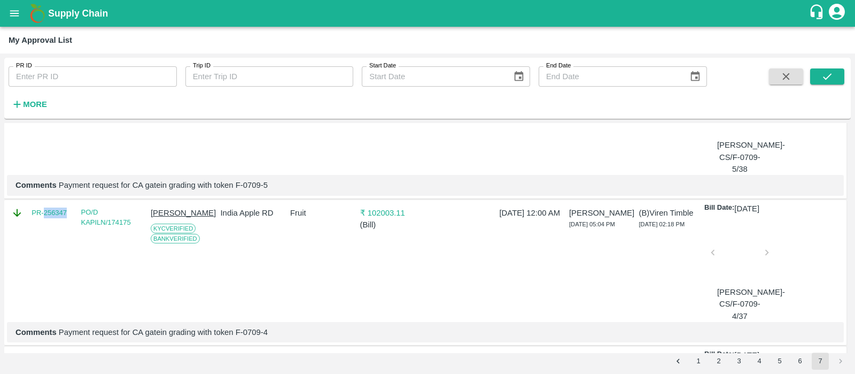
drag, startPoint x: 67, startPoint y: 237, endPoint x: 43, endPoint y: 237, distance: 24.1
click at [43, 237] on div "PR-256347" at bounding box center [41, 262] width 69 height 119
copy link "256347"
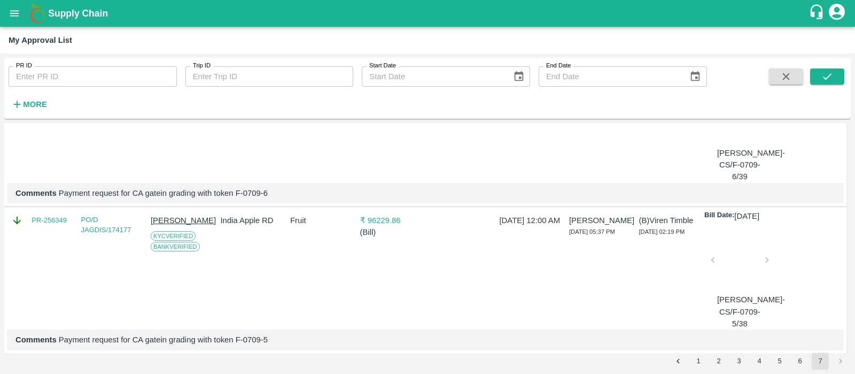
scroll to position [142, 0]
drag, startPoint x: 72, startPoint y: 237, endPoint x: 43, endPoint y: 236, distance: 28.3
click at [43, 236] on div "PR-256349" at bounding box center [41, 270] width 69 height 119
copy link "256349"
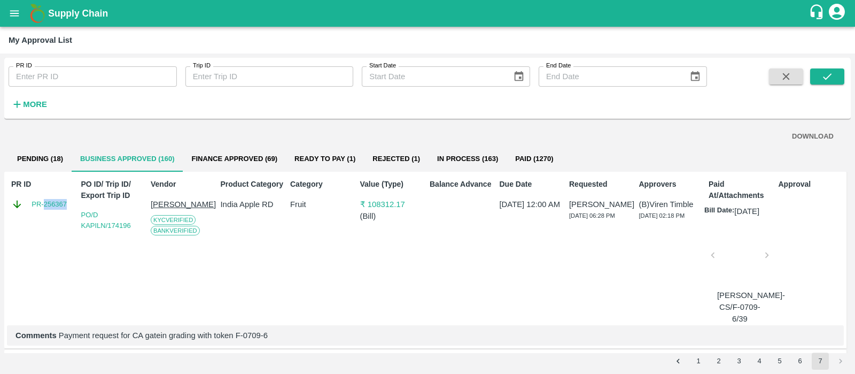
drag, startPoint x: 67, startPoint y: 211, endPoint x: 44, endPoint y: 211, distance: 23.5
click at [44, 211] on div "PR ID PR-256367" at bounding box center [41, 249] width 69 height 150
copy link "256367"
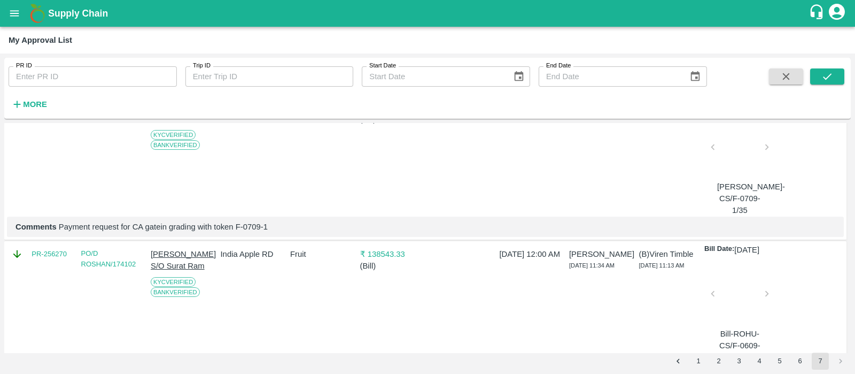
scroll to position [1423, 0]
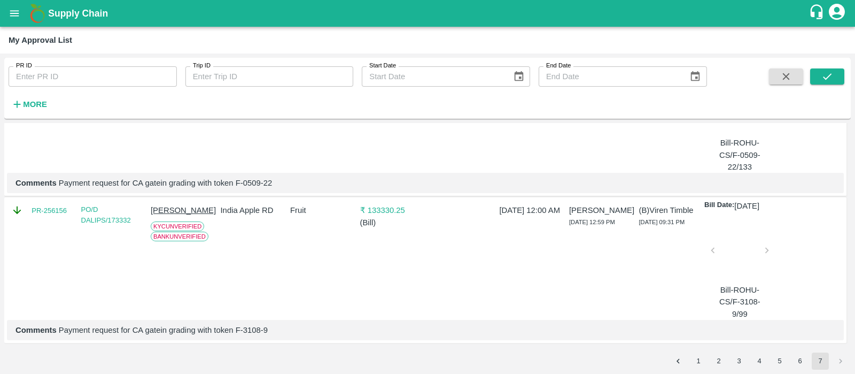
click at [797, 355] on button "6" at bounding box center [800, 360] width 17 height 17
drag, startPoint x: 72, startPoint y: 220, endPoint x: 44, endPoint y: 220, distance: 27.8
click at [44, 216] on div "PR-256373" at bounding box center [43, 211] width 65 height 12
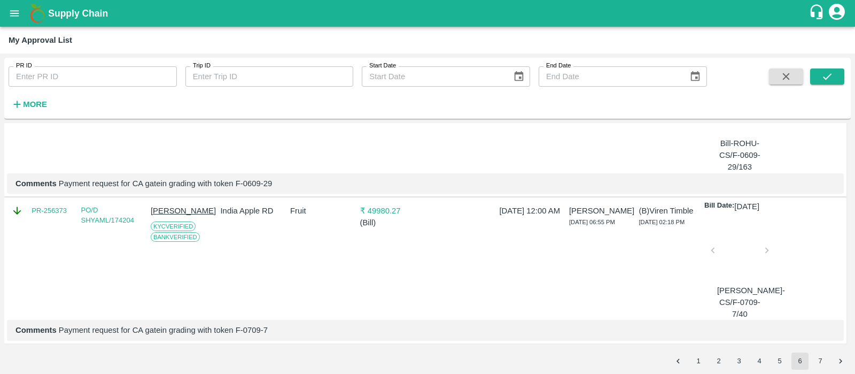
drag, startPoint x: 73, startPoint y: 207, endPoint x: 43, endPoint y: 204, distance: 29.6
click at [43, 173] on div "PR-256380" at bounding box center [41, 112] width 69 height 119
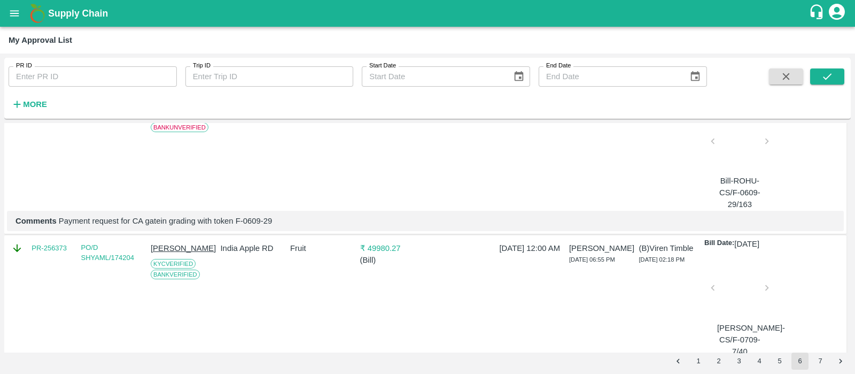
scroll to position [3481, 0]
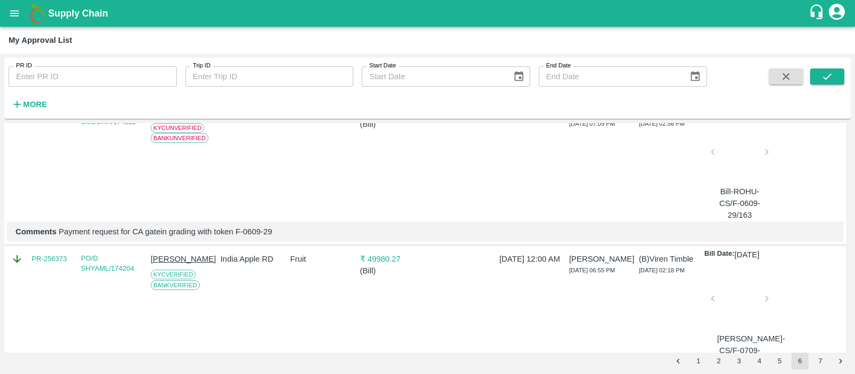
drag, startPoint x: 71, startPoint y: 184, endPoint x: 44, endPoint y: 184, distance: 27.3
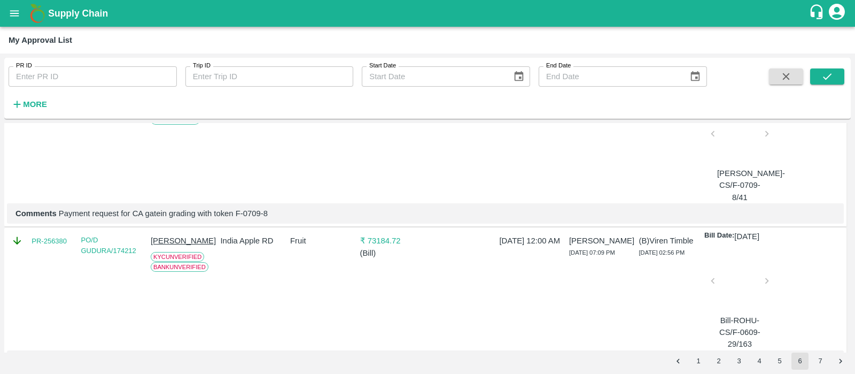
scroll to position [3335, 0]
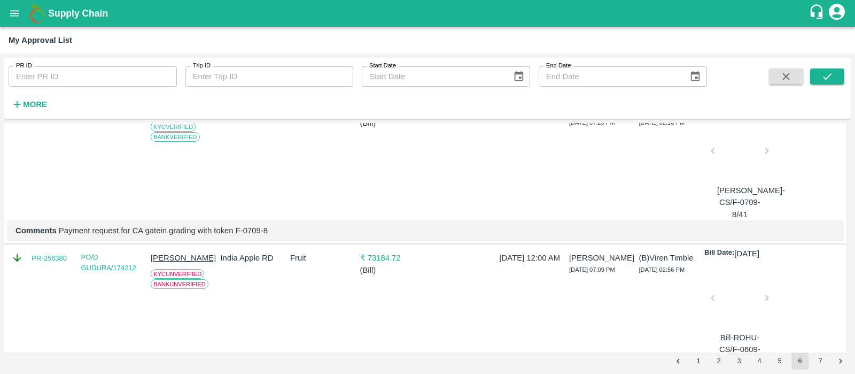
drag, startPoint x: 68, startPoint y: 175, endPoint x: 43, endPoint y: 177, distance: 24.6
click at [43, 73] on div "PR-256401" at bounding box center [41, 13] width 69 height 119
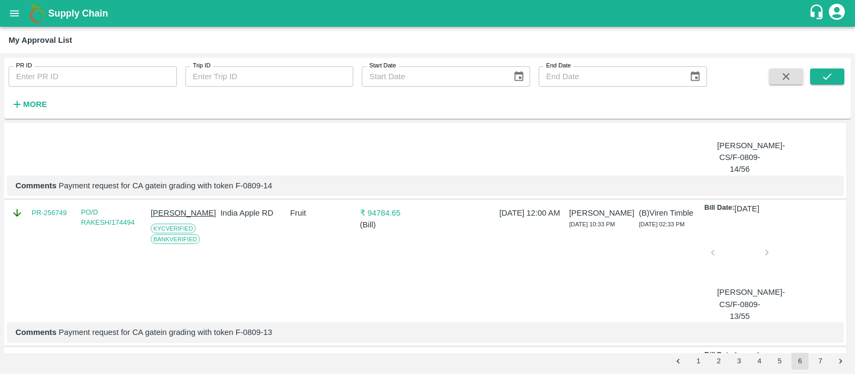
scroll to position [0, 0]
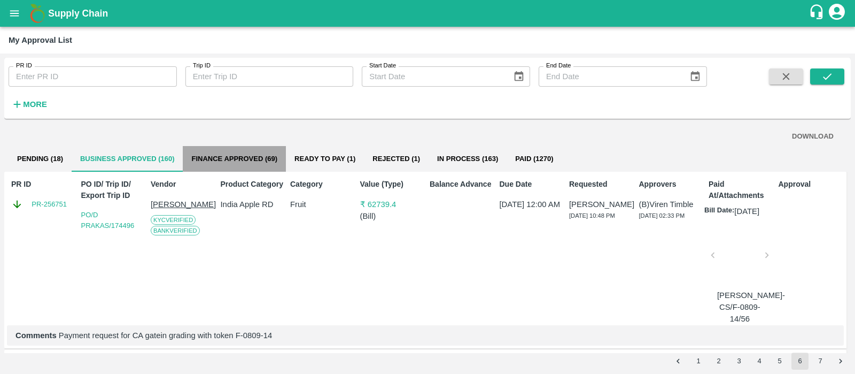
click at [265, 166] on button "Finance Approved (69)" at bounding box center [234, 159] width 103 height 26
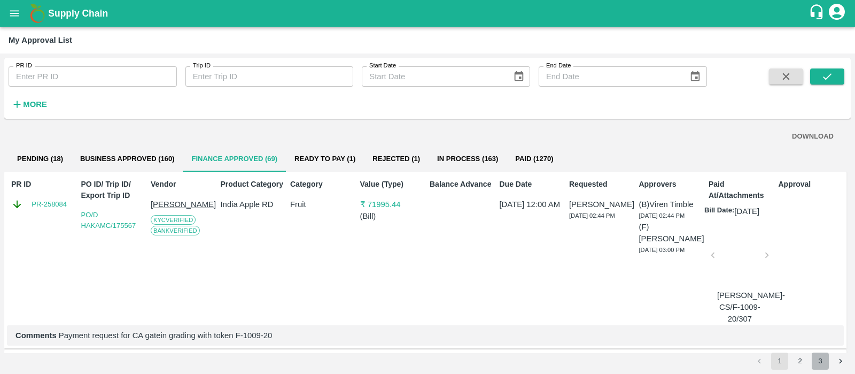
click at [823, 362] on button "3" at bounding box center [820, 360] width 17 height 17
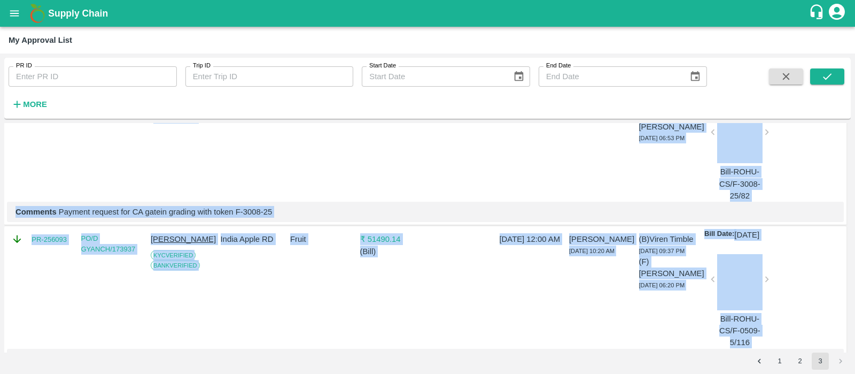
scroll to position [2787, 0]
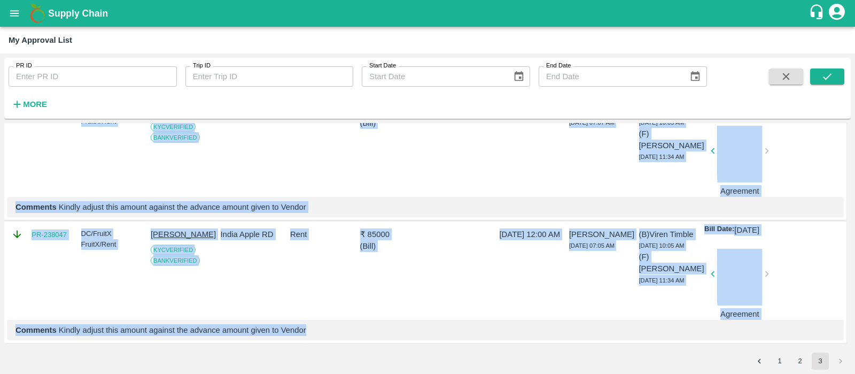
drag, startPoint x: 7, startPoint y: 185, endPoint x: 528, endPoint y: 373, distance: 553.2
click at [528, 373] on div "PR ID PR ID Trip ID Trip ID Start Date Start Date End Date End Date More DOWNLO…" at bounding box center [427, 213] width 855 height 320
click at [833, 224] on div at bounding box center [808, 272] width 69 height 96
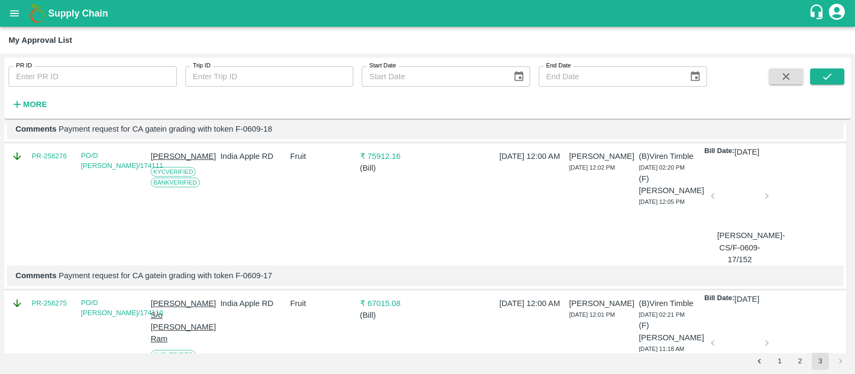
scroll to position [0, 0]
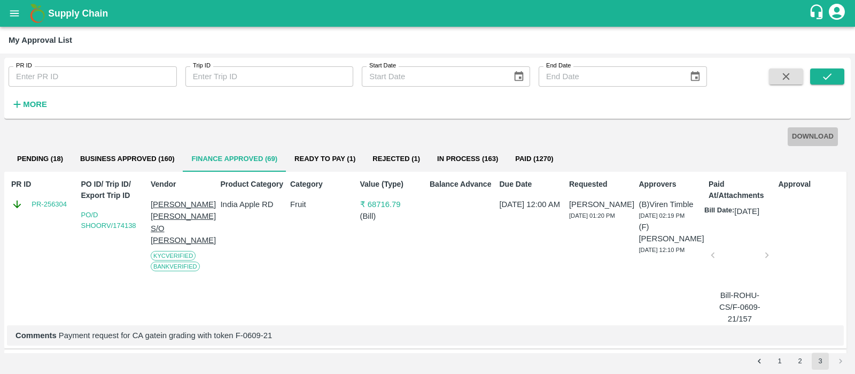
click at [823, 140] on button "DOWNLOAD" at bounding box center [813, 136] width 50 height 19
click at [800, 360] on button "2" at bounding box center [800, 360] width 17 height 17
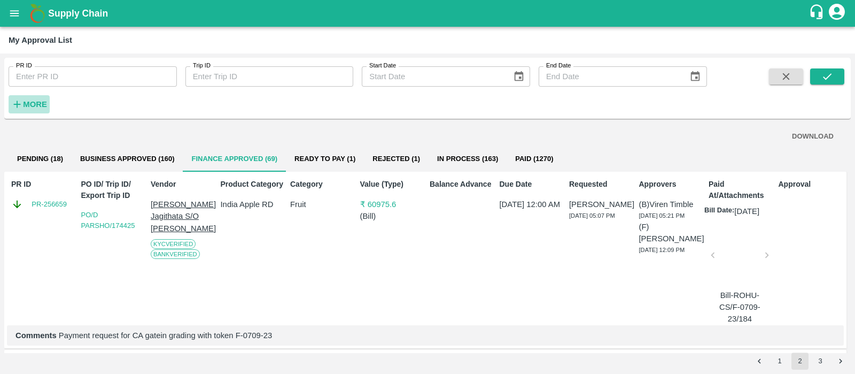
click at [37, 99] on h6 "More" at bounding box center [35, 104] width 24 height 14
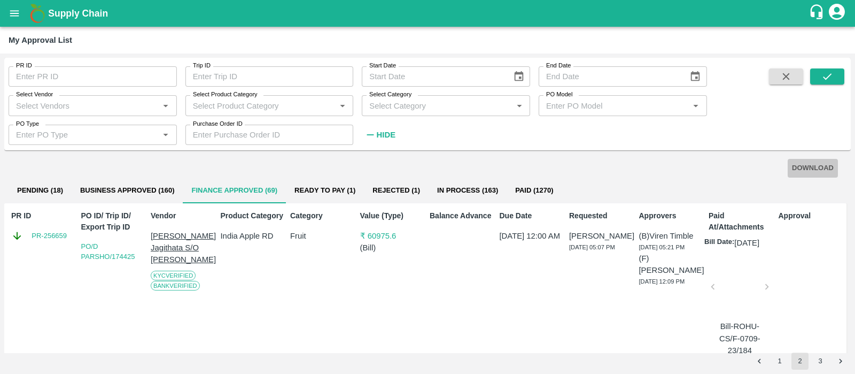
click at [825, 171] on button "DOWNLOAD" at bounding box center [813, 168] width 50 height 19
click at [778, 359] on button "1" at bounding box center [779, 360] width 17 height 17
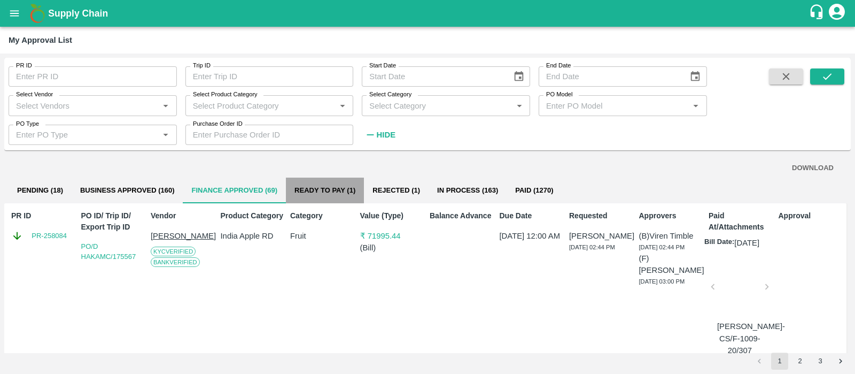
click at [347, 192] on button "Ready To Pay (1)" at bounding box center [325, 190] width 78 height 26
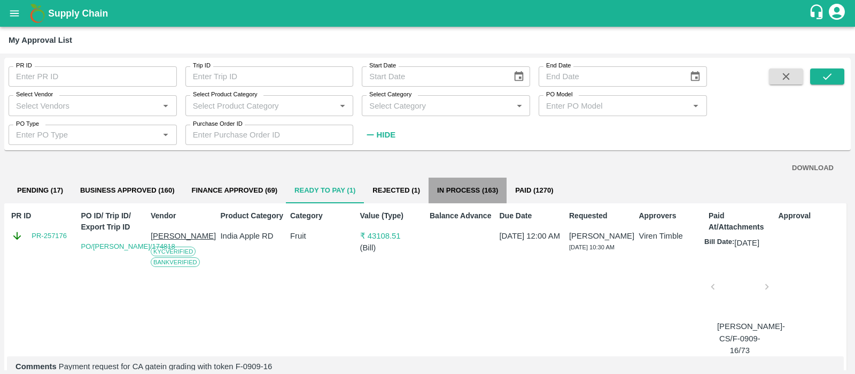
click at [474, 192] on button "In Process (163)" at bounding box center [468, 190] width 78 height 26
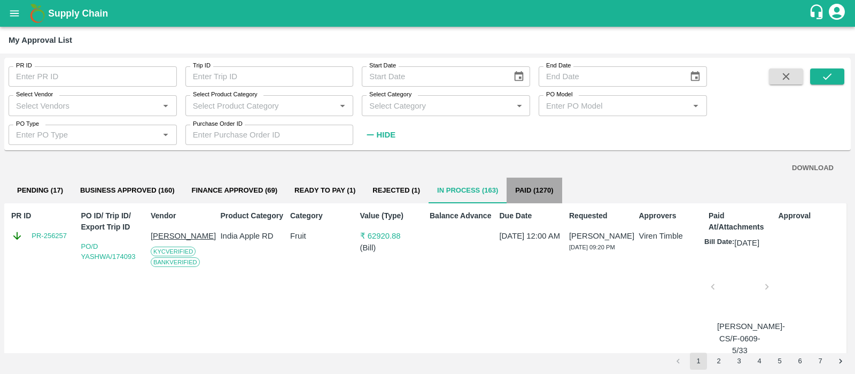
click at [526, 177] on button "Paid (1270)" at bounding box center [534, 190] width 55 height 26
